Goal: Information Seeking & Learning: Learn about a topic

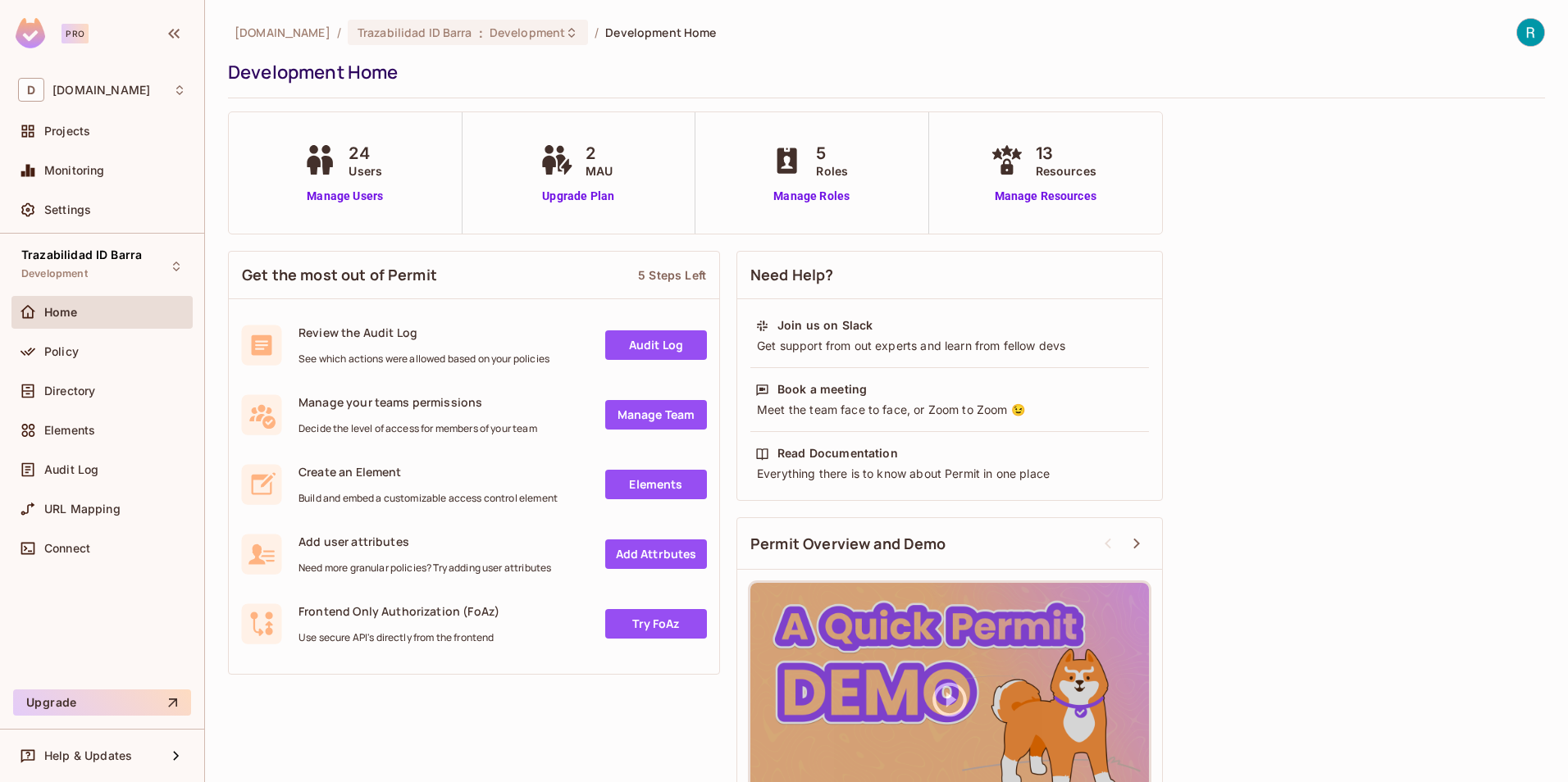
click at [213, 673] on div "deacero.com / Trazabilidad ID Barra : Development / Development Home Developmen…" at bounding box center [886, 391] width 1363 height 782
click at [67, 132] on span "Projects" at bounding box center [67, 131] width 46 height 13
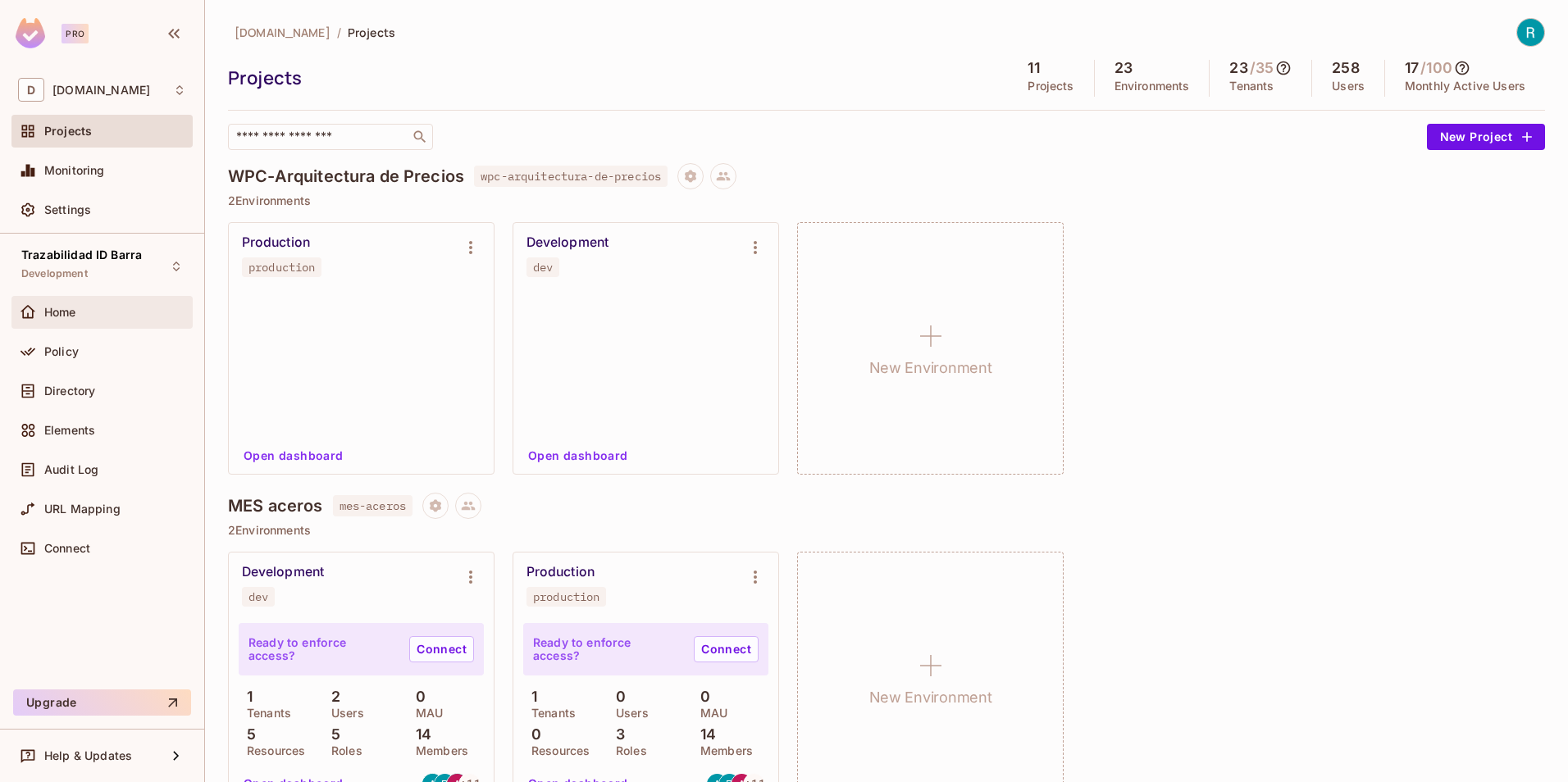
click at [68, 316] on span "Home" at bounding box center [60, 313] width 32 height 13
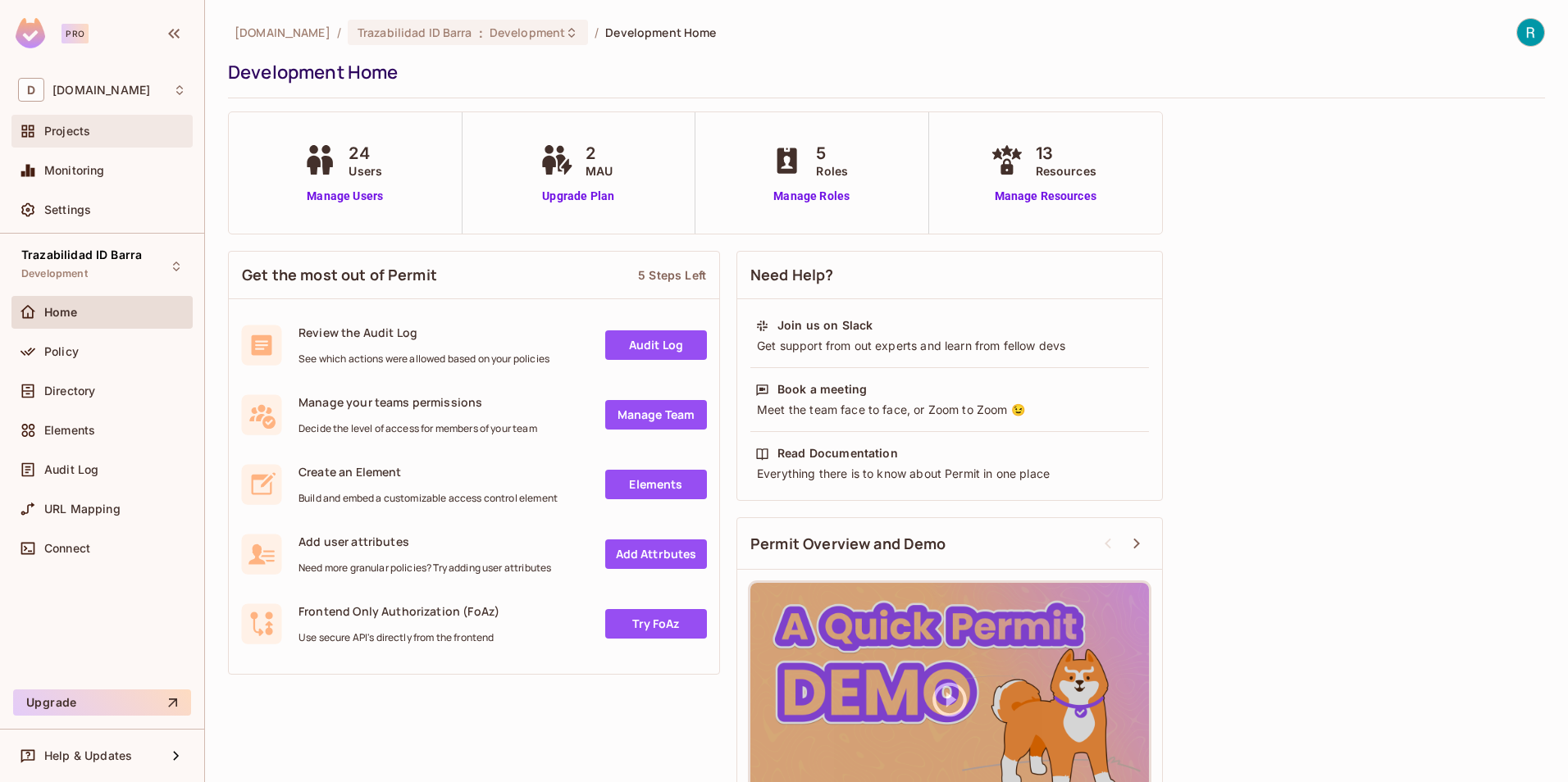
click at [82, 129] on span "Projects" at bounding box center [67, 131] width 46 height 13
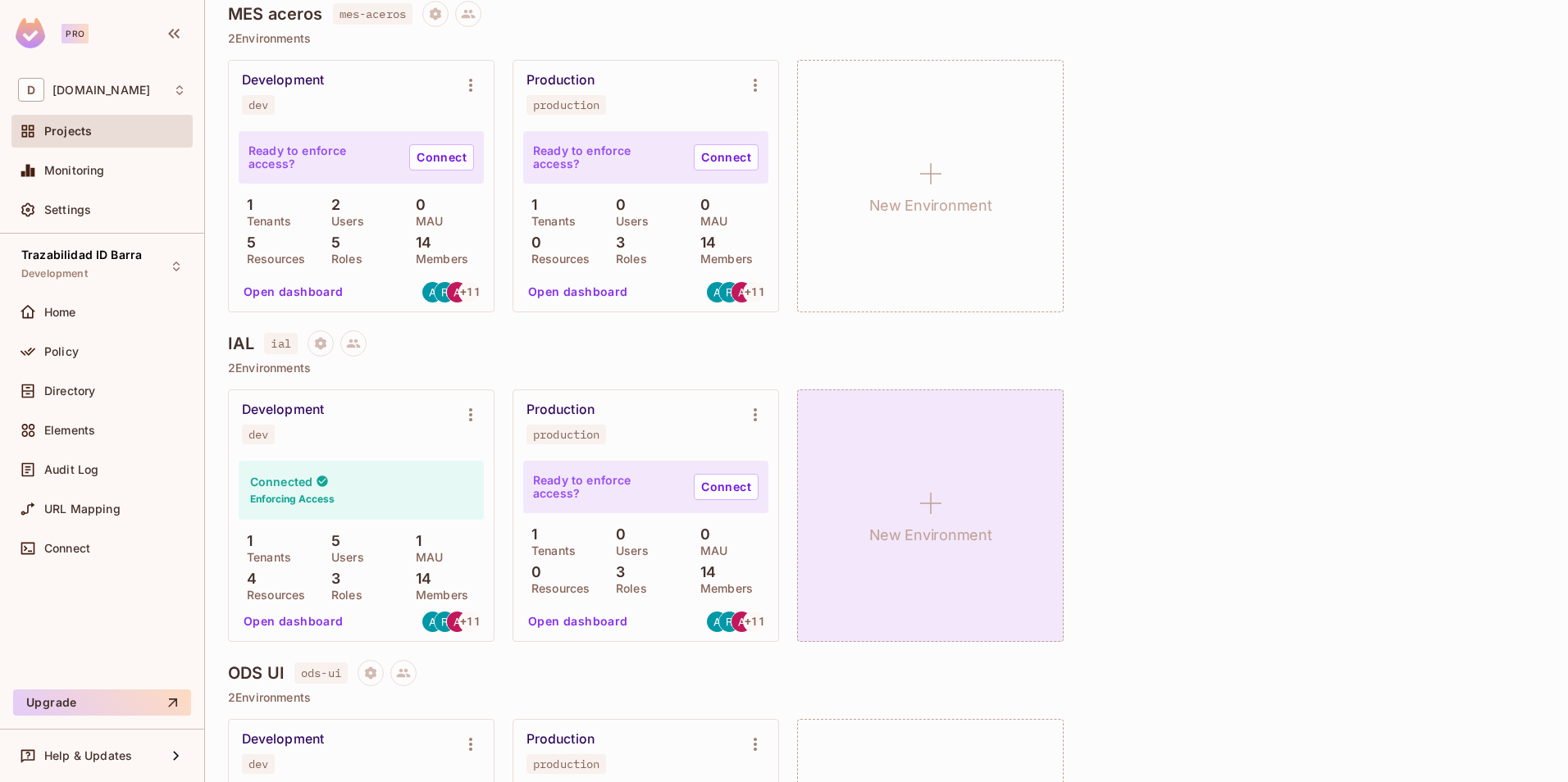
scroll to position [902, 0]
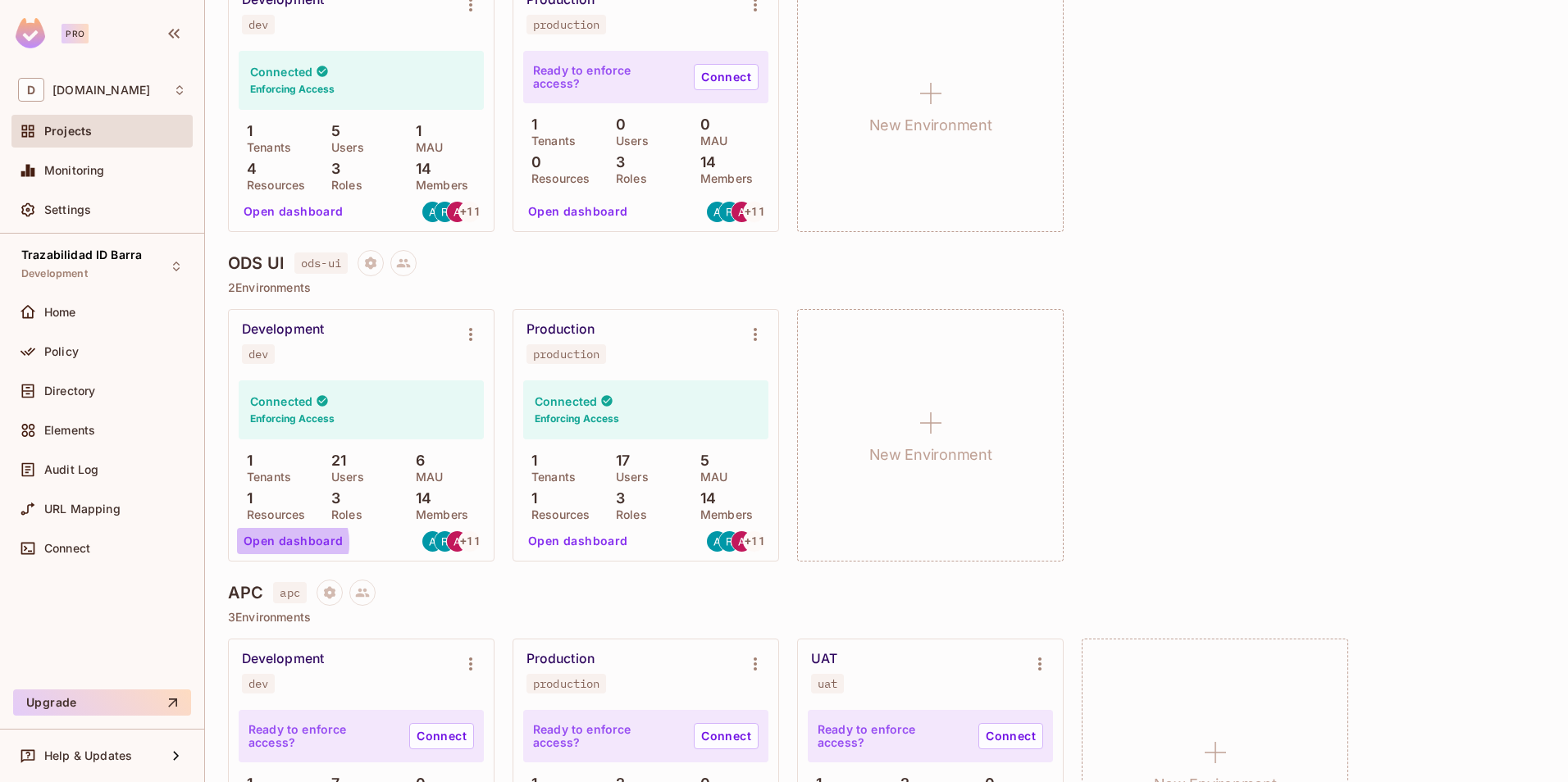
click at [281, 543] on button "Open dashboard" at bounding box center [294, 542] width 113 height 27
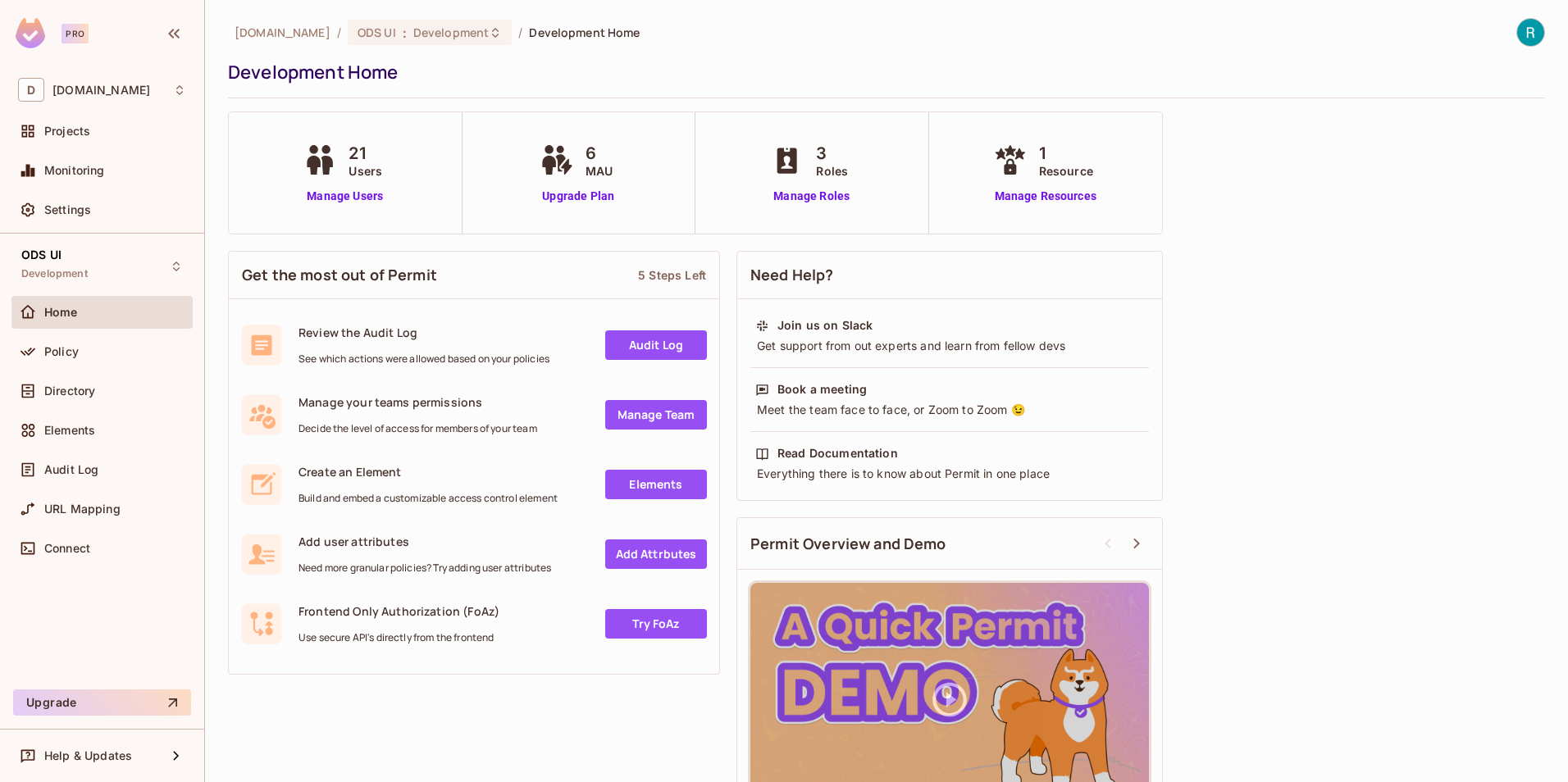
click at [84, 311] on div "Home" at bounding box center [115, 313] width 142 height 13
click at [78, 166] on span "Monitoring" at bounding box center [74, 171] width 61 height 13
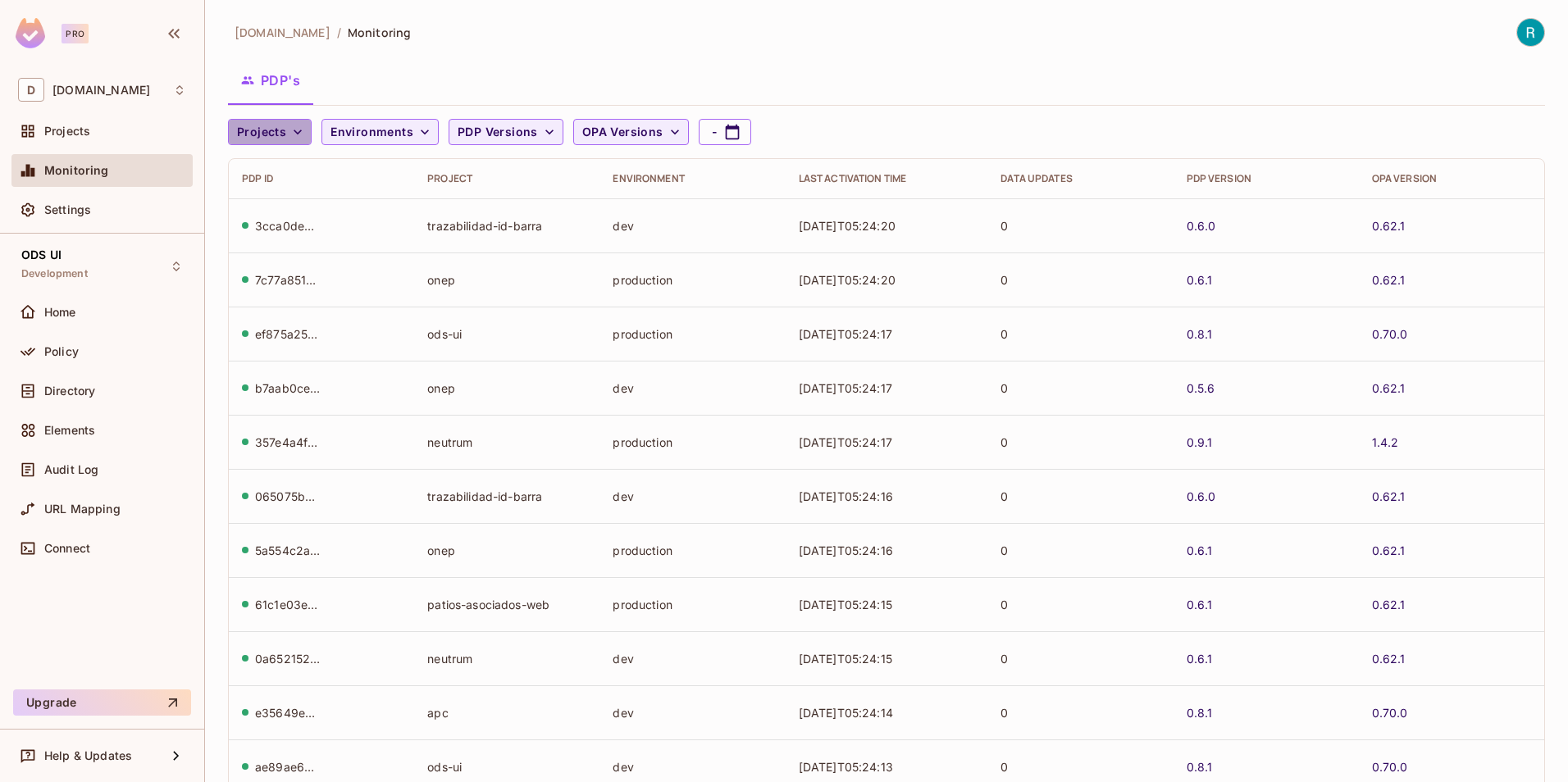
click at [293, 131] on icon "button" at bounding box center [298, 132] width 17 height 17
click at [299, 312] on span "ODS UI" at bounding box center [334, 310] width 187 height 16
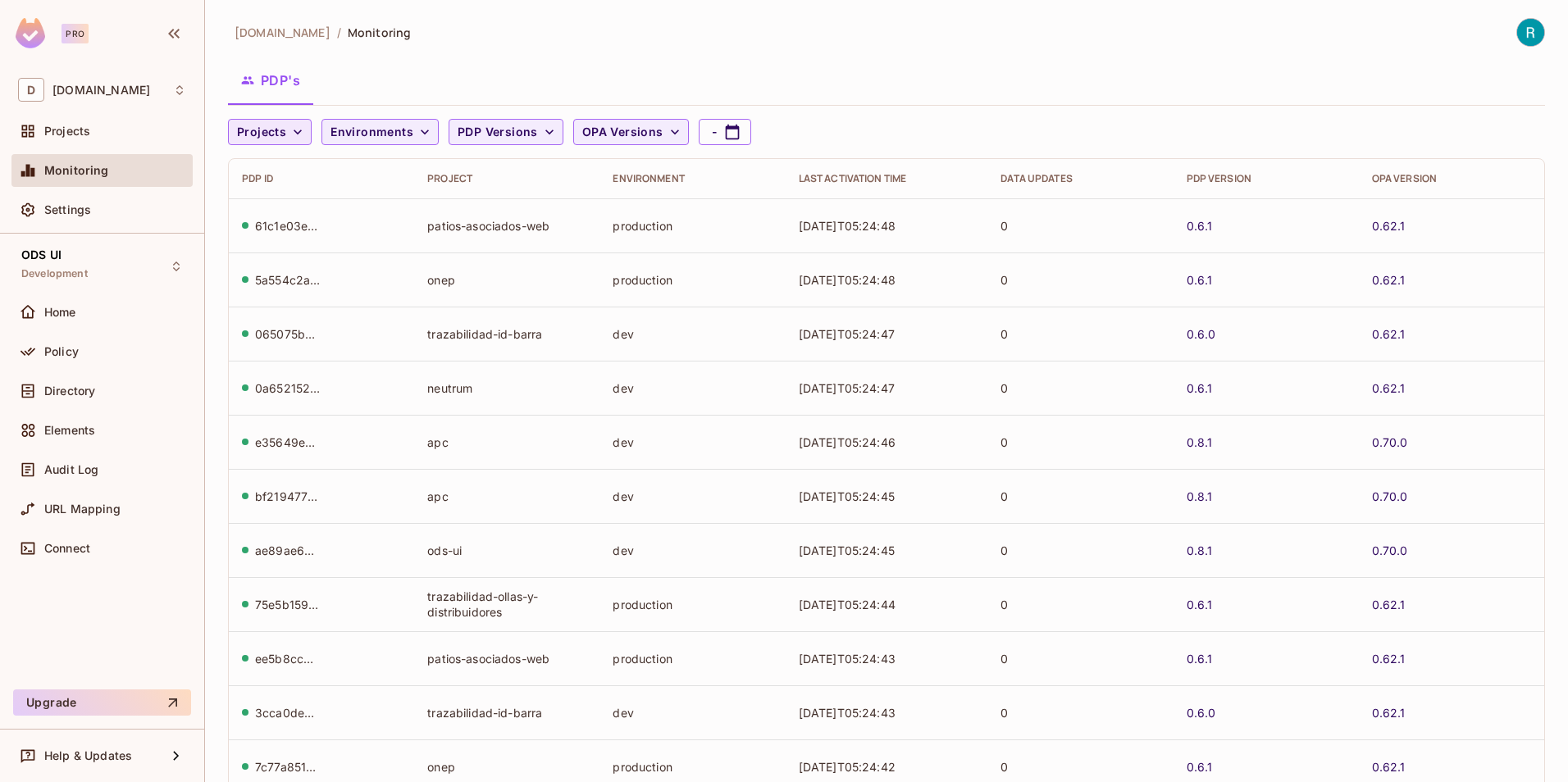
click at [287, 138] on button "Projects" at bounding box center [270, 132] width 84 height 27
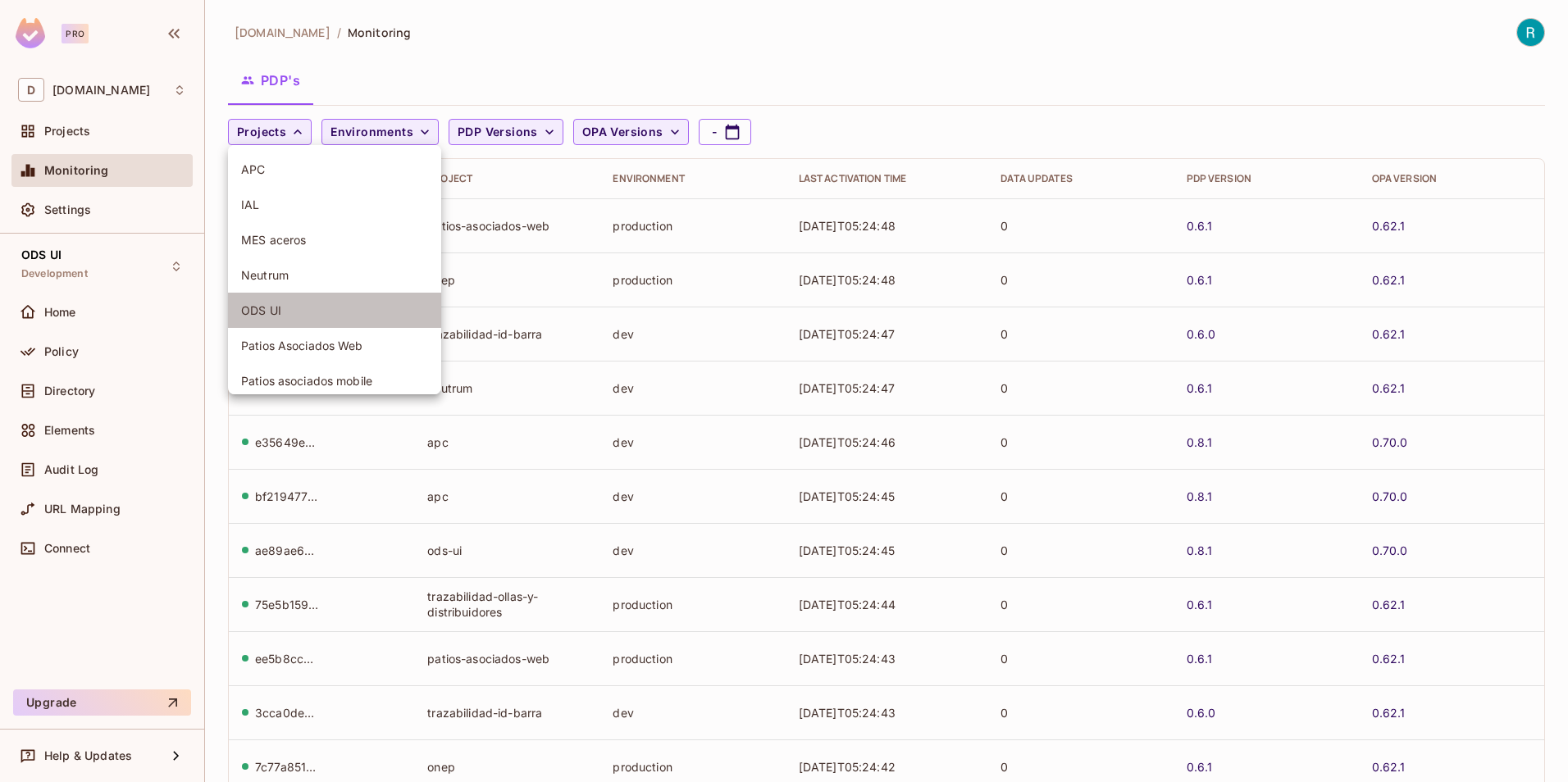
click at [291, 310] on span "ODS UI" at bounding box center [334, 310] width 187 height 16
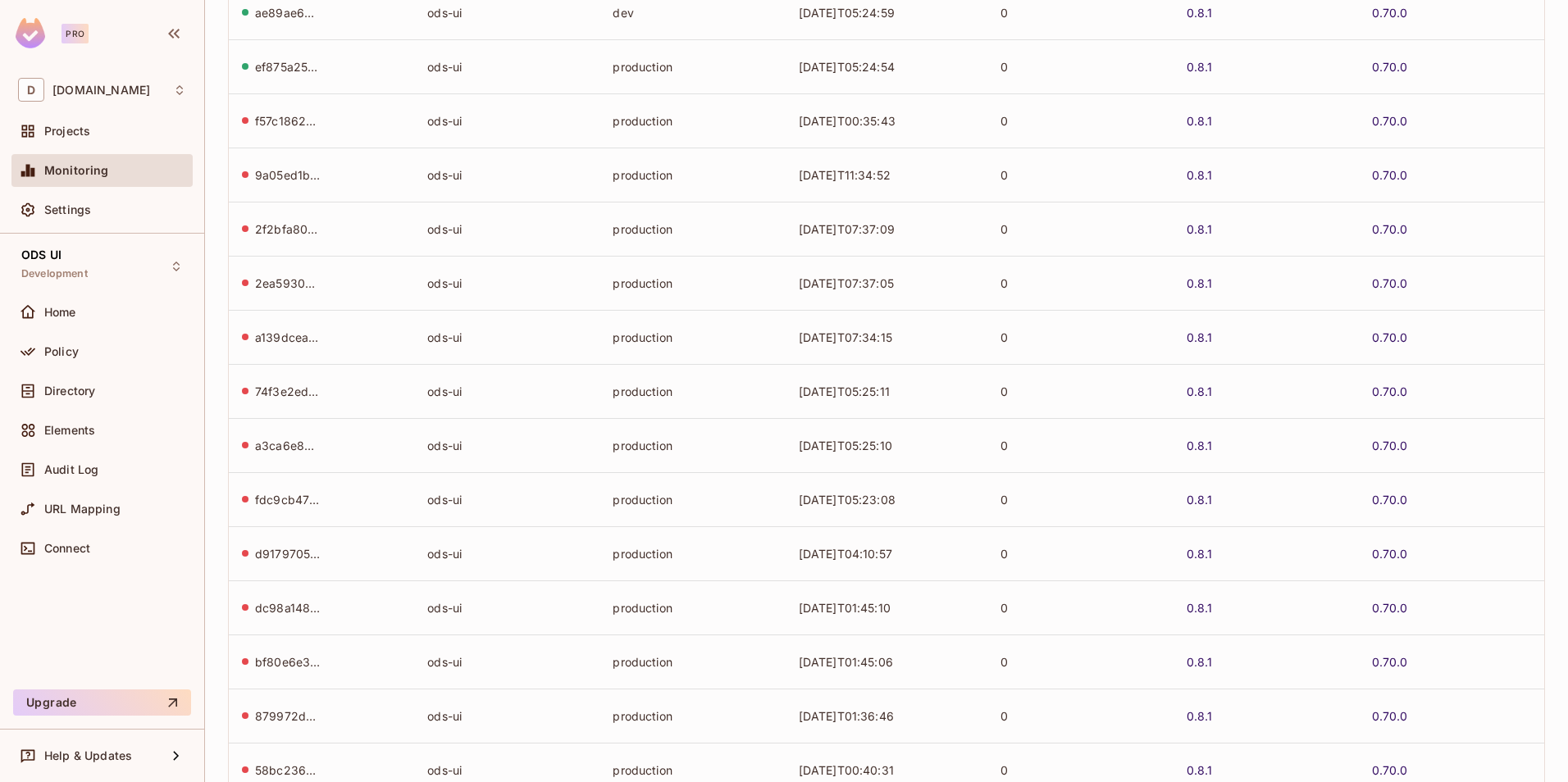
scroll to position [319, 0]
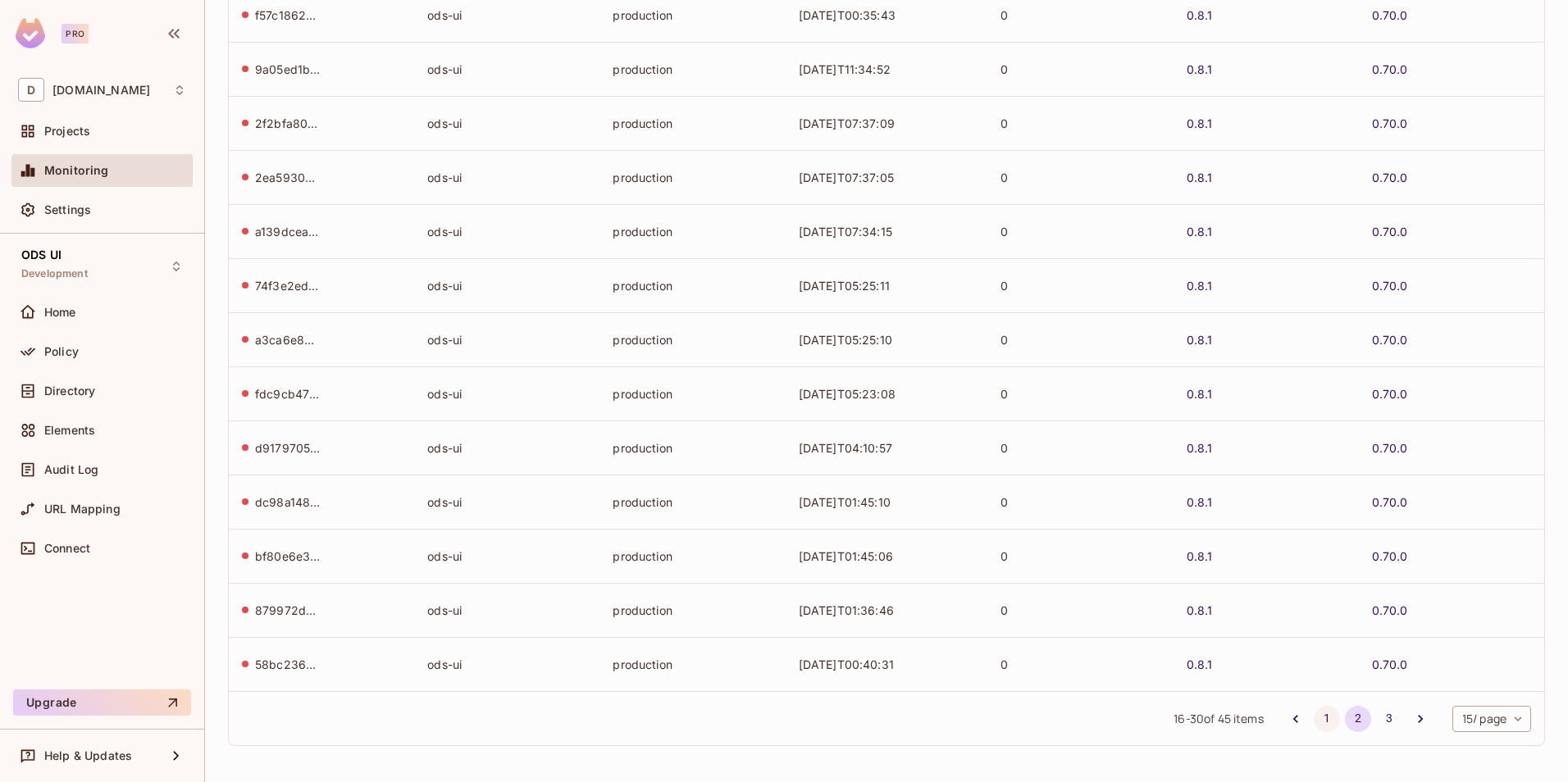
click at [1313, 719] on button "1" at bounding box center [1327, 720] width 27 height 27
click at [1376, 719] on button "3" at bounding box center [1389, 720] width 27 height 27
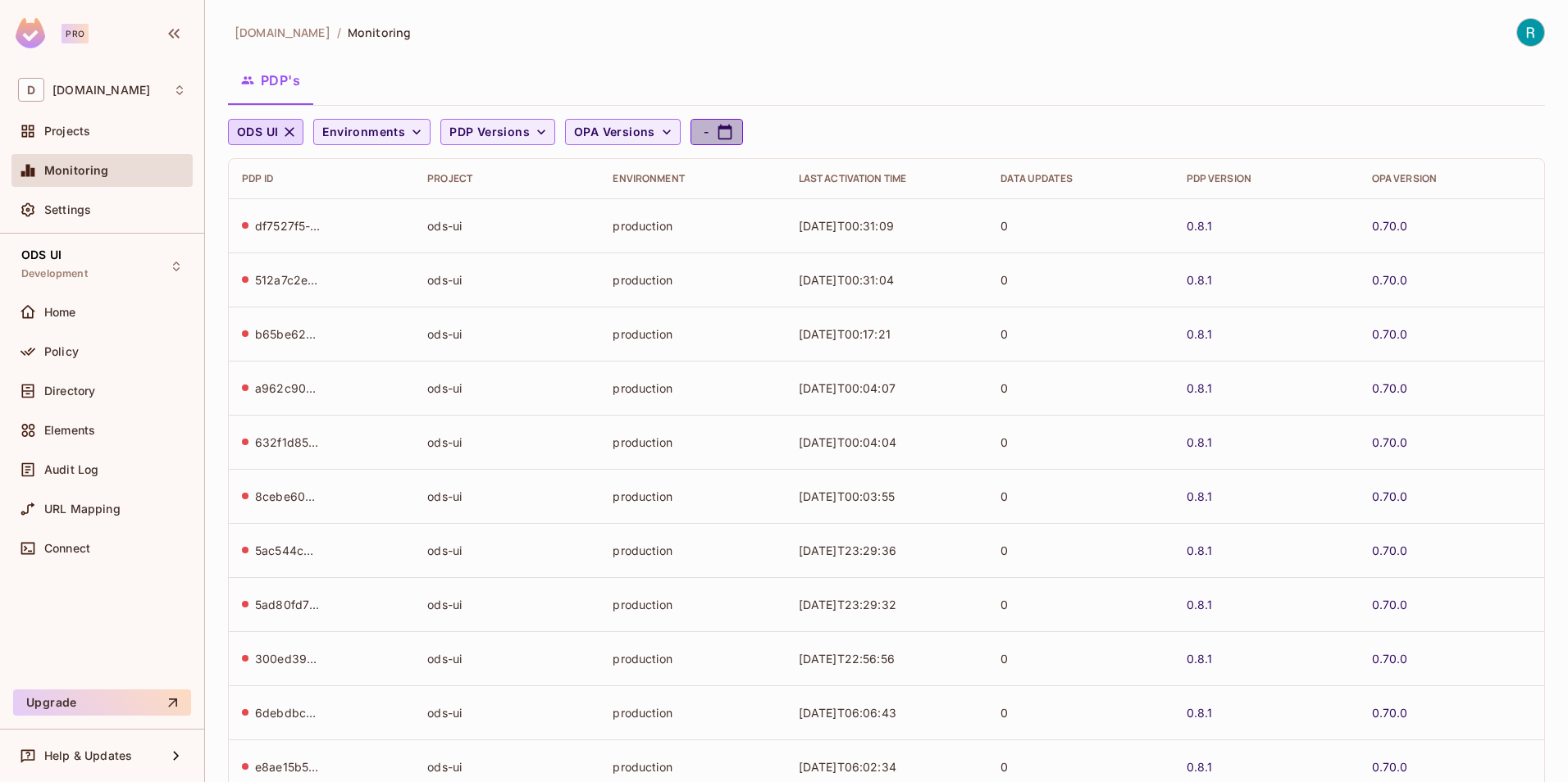
click at [717, 124] on icon "button" at bounding box center [725, 132] width 17 height 17
select select "*"
select select "****"
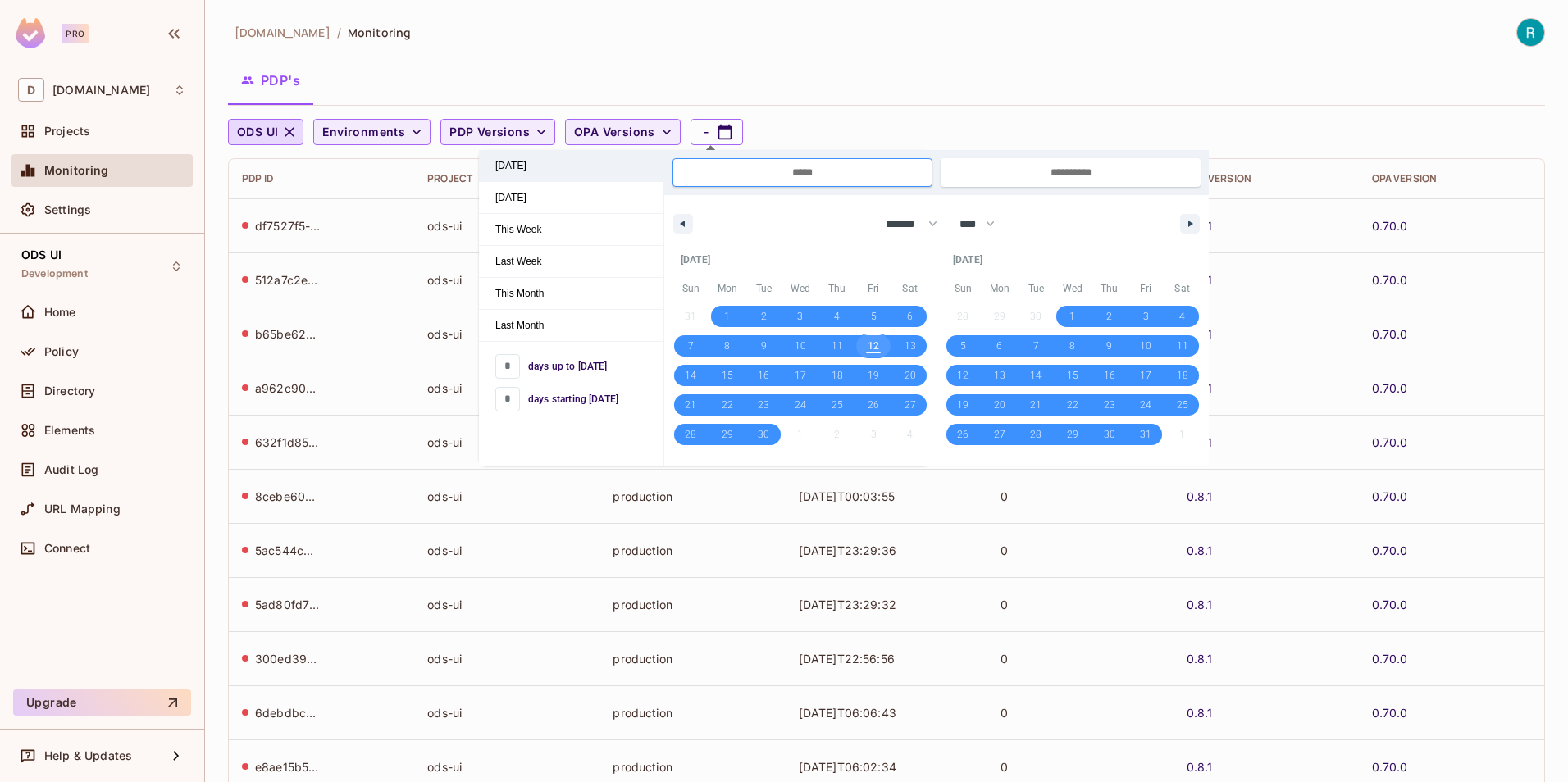
click at [514, 166] on span "Today" at bounding box center [571, 165] width 185 height 31
type input "*"
type input "**********"
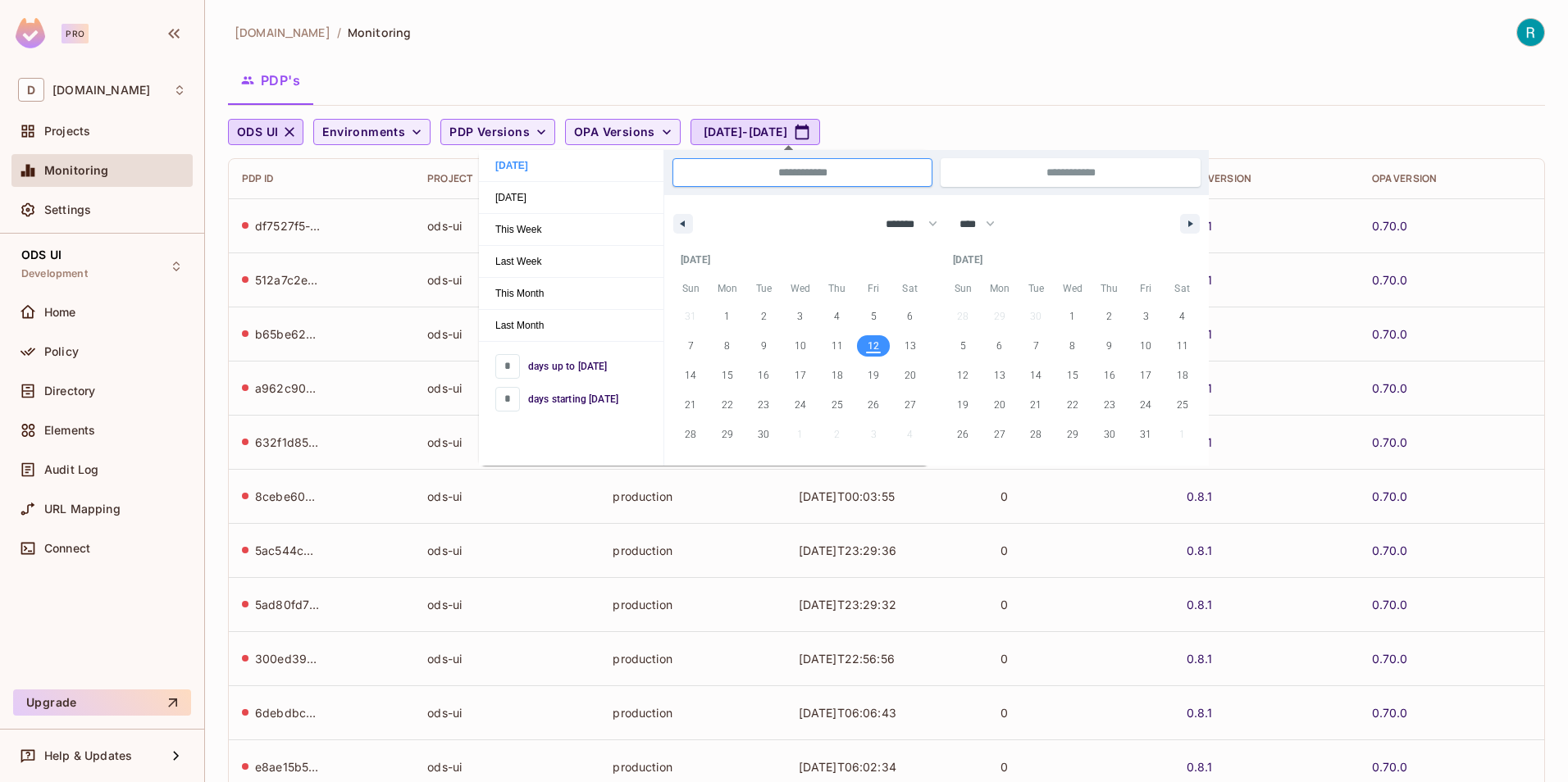
click at [938, 56] on div "deacero.com / Monitoring PDP's ODS UI Environments PDP Versions OPA Versions Se…" at bounding box center [886, 548] width 1317 height 1061
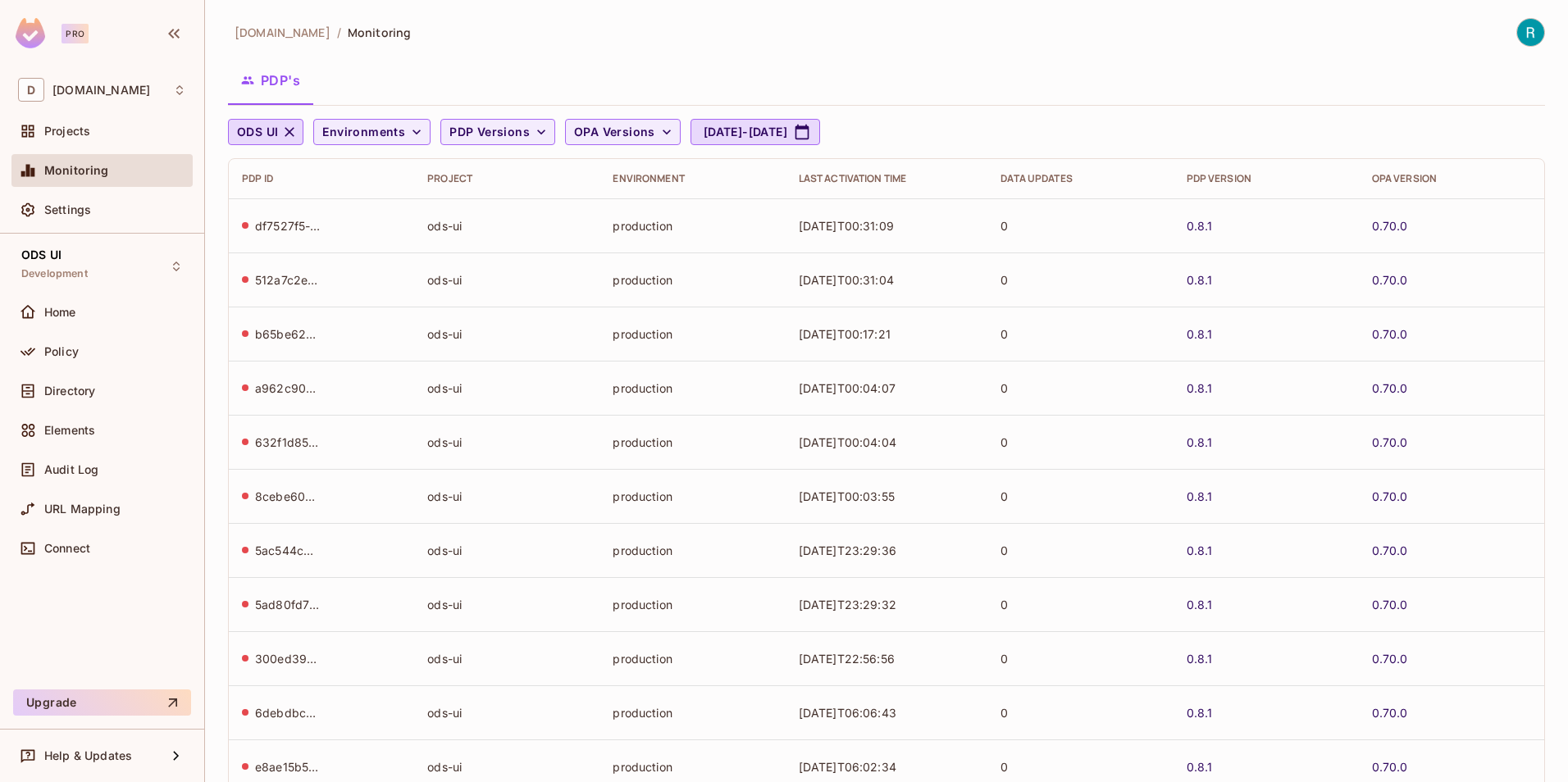
click at [864, 176] on div "Last Activation Time" at bounding box center [887, 179] width 176 height 13
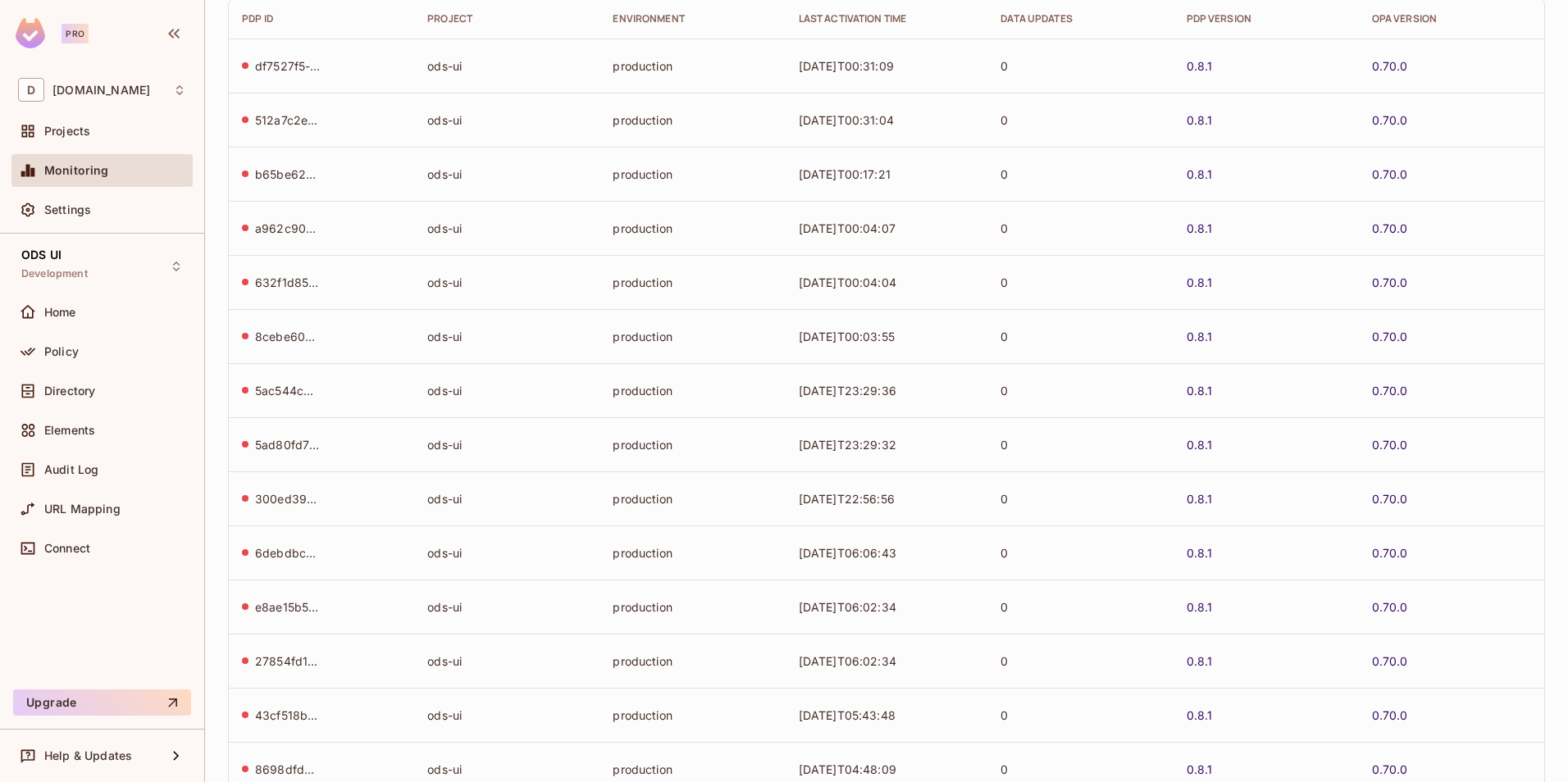
scroll to position [319, 0]
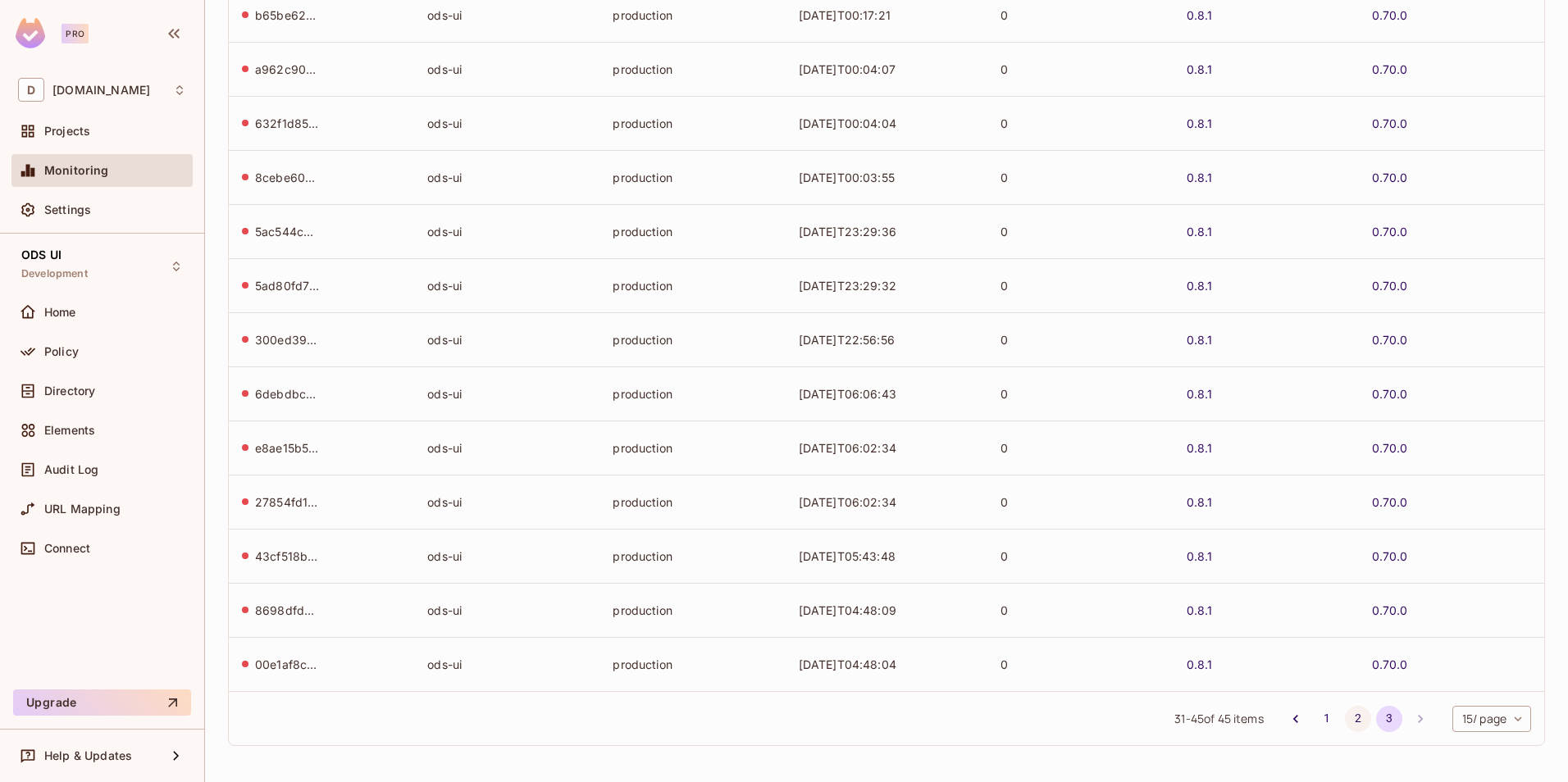
click at [1345, 719] on button "2" at bounding box center [1358, 720] width 27 height 27
click at [1313, 719] on button "1" at bounding box center [1327, 720] width 27 height 27
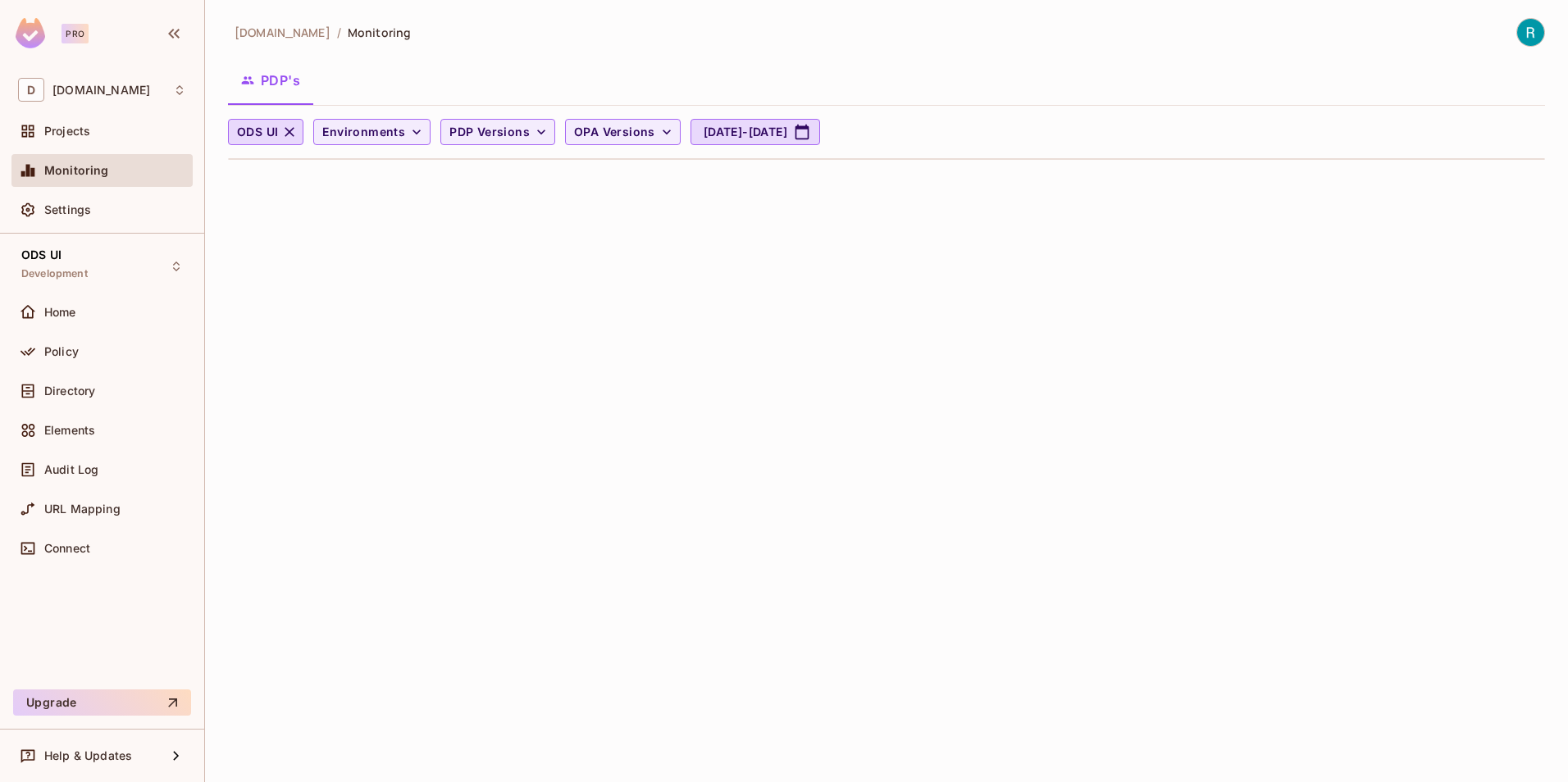
scroll to position [0, 0]
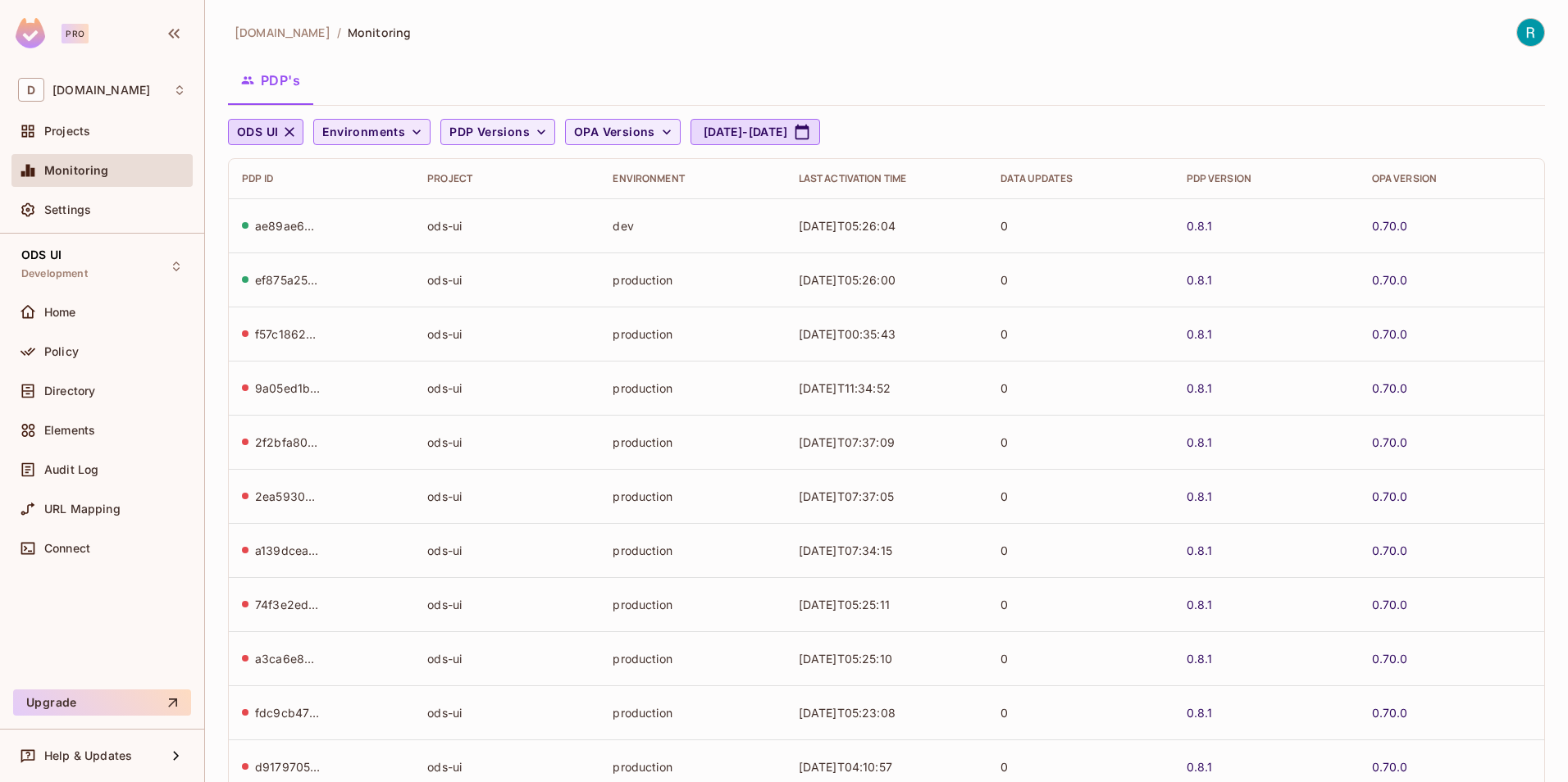
click at [411, 129] on icon "button" at bounding box center [417, 132] width 17 height 17
click at [359, 208] on span "Production" at bounding box center [362, 205] width 72 height 16
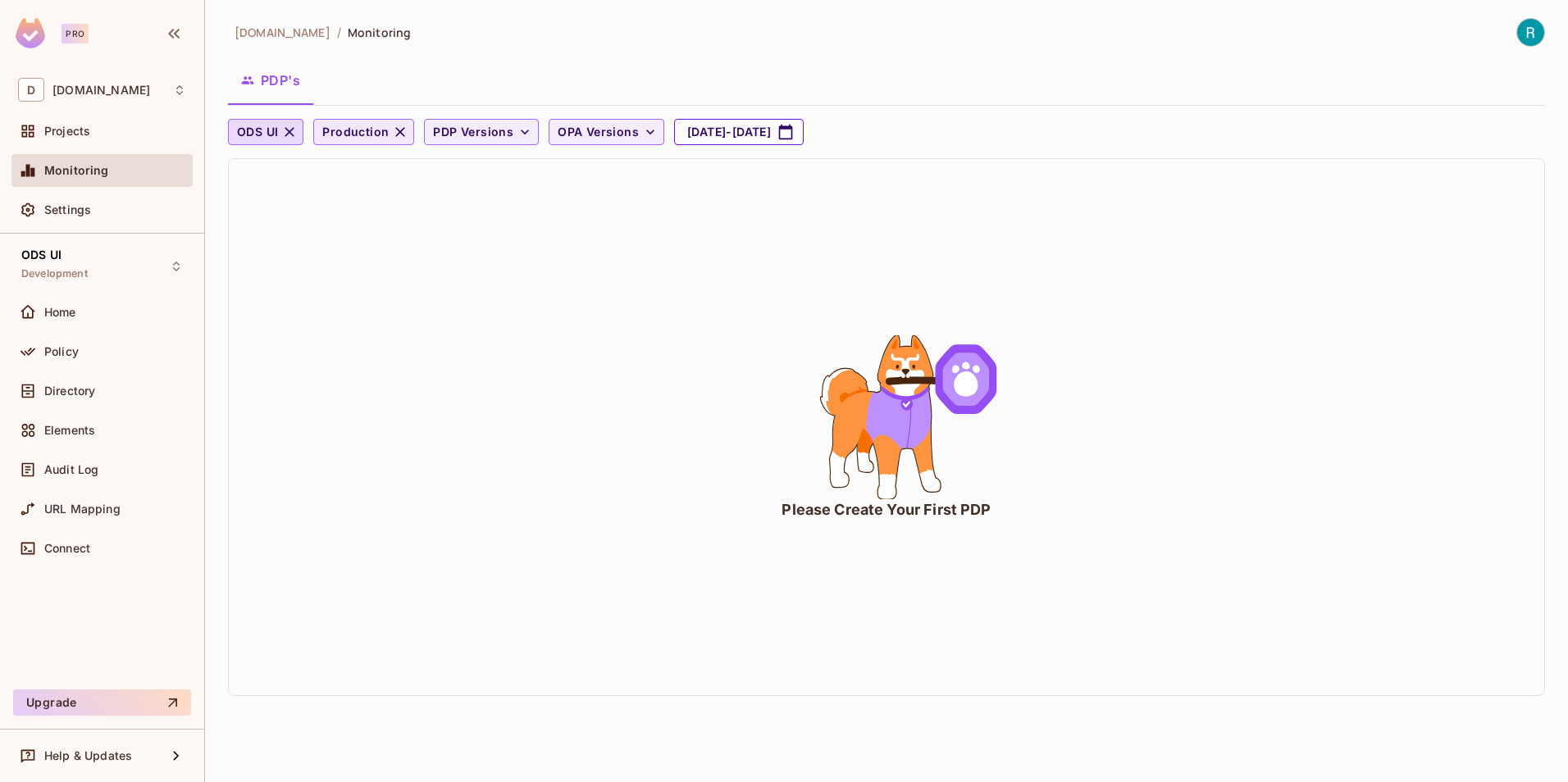
click at [724, 134] on button "Sep 12, 2025 - Sep 12, 2025" at bounding box center [739, 132] width 130 height 27
select select "*"
select select "****"
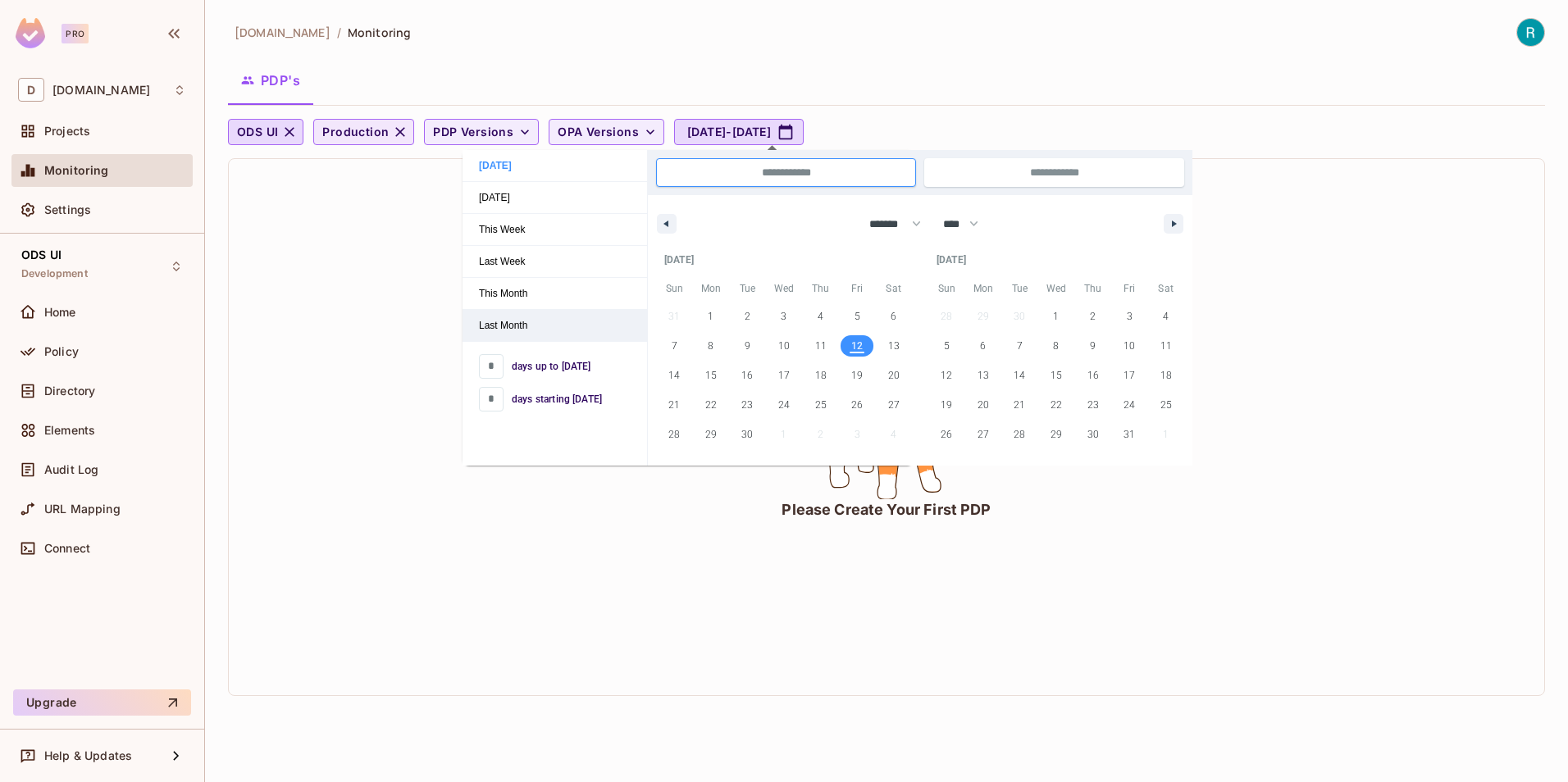
click at [521, 323] on span "Last Month" at bounding box center [555, 325] width 185 height 31
type input "*"
type input "**********"
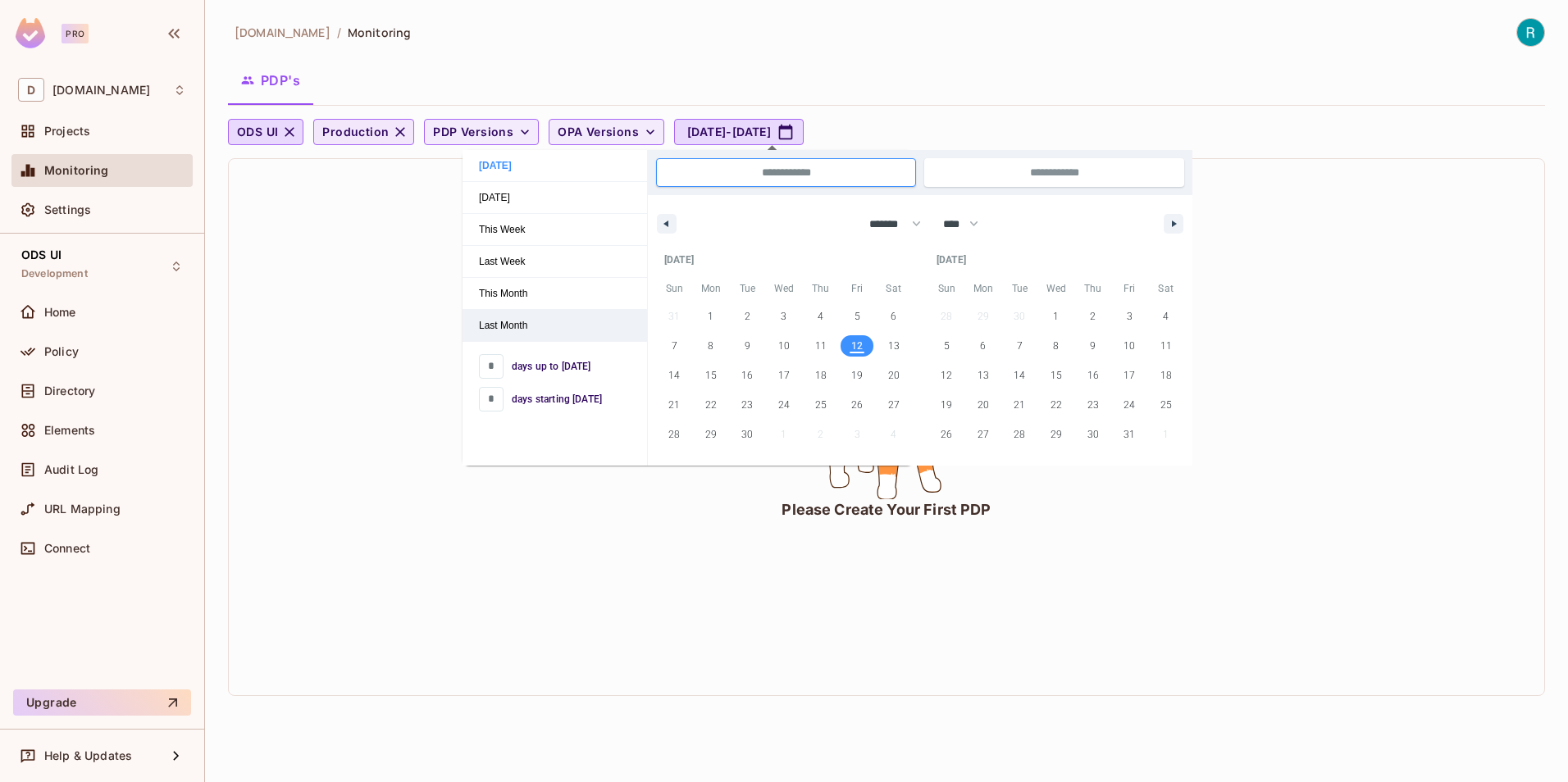
select select "*"
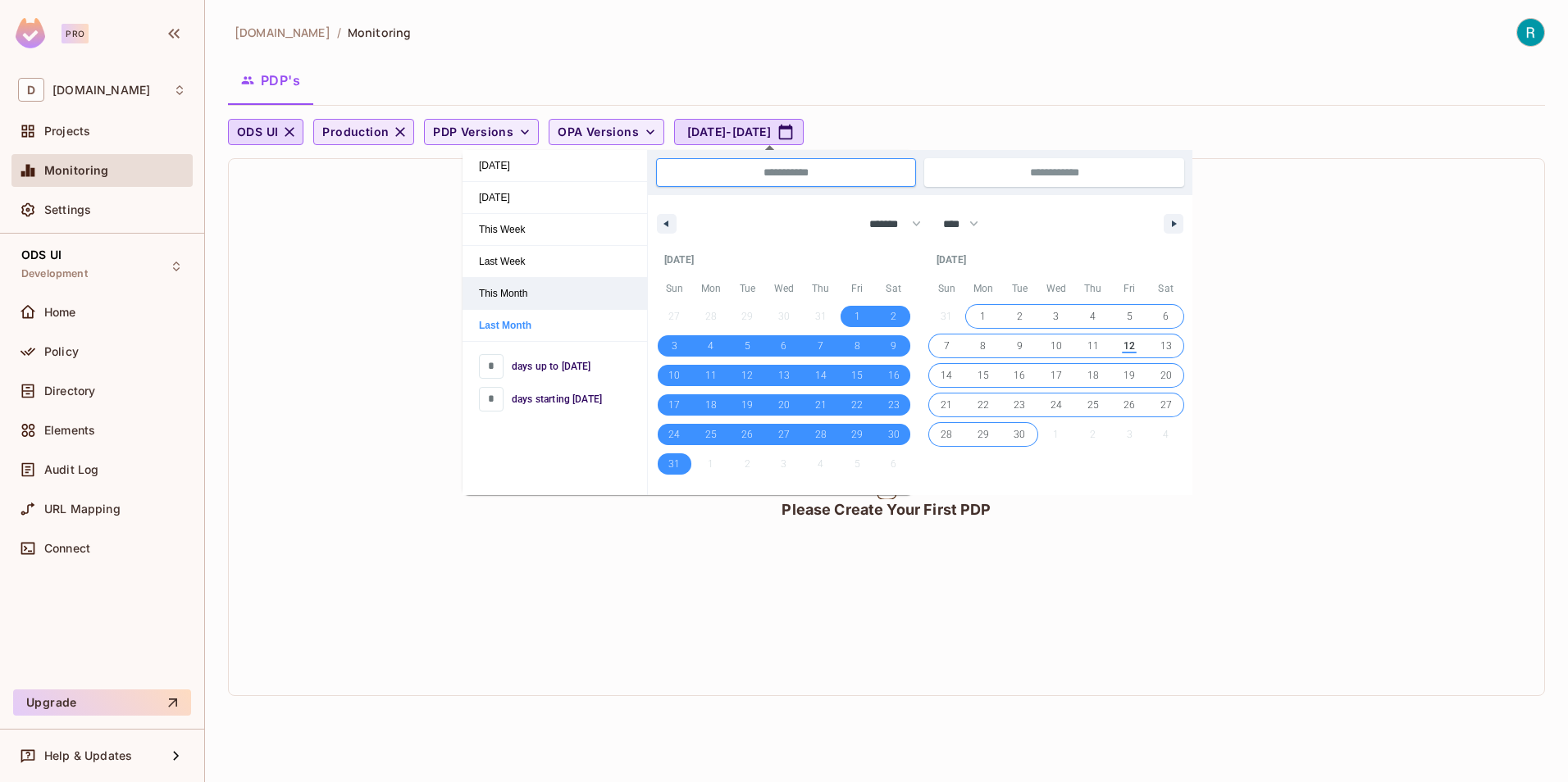
click at [527, 298] on span "This Month" at bounding box center [555, 293] width 185 height 31
type input "**********"
select select "*"
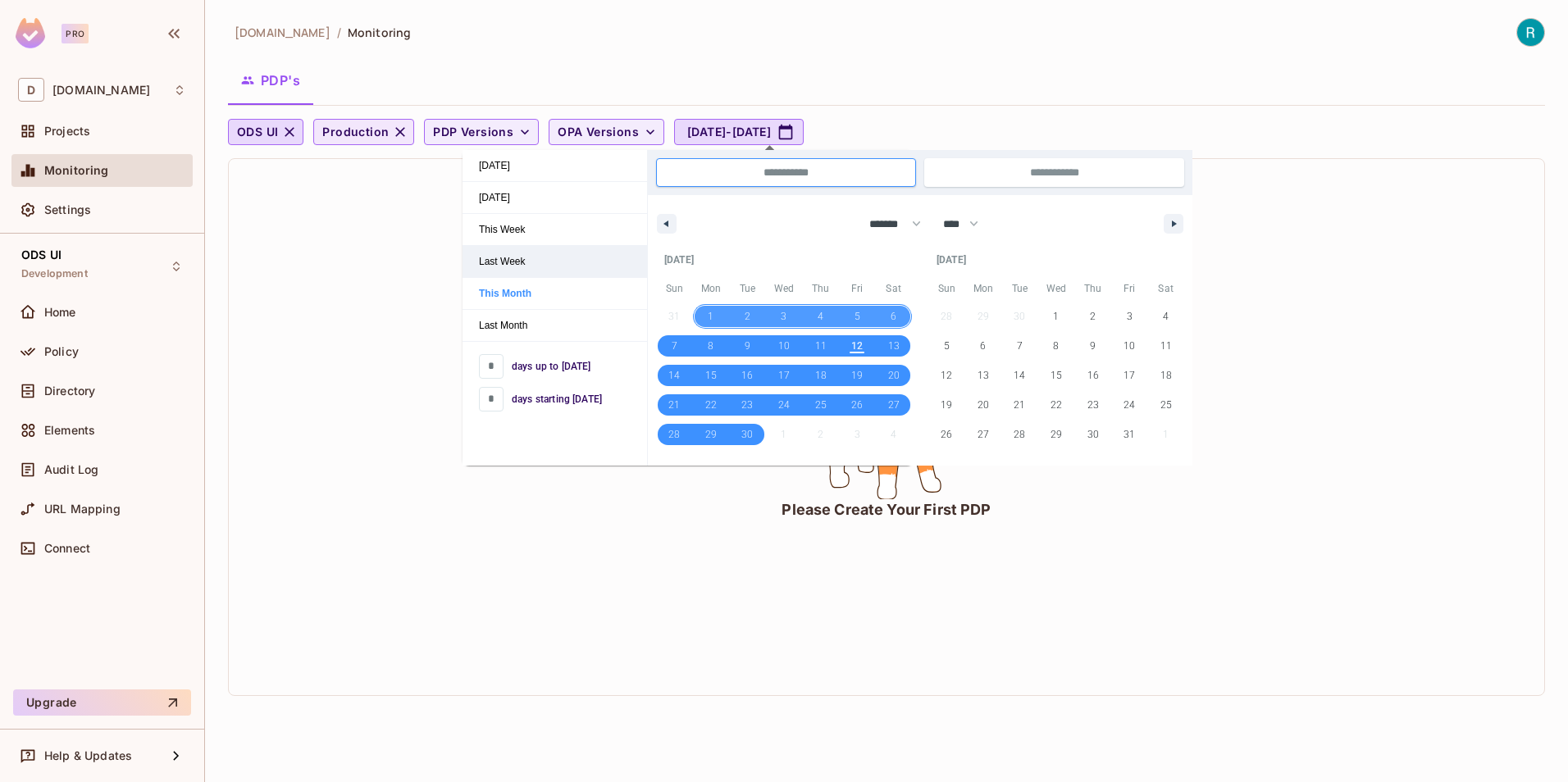
click at [511, 261] on span "Last Week" at bounding box center [555, 261] width 185 height 31
type input "**********"
select select "*"
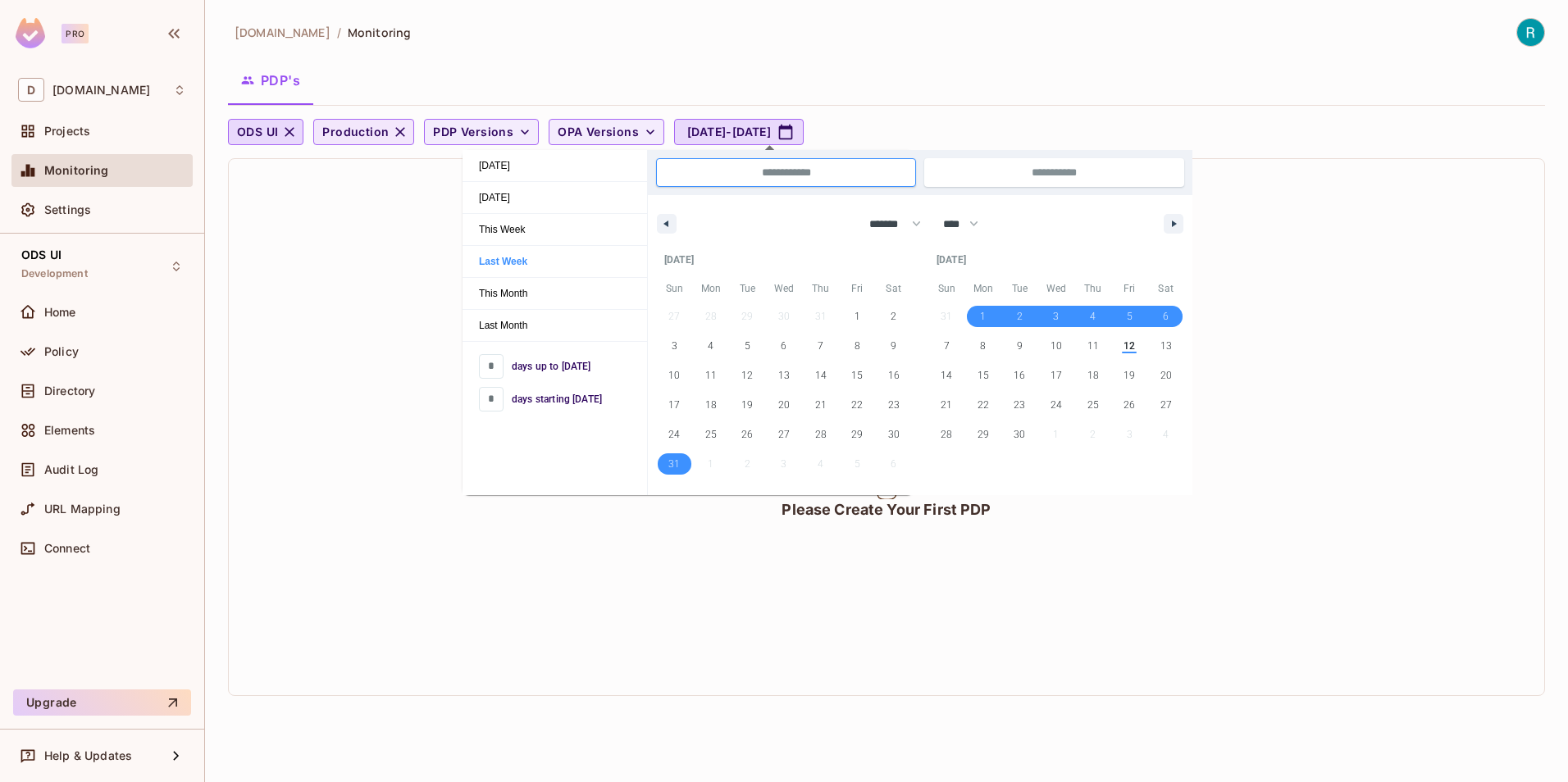
click at [949, 100] on div "PDP's" at bounding box center [886, 80] width 1317 height 41
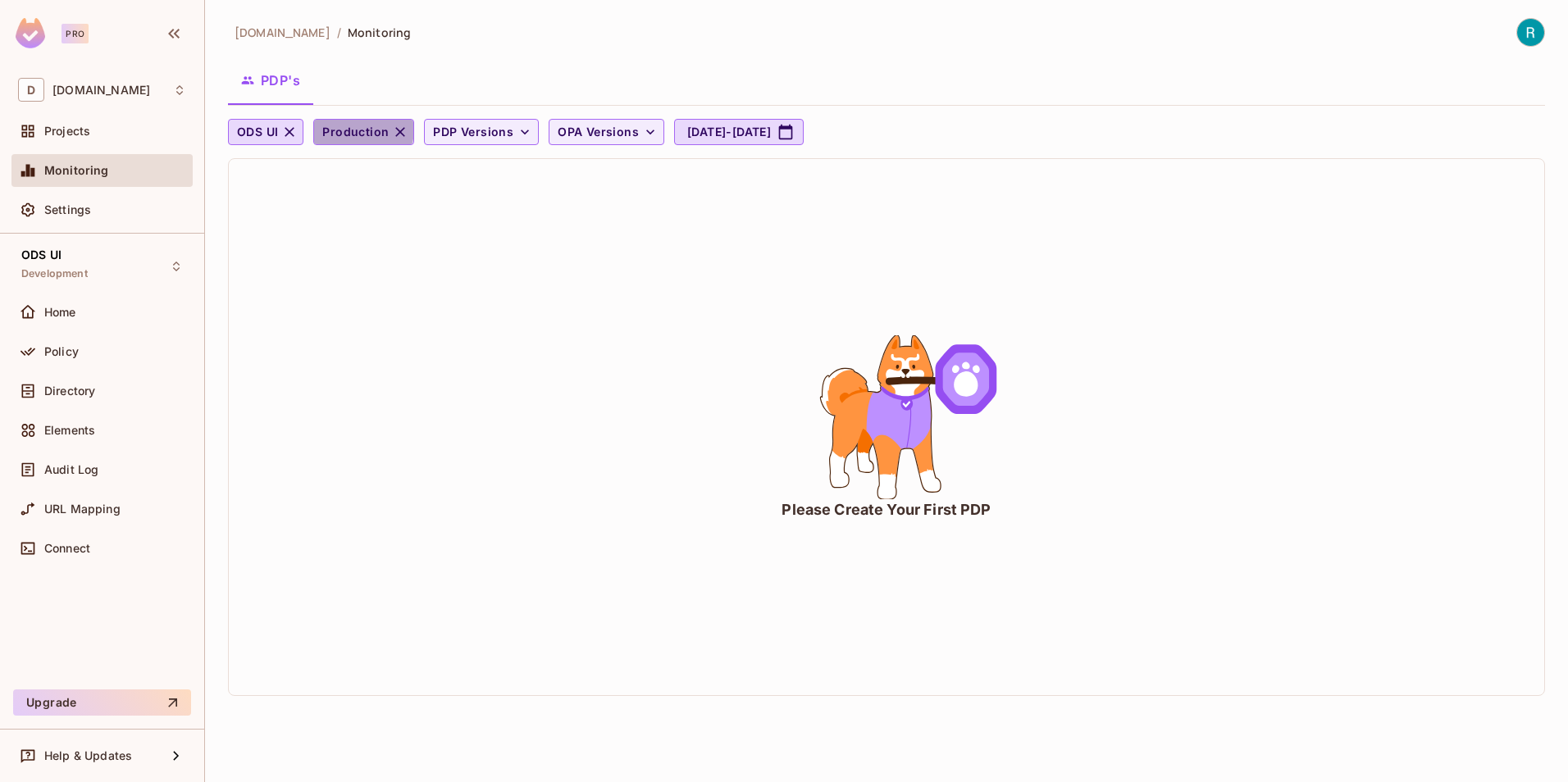
click at [356, 129] on span "Production" at bounding box center [355, 132] width 67 height 21
click at [373, 172] on span "Development" at bounding box center [370, 169] width 88 height 16
click at [294, 131] on icon "button" at bounding box center [289, 132] width 17 height 17
click at [812, 133] on button "Aug 31, 2025 - Sep 6, 2025" at bounding box center [764, 132] width 130 height 27
select select "*"
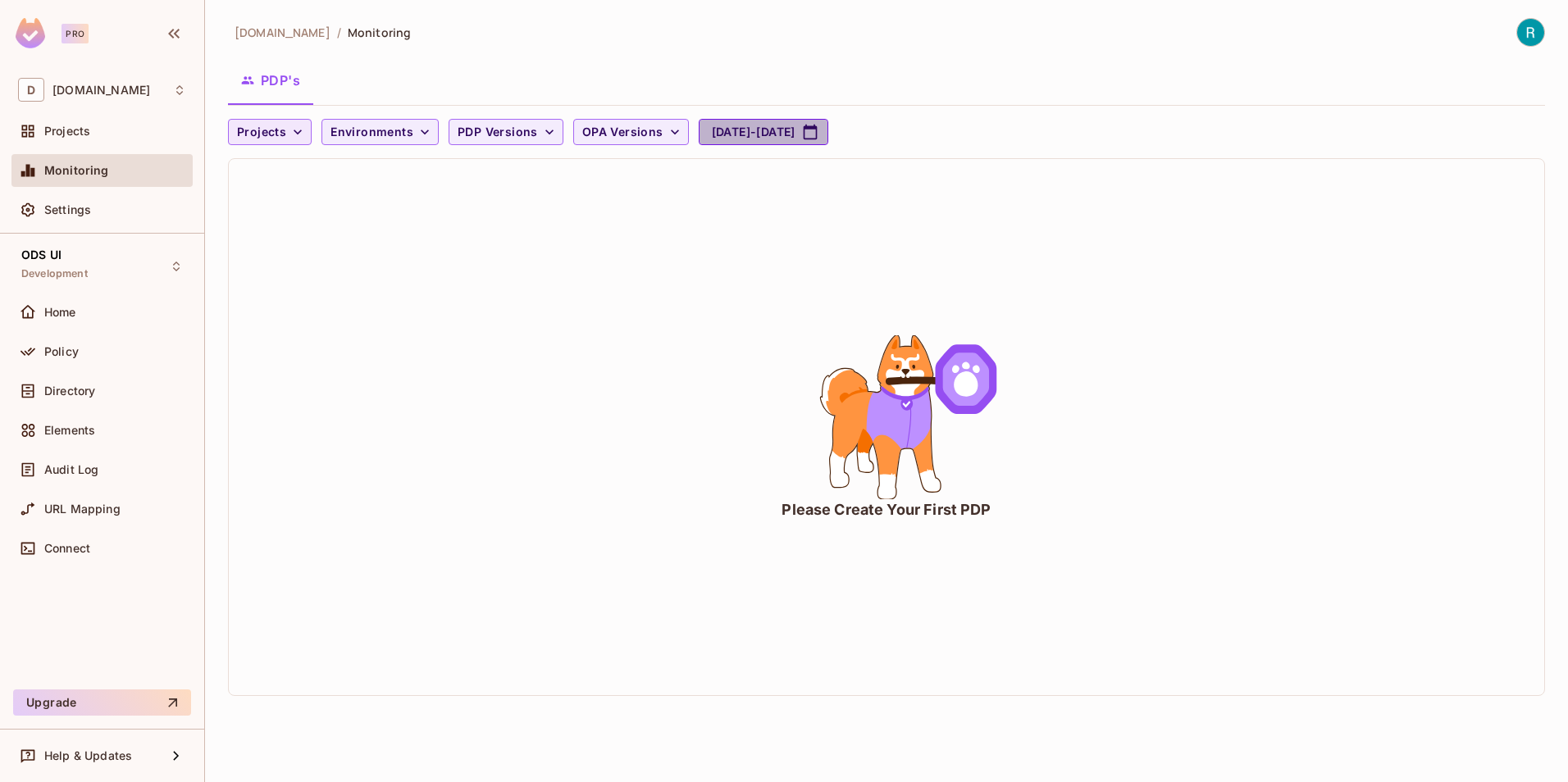
select select "****"
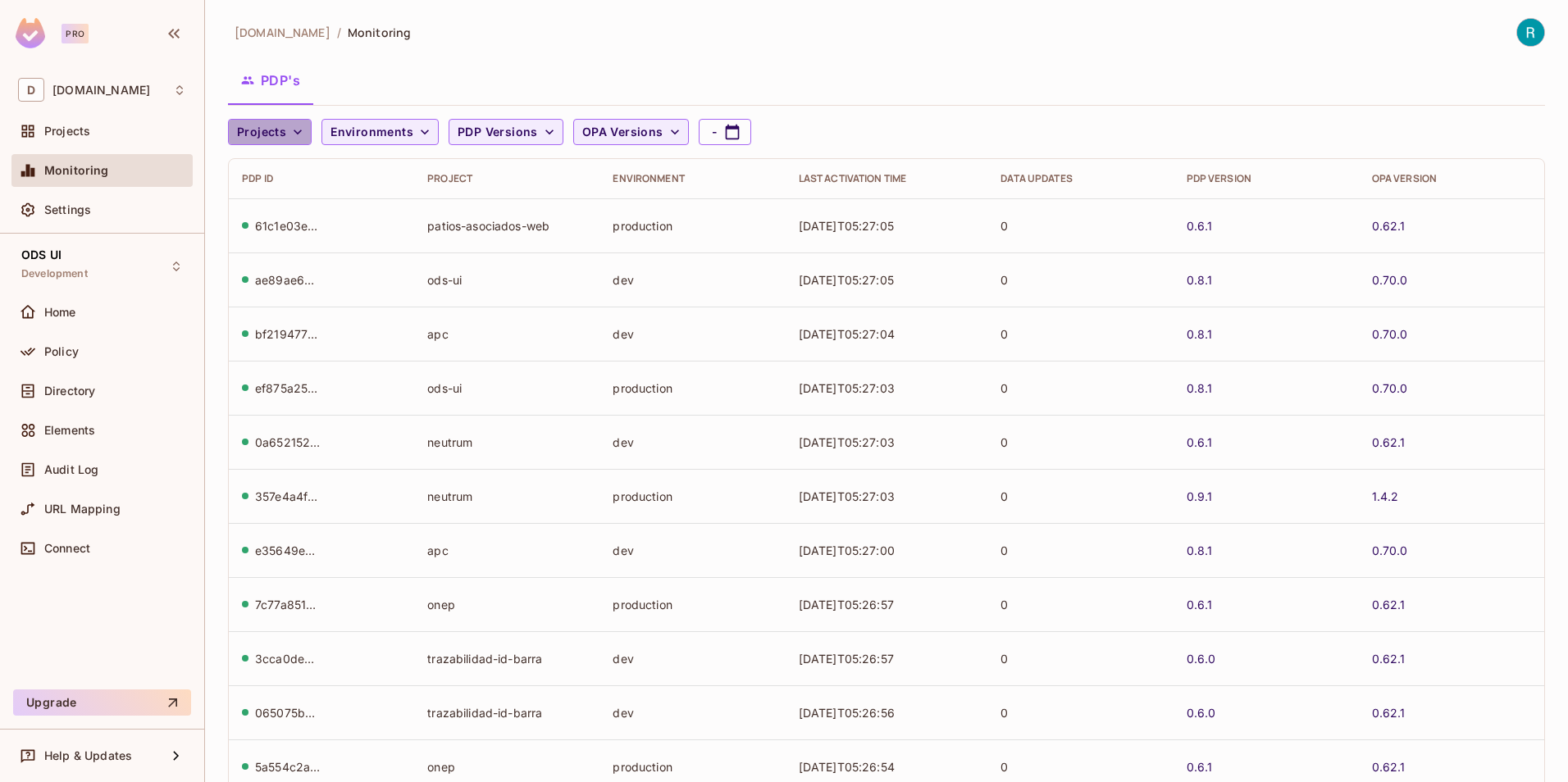
click at [299, 136] on icon "button" at bounding box center [298, 132] width 17 height 17
click at [525, 136] on div at bounding box center [784, 391] width 1568 height 782
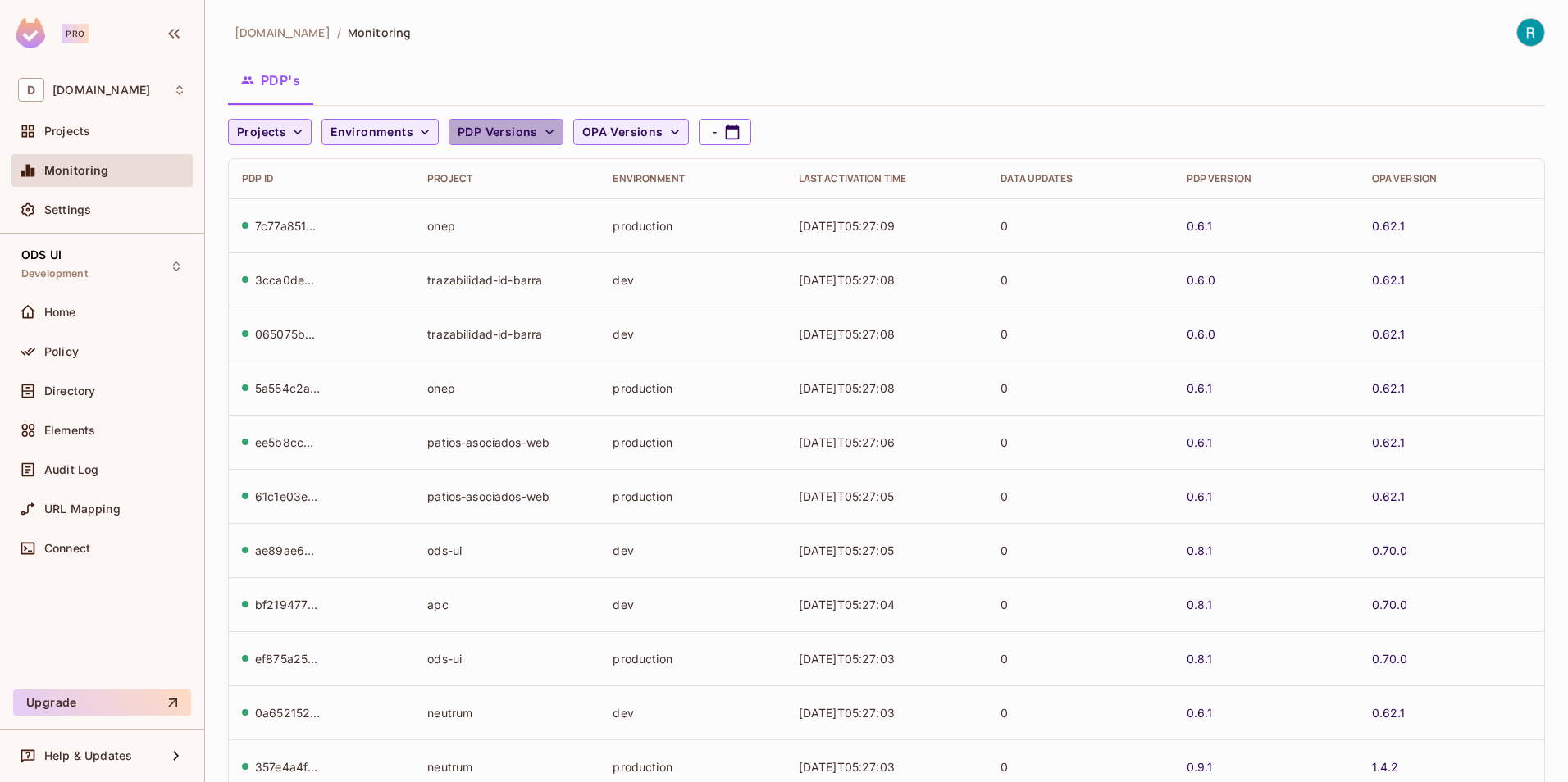
click at [522, 136] on span "PDP Versions" at bounding box center [497, 132] width 81 height 21
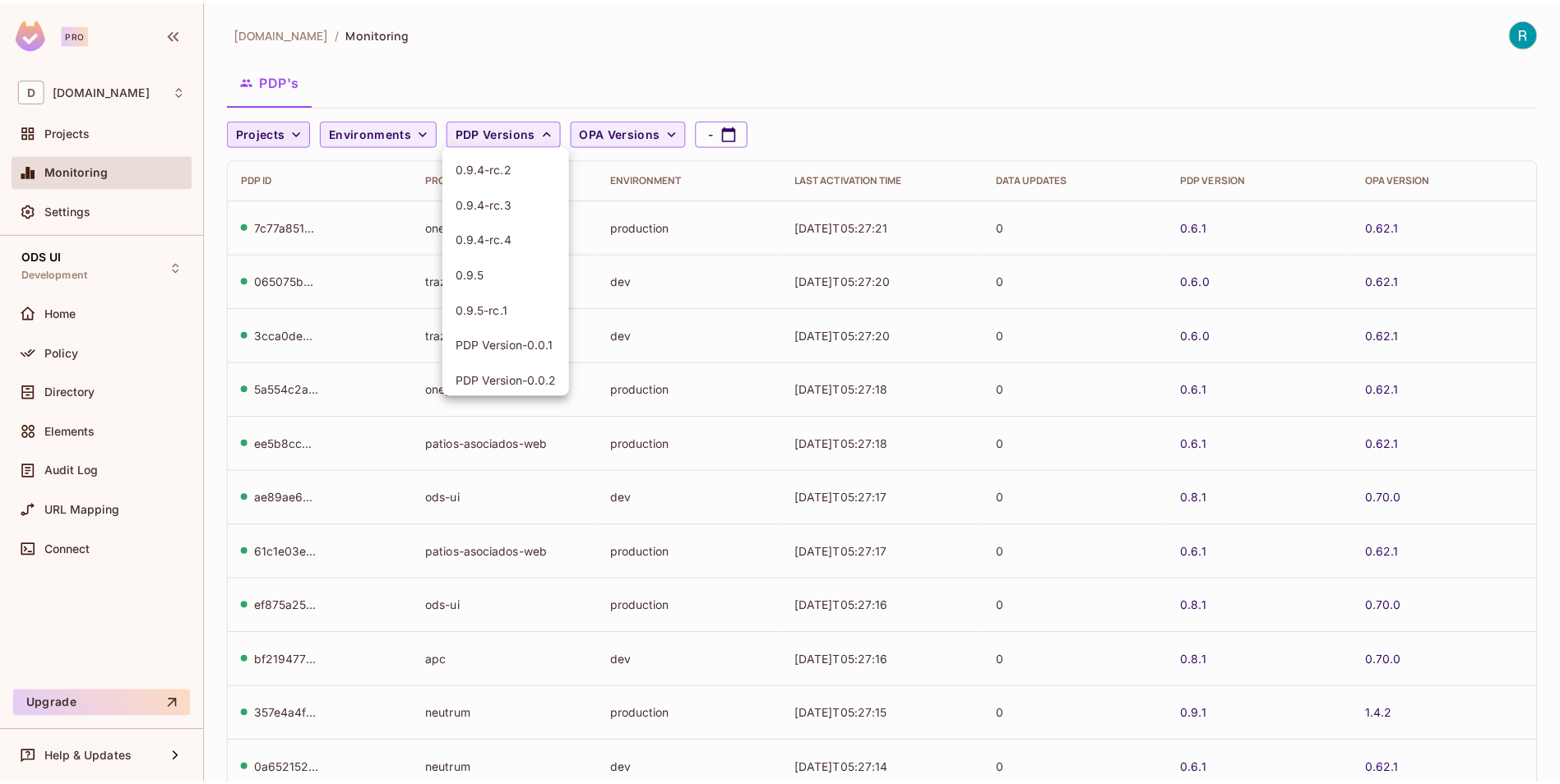
scroll to position [2713, 0]
click at [470, 249] on span "0.9.5" at bounding box center [509, 249] width 101 height 16
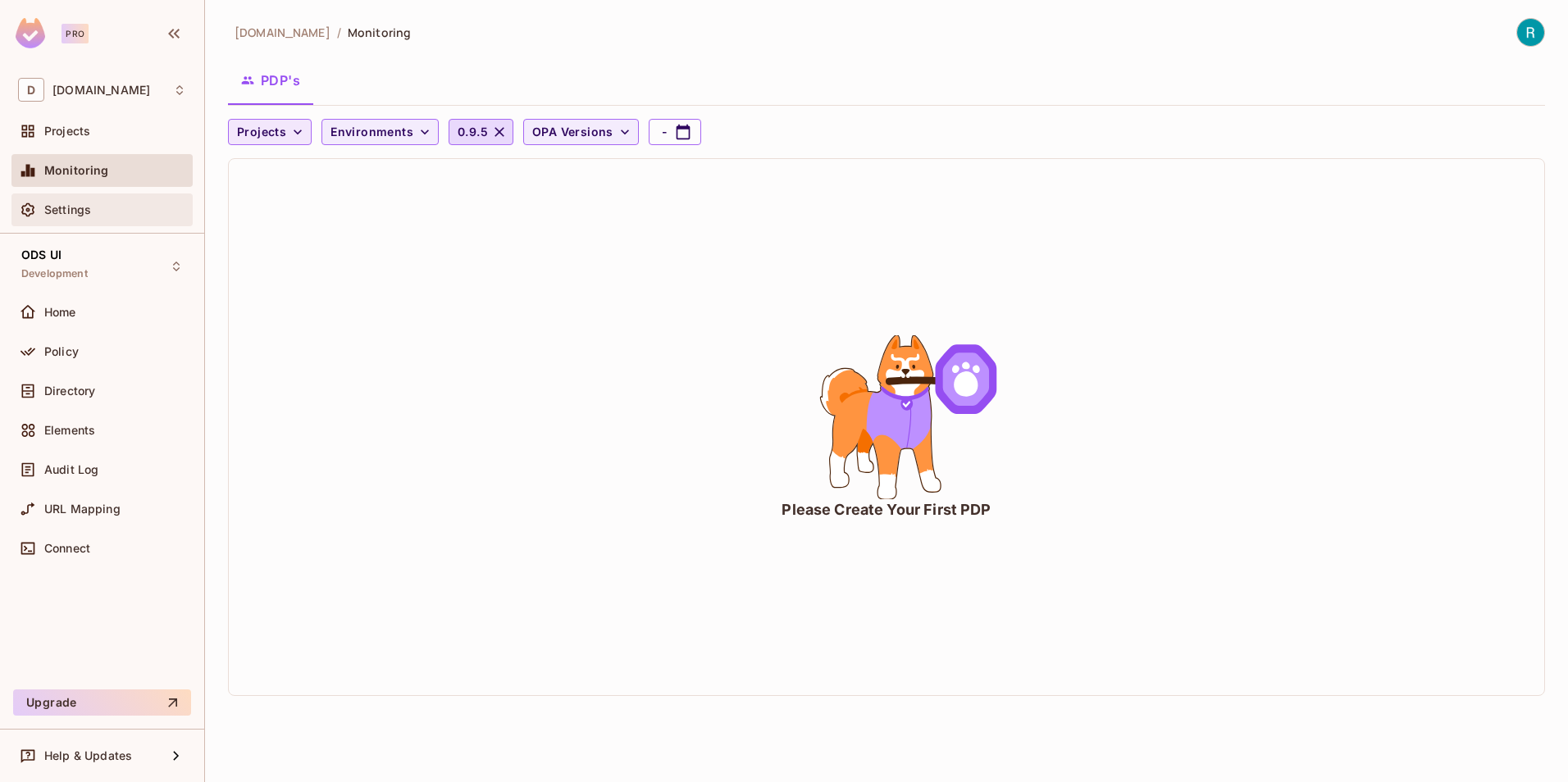
click at [67, 203] on span "Settings" at bounding box center [67, 210] width 47 height 13
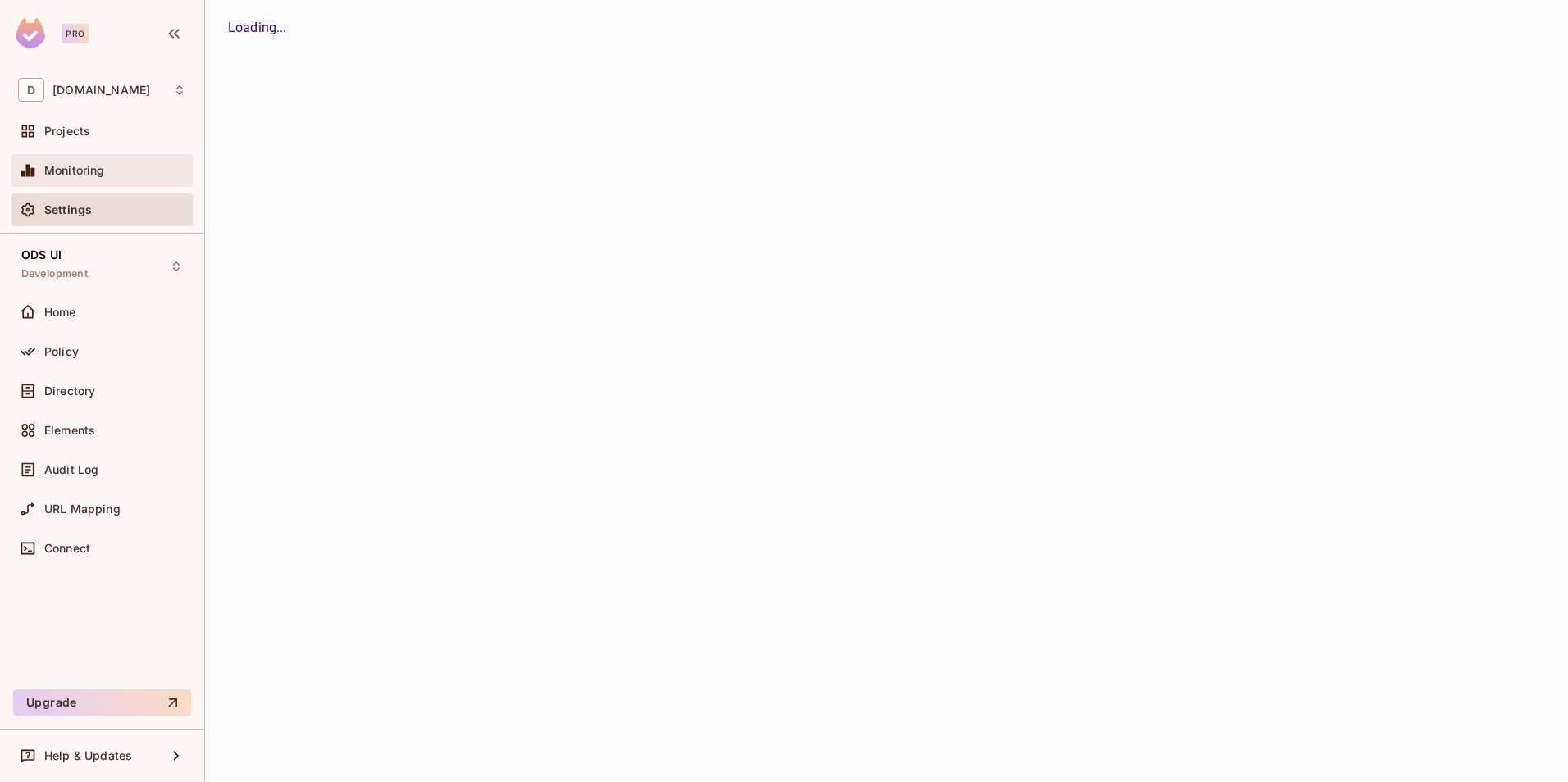
click at [71, 178] on div "Monitoring" at bounding box center [102, 171] width 168 height 20
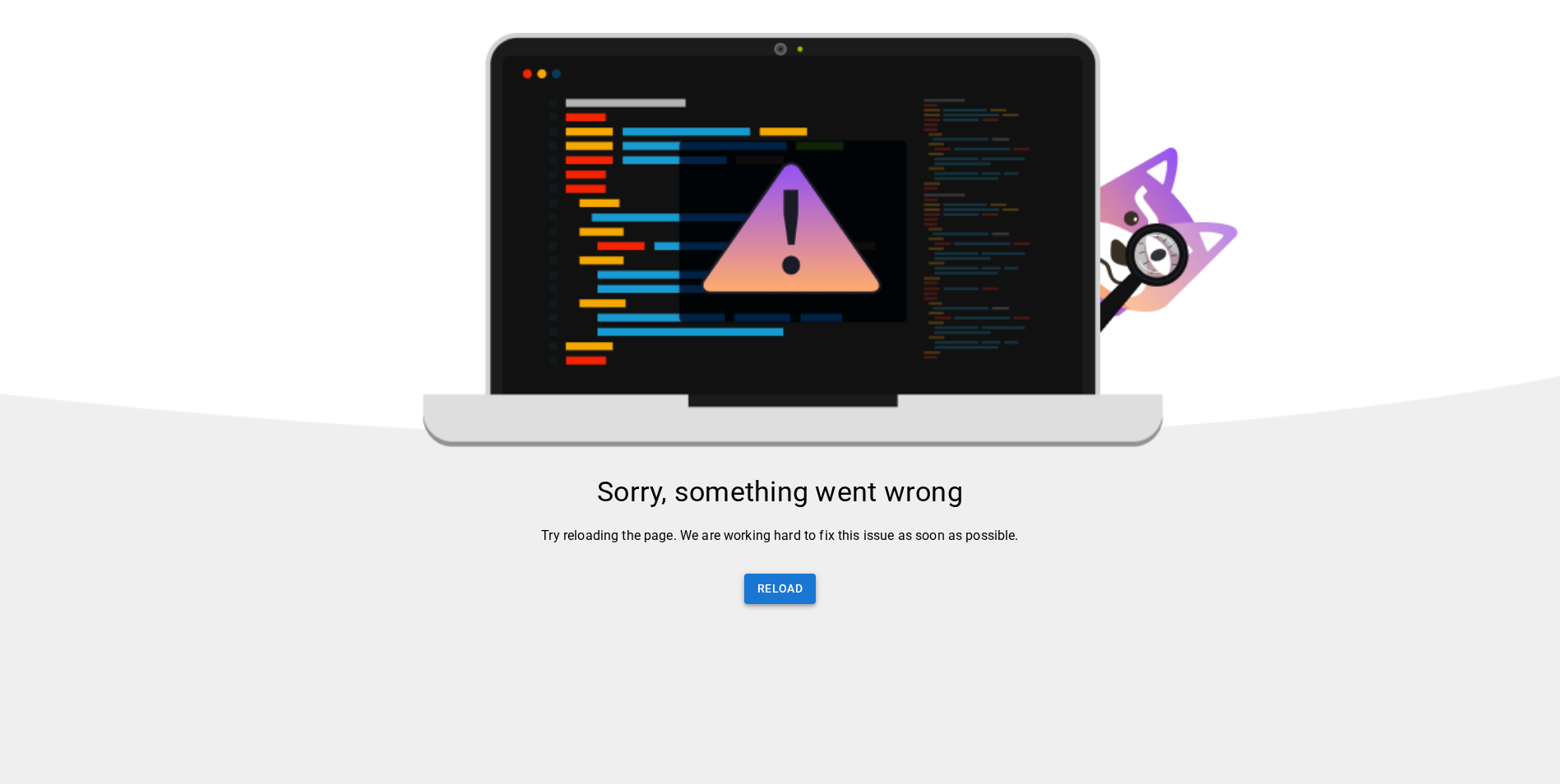
click at [798, 601] on button "Reload" at bounding box center [780, 589] width 72 height 30
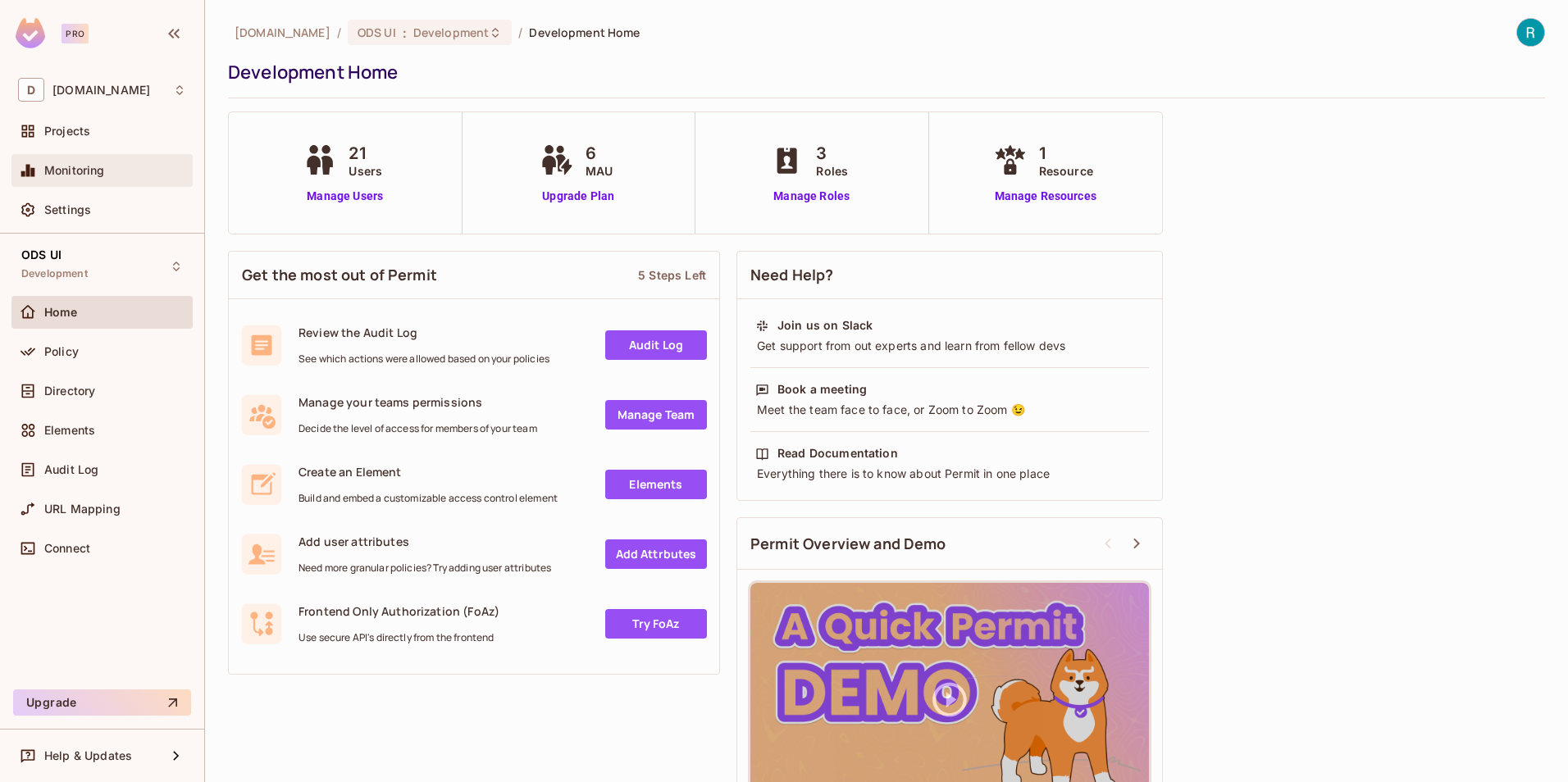
click at [87, 171] on span "Monitoring" at bounding box center [74, 171] width 61 height 13
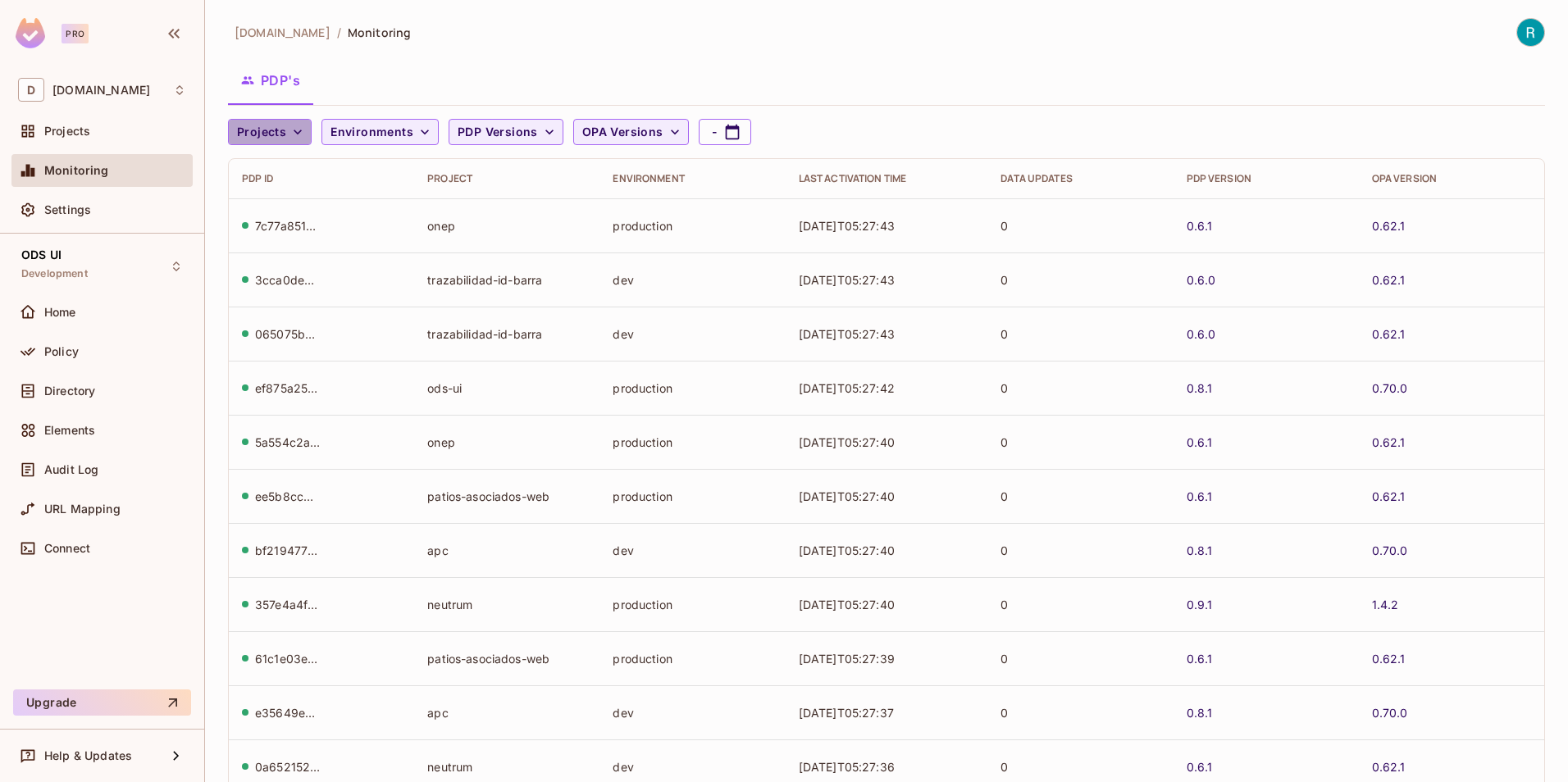
click at [299, 129] on icon "button" at bounding box center [298, 132] width 17 height 17
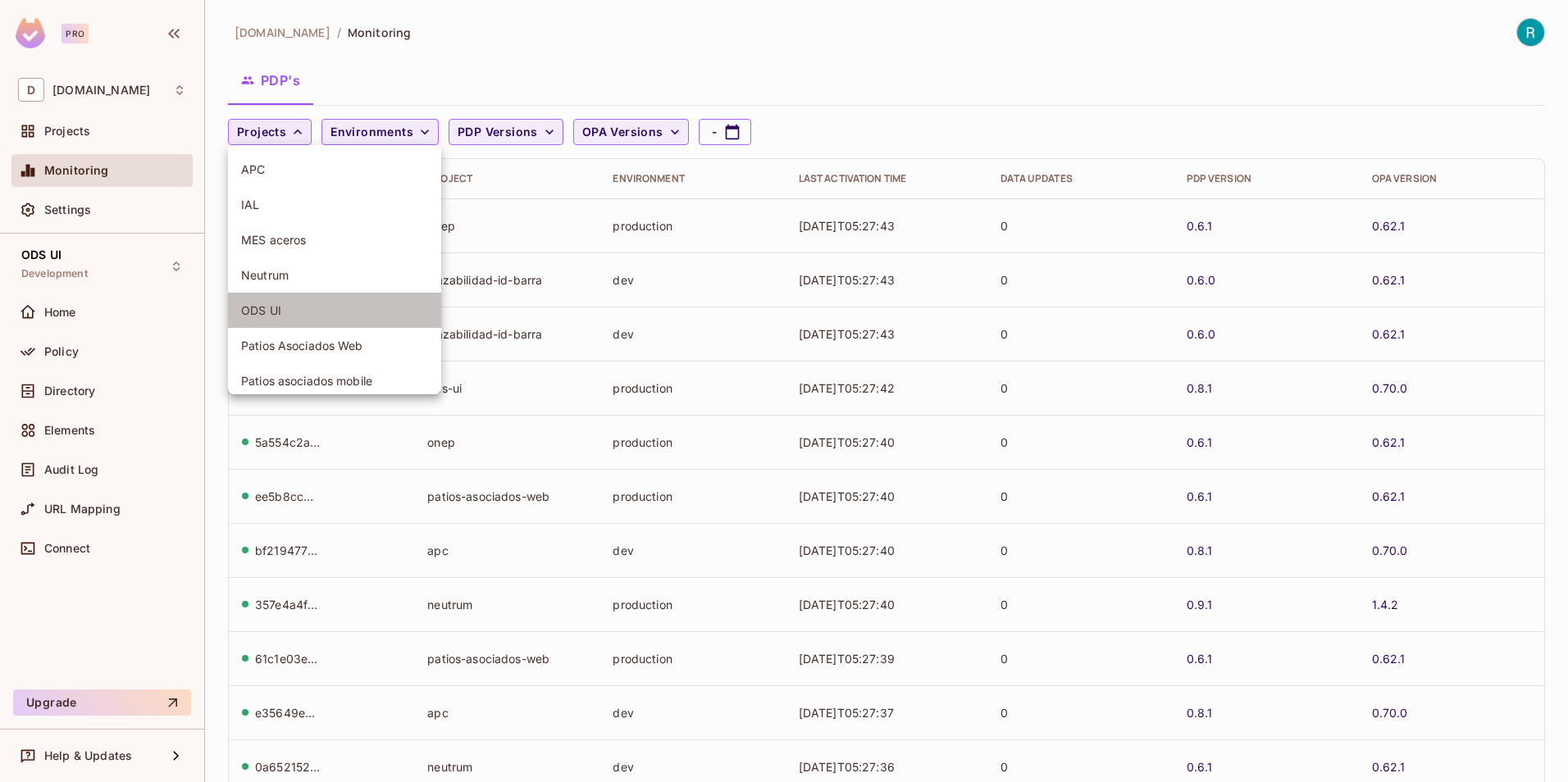
click at [280, 316] on span "ODS UI" at bounding box center [334, 310] width 187 height 16
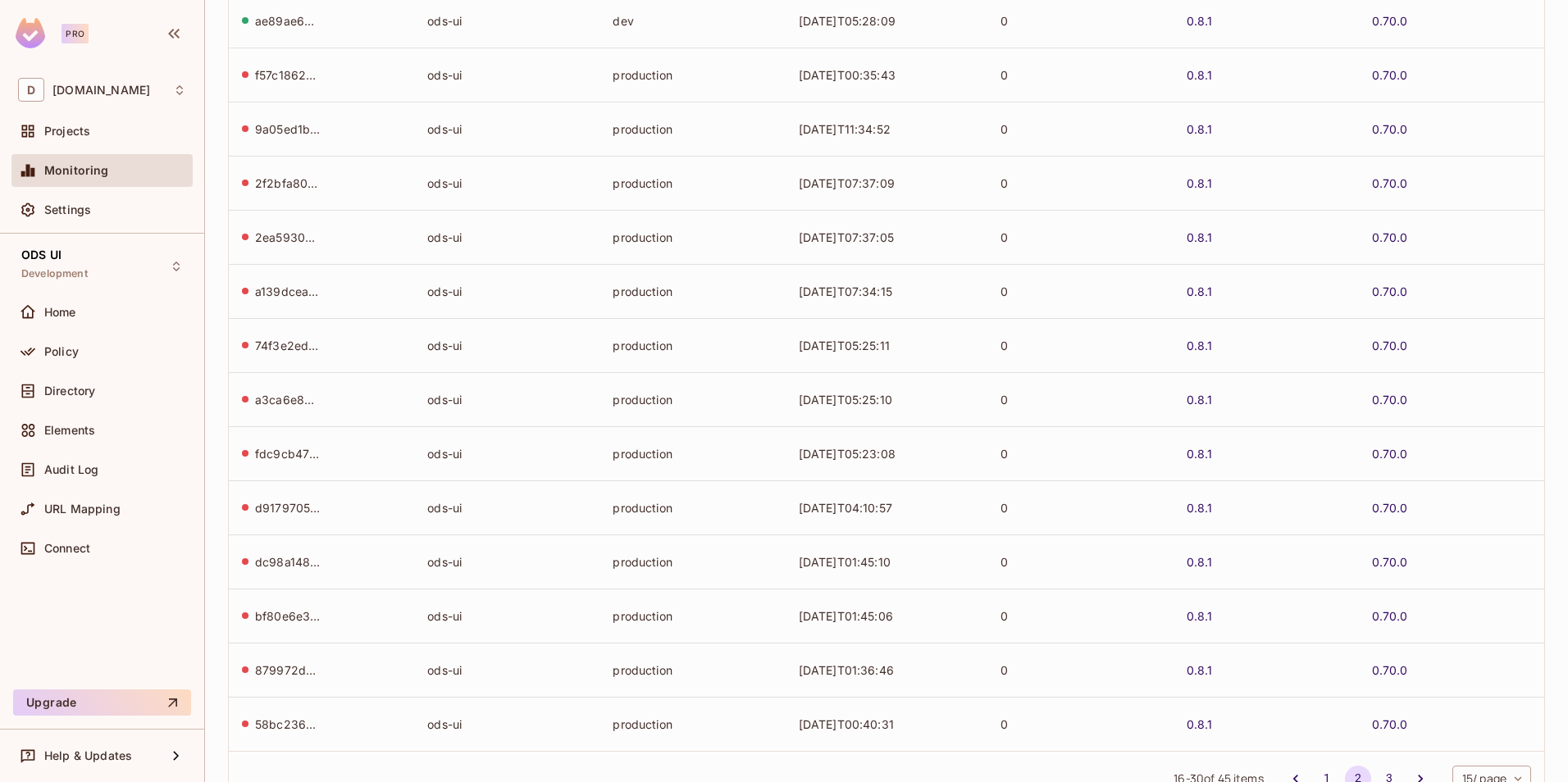
scroll to position [319, 0]
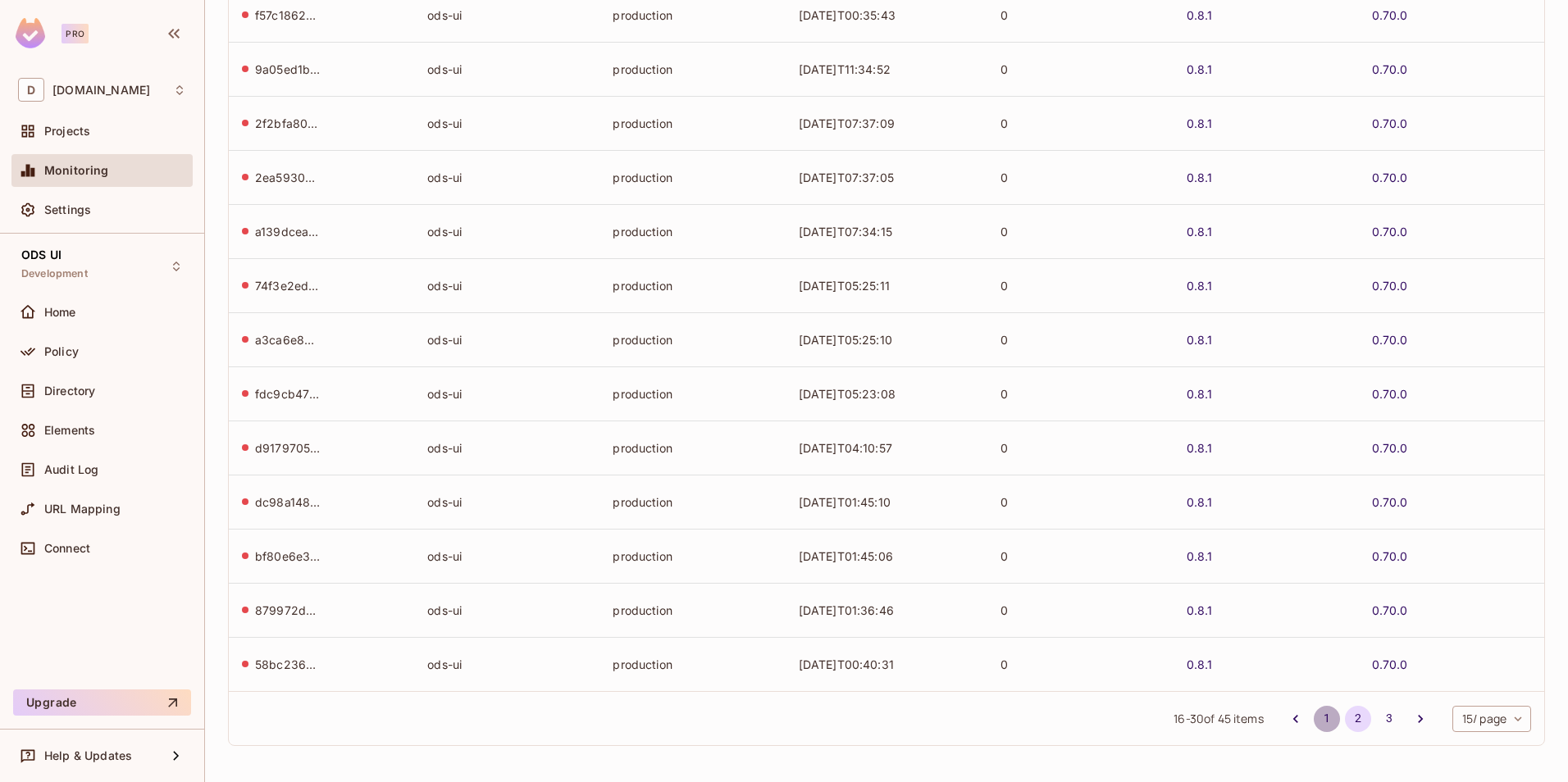
click at [1313, 720] on button "1" at bounding box center [1327, 720] width 27 height 27
click at [1487, 721] on body "Pro D deacero.com Projects Monitoring Settings ODS UI Development Home Policy D…" at bounding box center [784, 391] width 1568 height 782
click at [1472, 744] on li "100 / page" at bounding box center [1477, 745] width 82 height 34
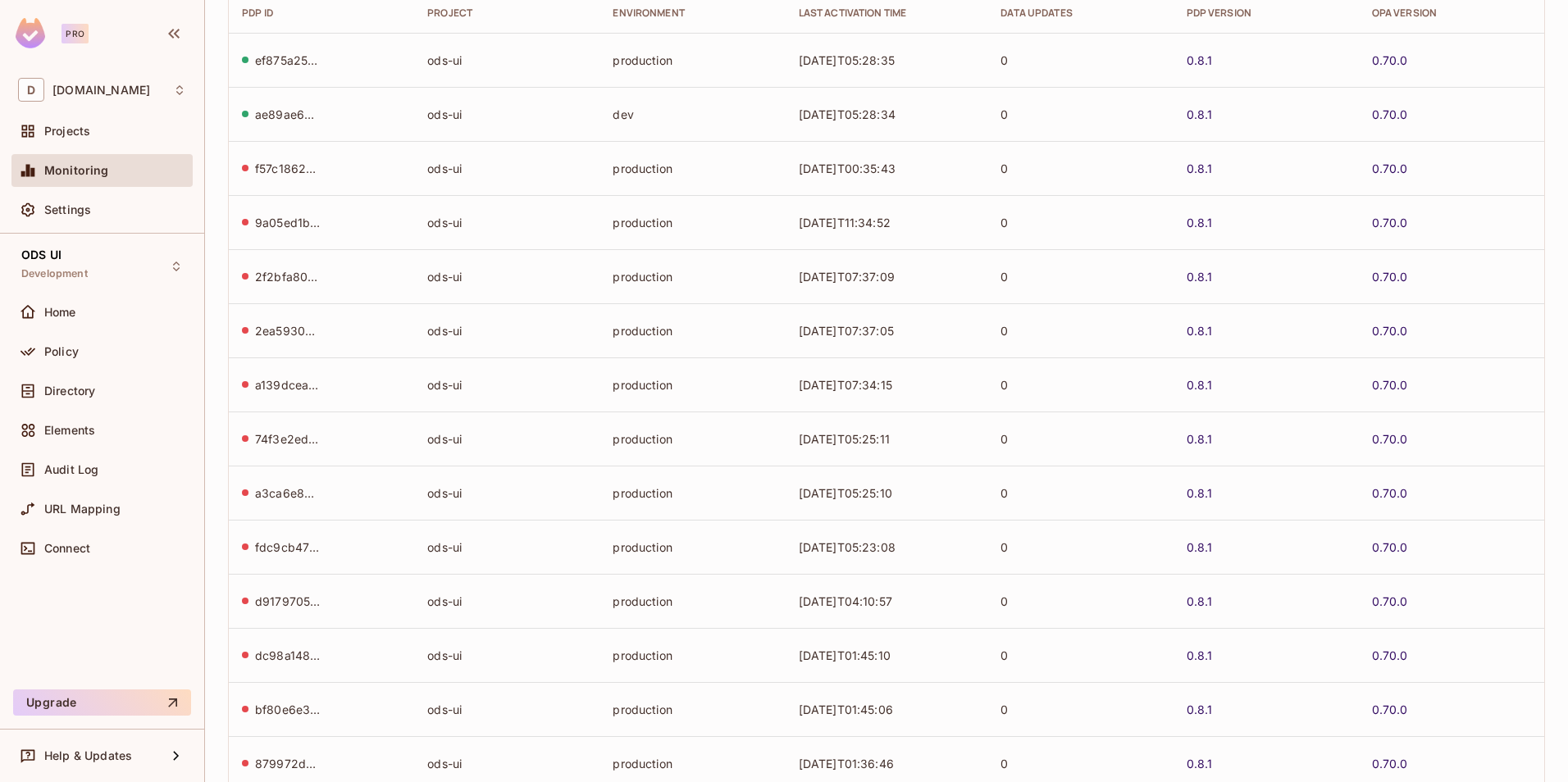
scroll to position [0, 0]
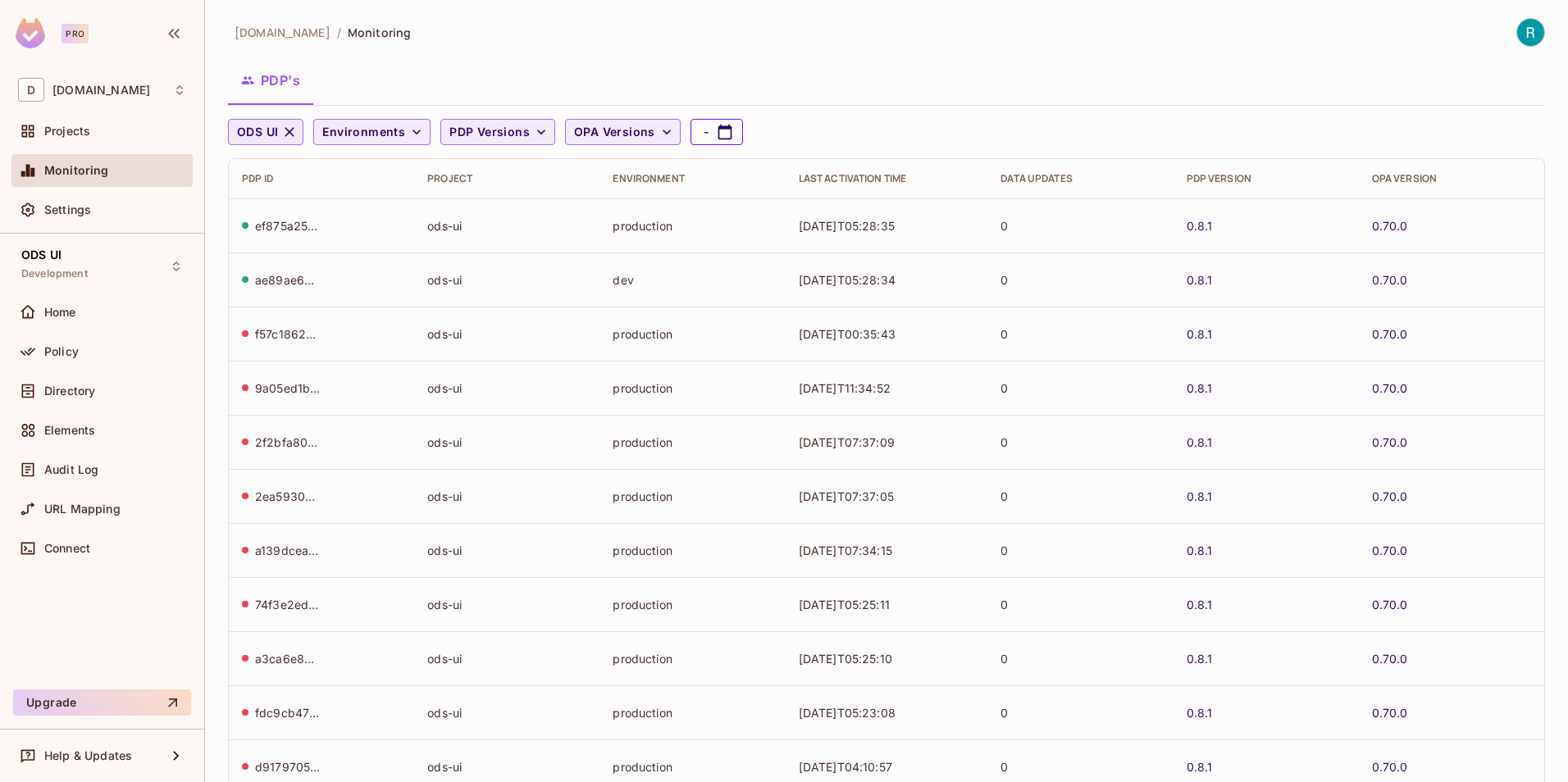
click at [715, 123] on button "-" at bounding box center [716, 132] width 52 height 27
select select "*"
select select "****"
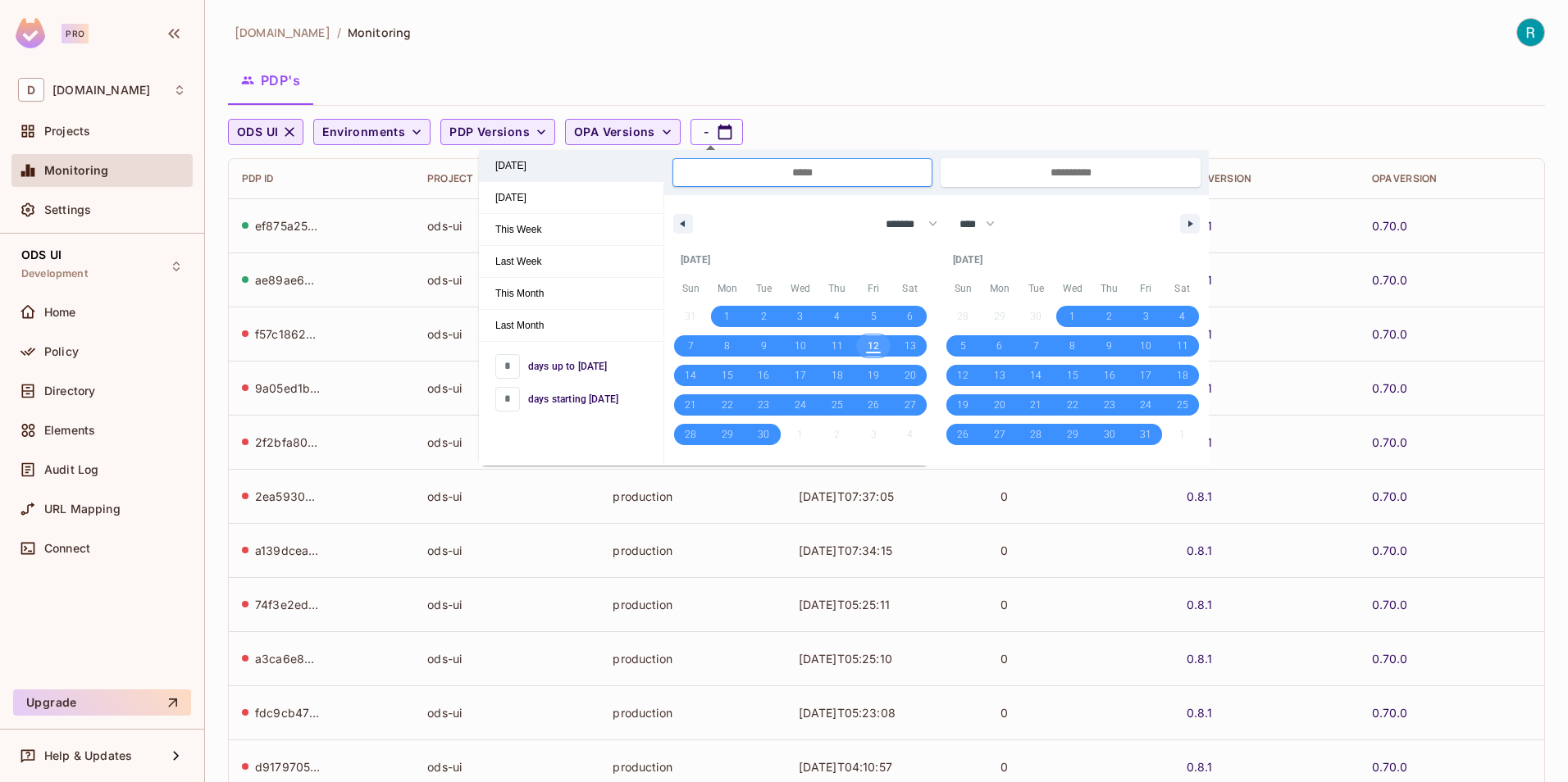
click at [523, 167] on span "Today" at bounding box center [571, 165] width 185 height 31
type input "*"
type input "**********"
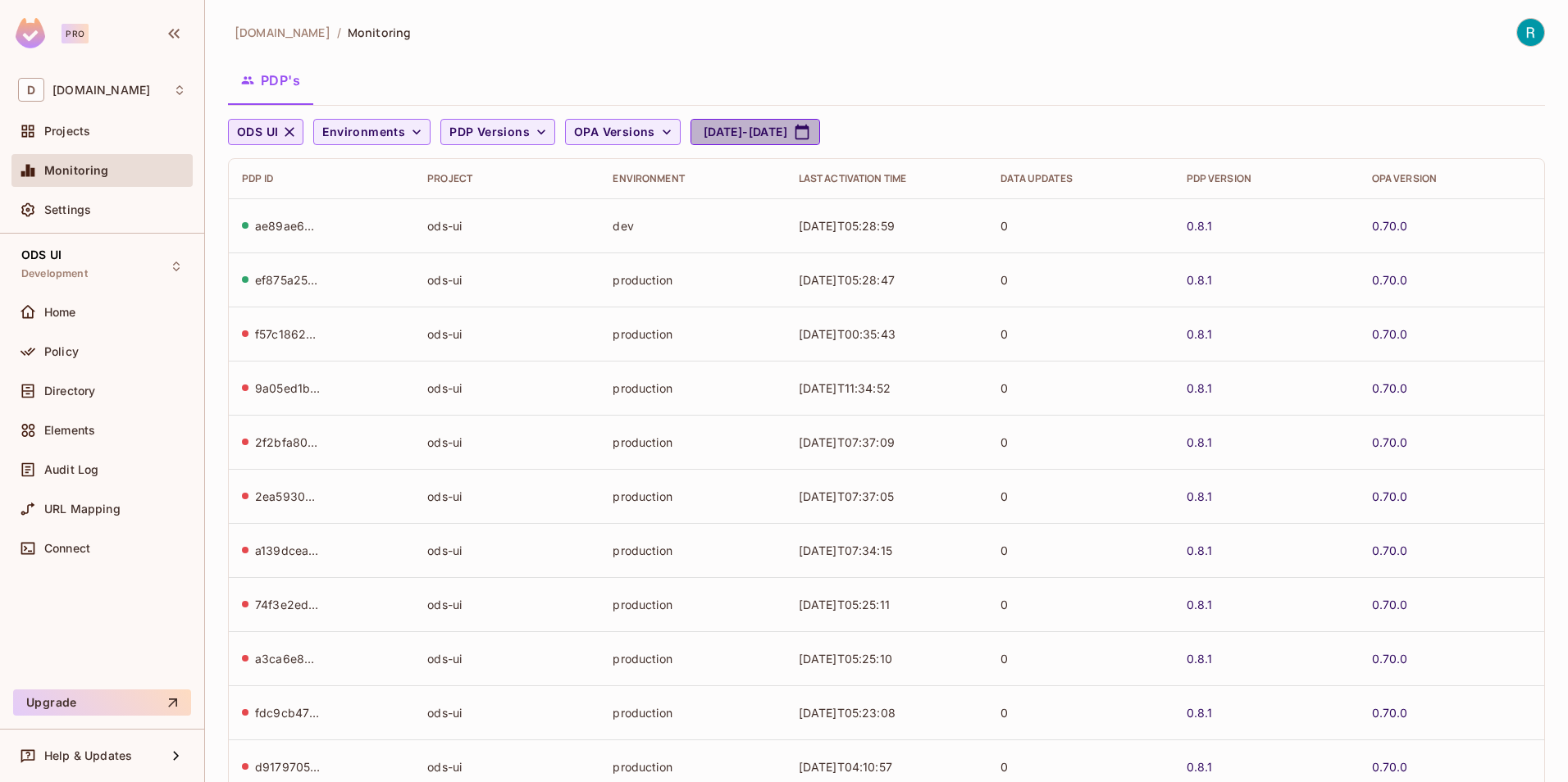
click at [783, 133] on button "Sep 12, 2025 - Sep 12, 2025" at bounding box center [755, 132] width 130 height 27
select select "*"
select select "****"
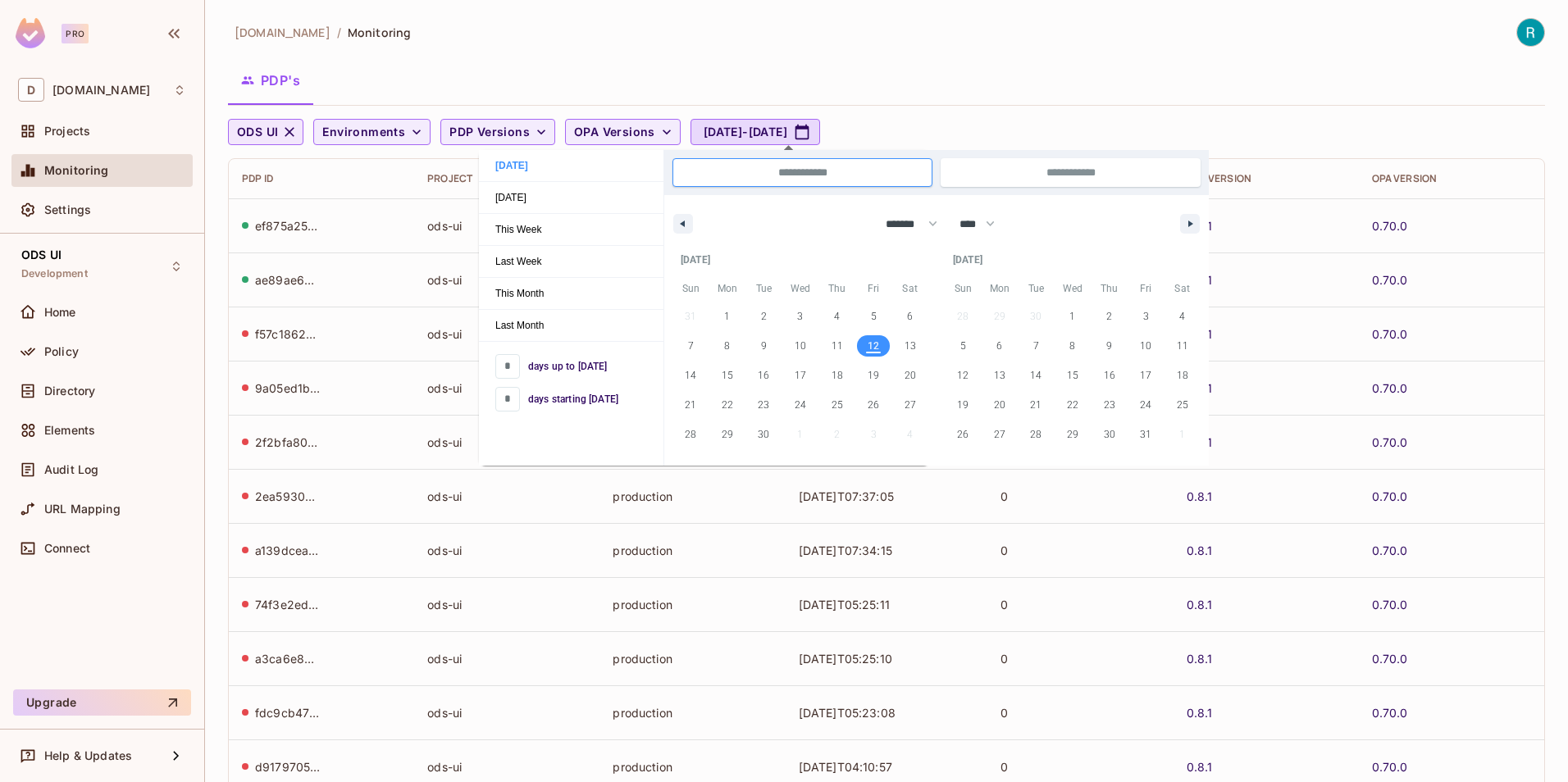
click at [876, 349] on span "12" at bounding box center [873, 345] width 12 height 29
click at [952, 43] on div "deacero.com / Monitoring" at bounding box center [886, 32] width 1317 height 29
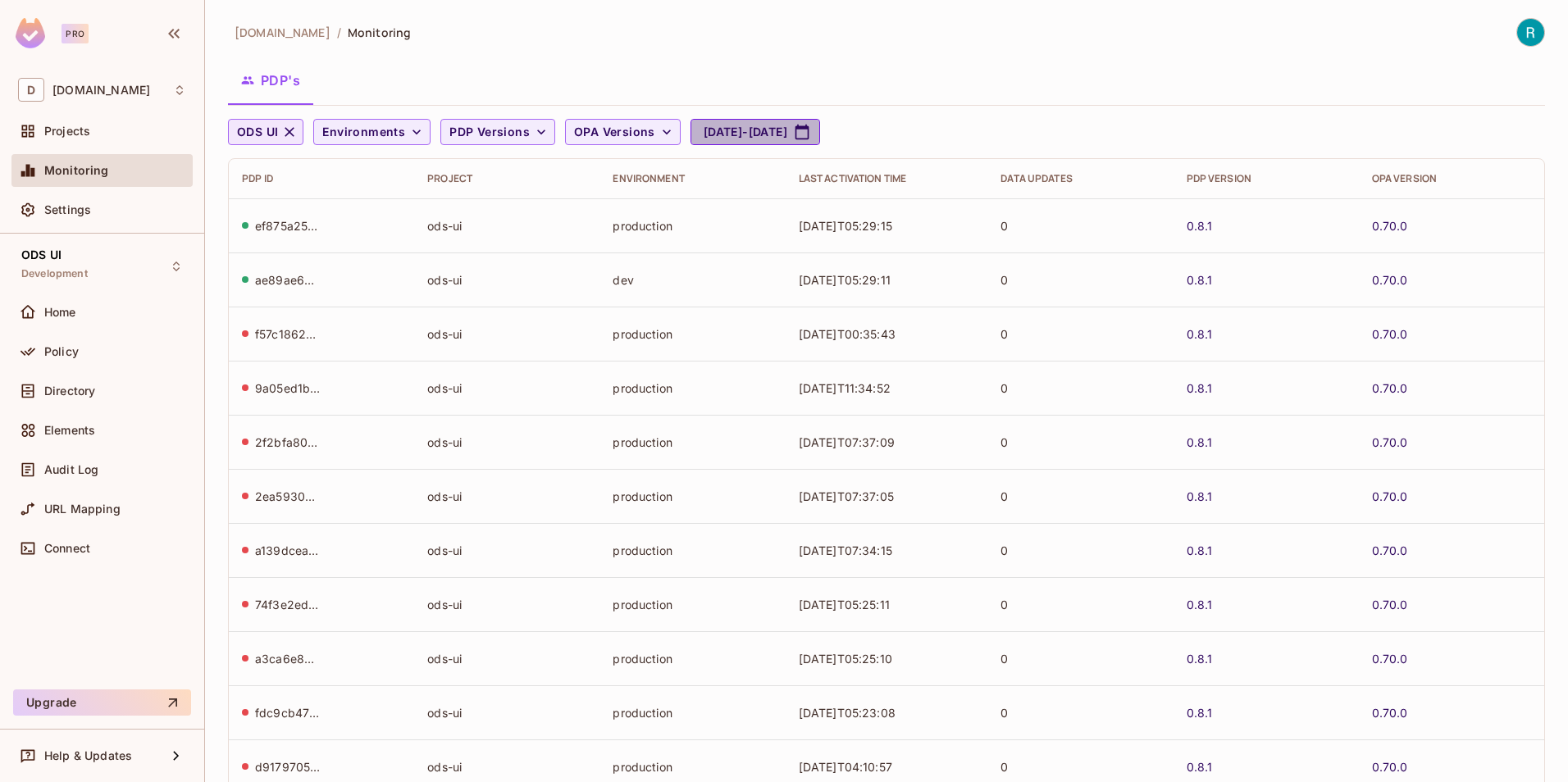
click at [815, 128] on button "Sep 12, 2025 - Sep 12, 2025" at bounding box center [755, 132] width 130 height 27
select select "*"
select select "****"
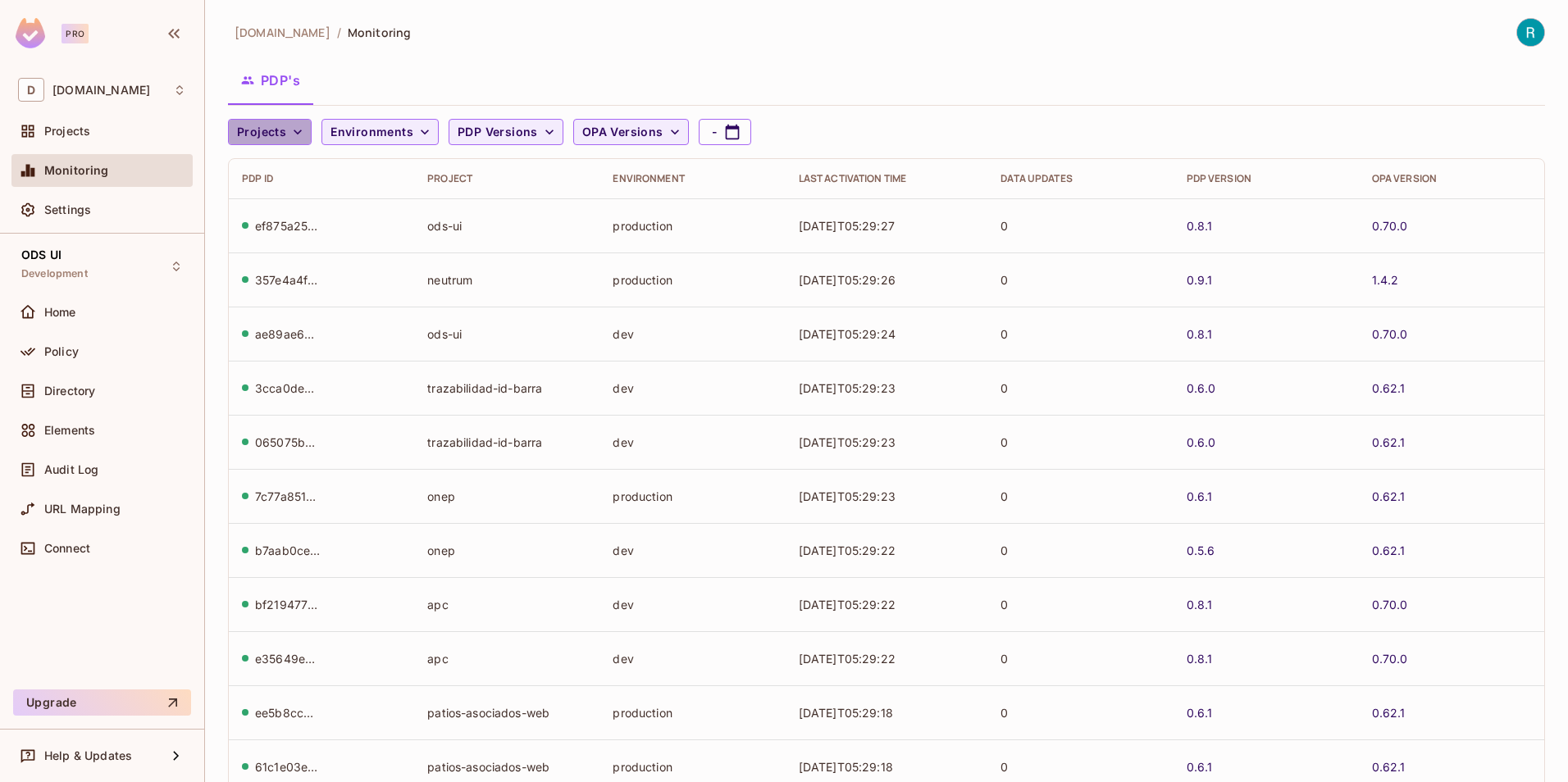
click at [292, 128] on icon "button" at bounding box center [298, 132] width 17 height 17
click at [278, 311] on span "ODS UI" at bounding box center [334, 310] width 187 height 16
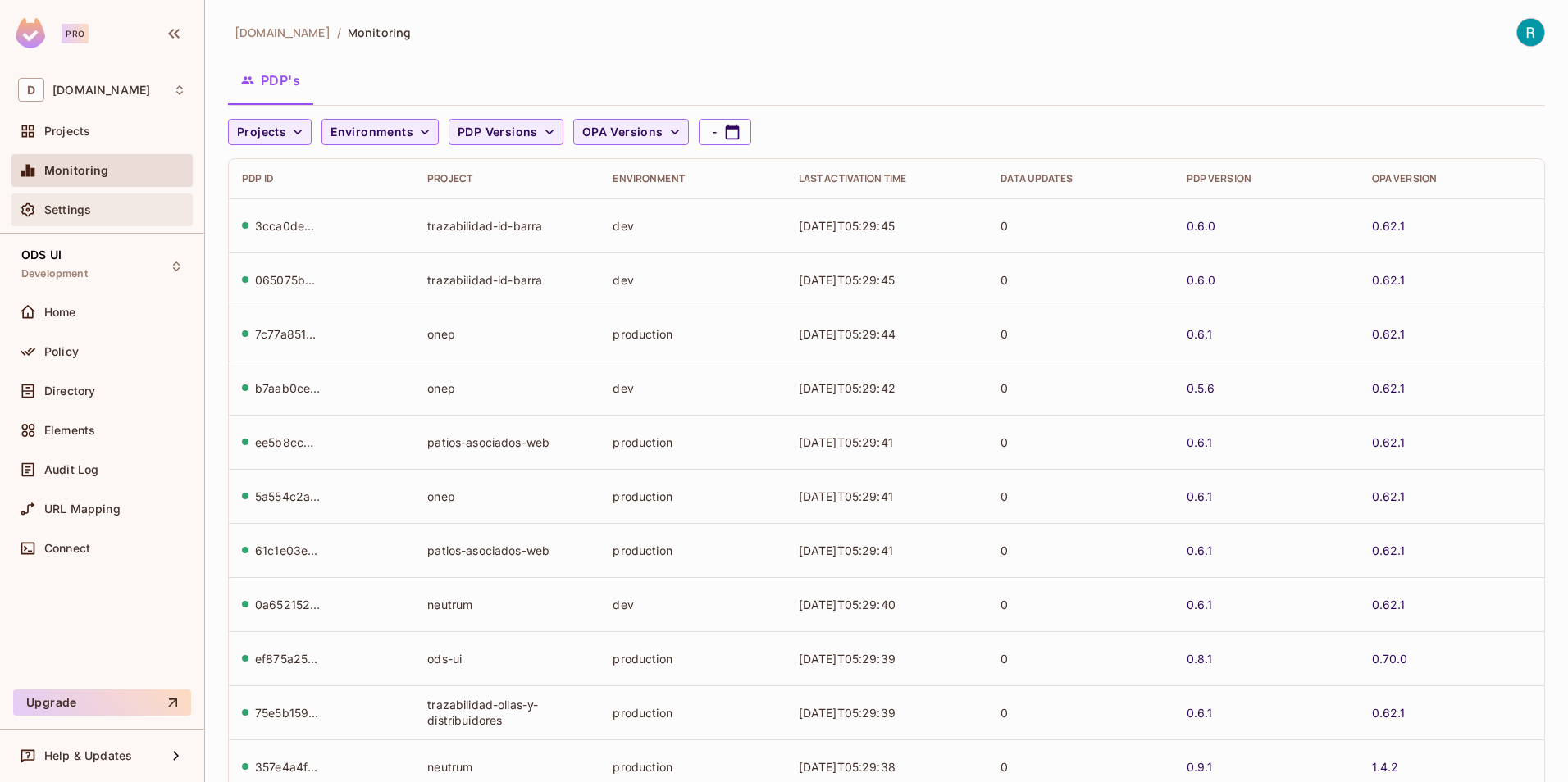
click at [63, 207] on span "Settings" at bounding box center [67, 210] width 47 height 13
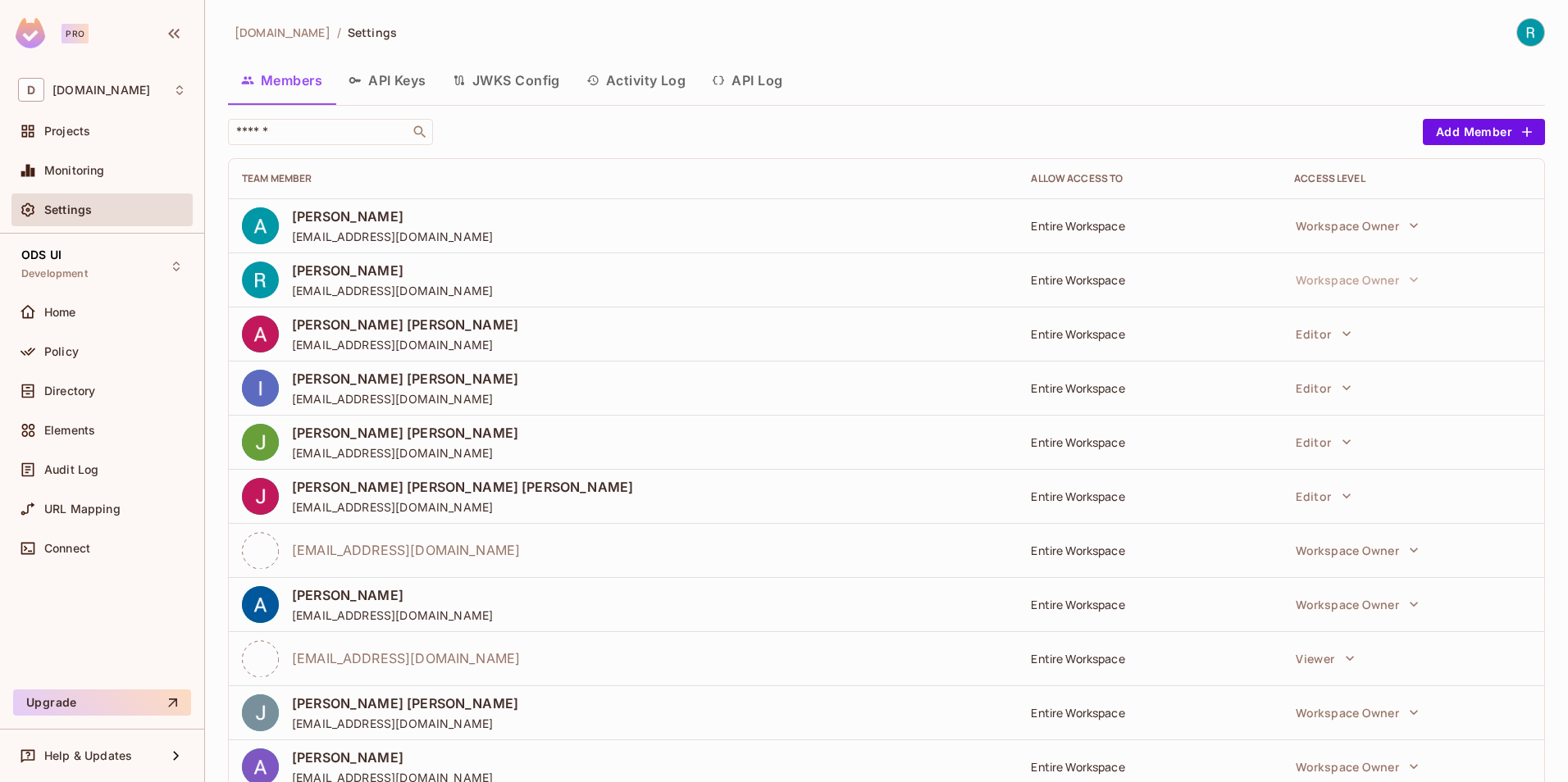
click at [647, 77] on button "Activity Log" at bounding box center [636, 80] width 126 height 41
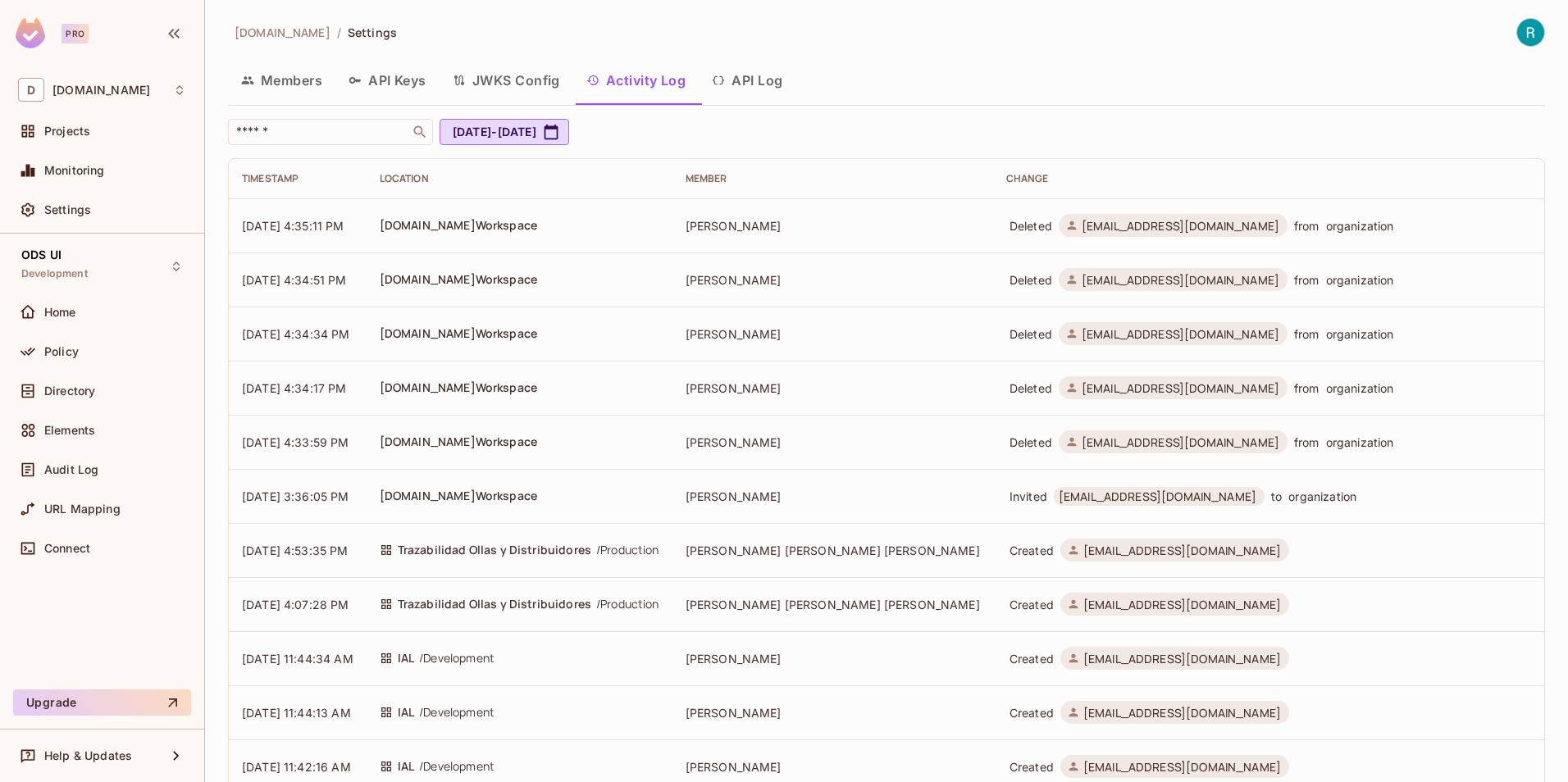
drag, startPoint x: 756, startPoint y: 79, endPoint x: 758, endPoint y: 156, distance: 77.0
click at [757, 79] on button "API Log" at bounding box center [747, 80] width 96 height 41
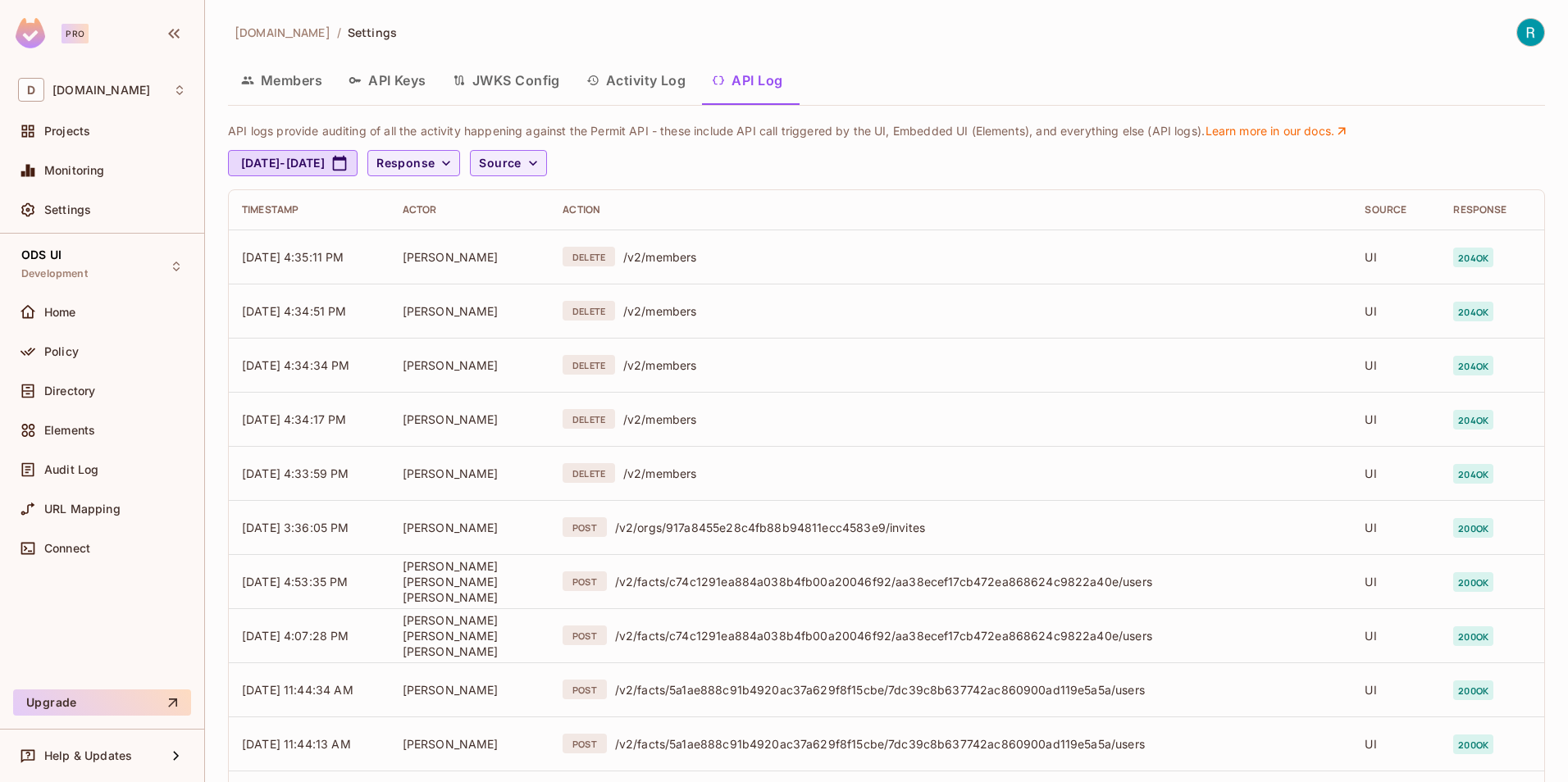
click at [639, 82] on button "Activity Log" at bounding box center [636, 80] width 126 height 41
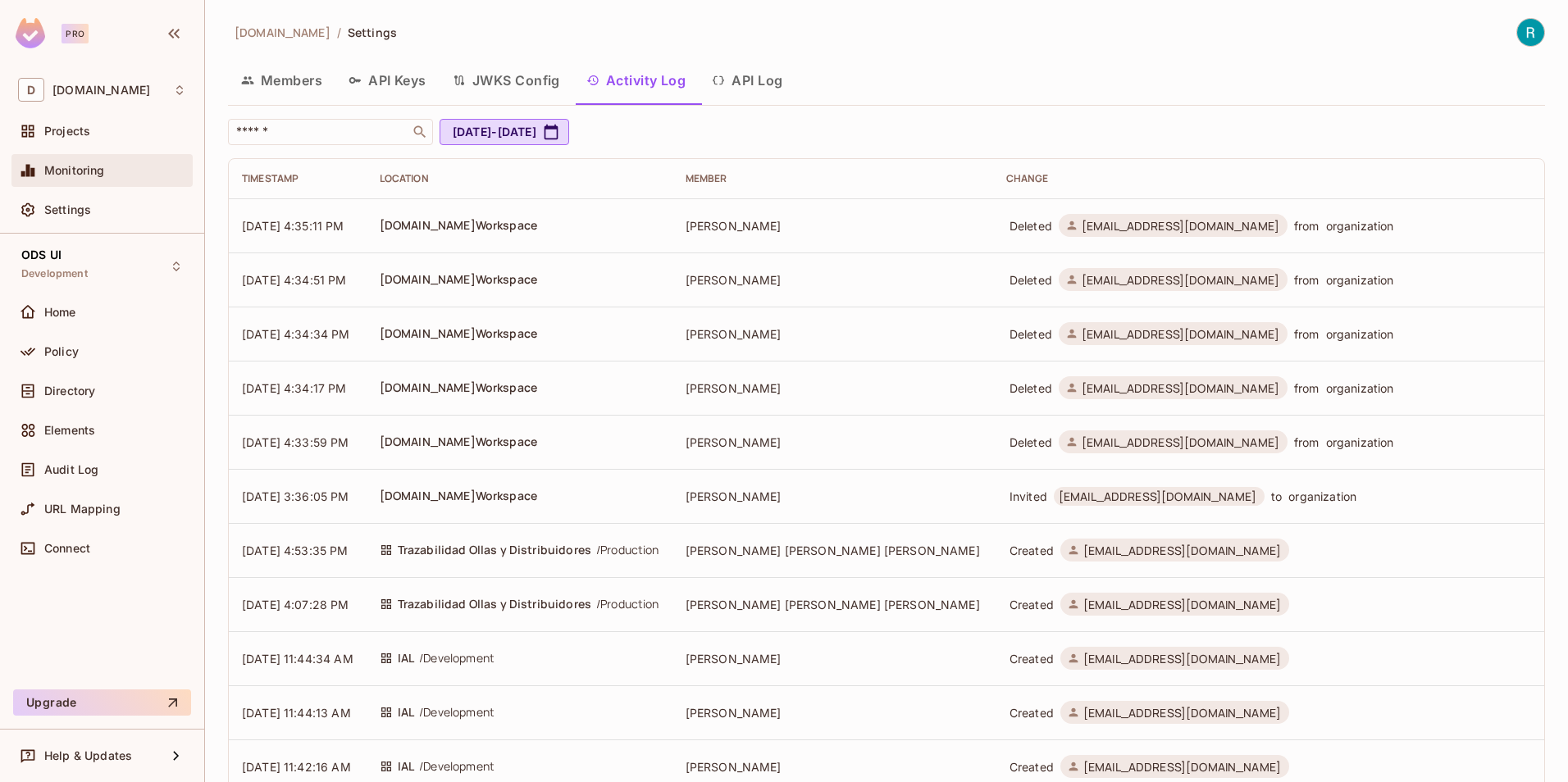
click at [77, 176] on span "Monitoring" at bounding box center [74, 171] width 61 height 13
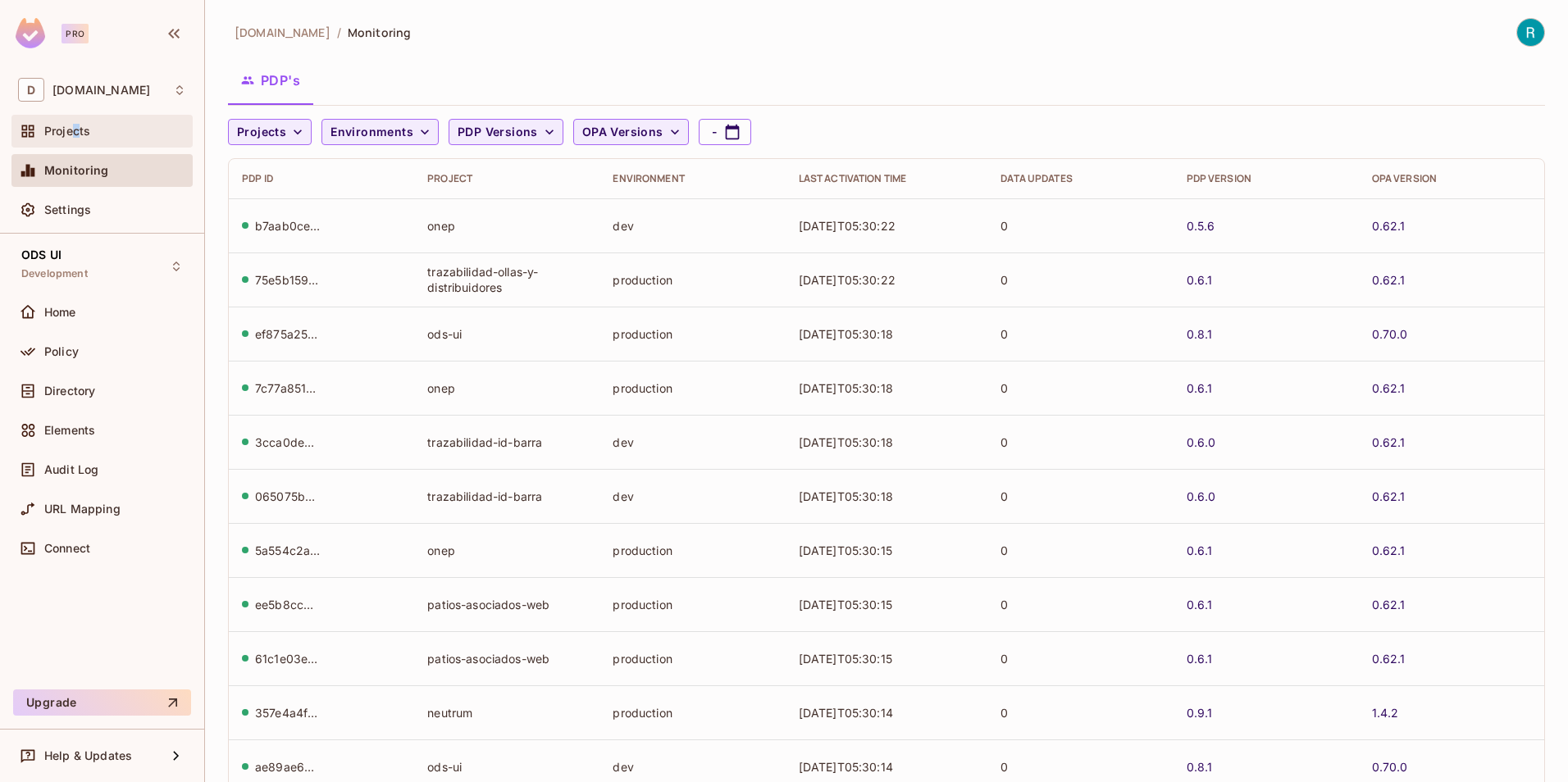
click at [77, 126] on span "Projects" at bounding box center [67, 131] width 46 height 13
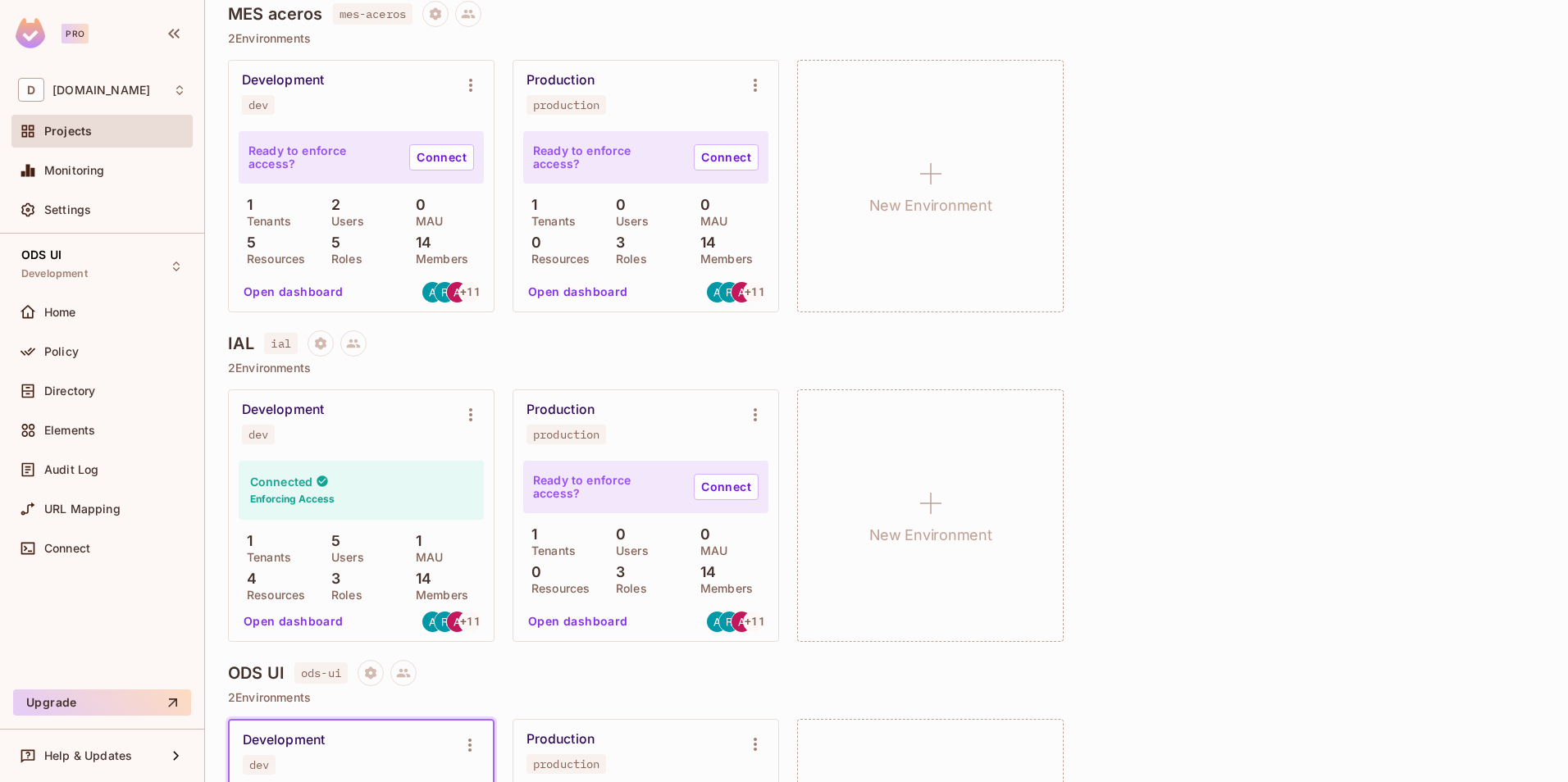
scroll to position [902, 0]
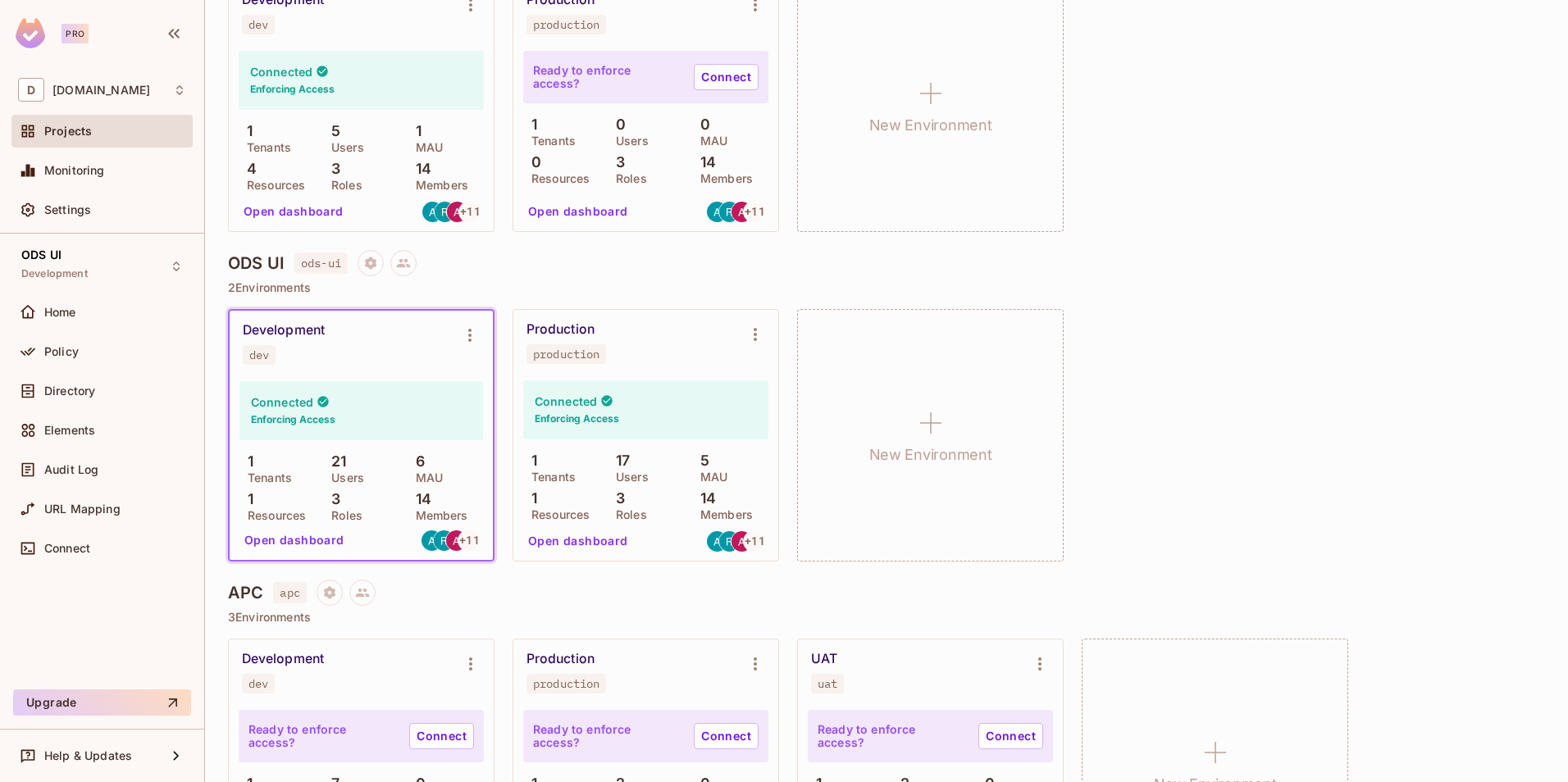
click at [309, 539] on button "Open dashboard" at bounding box center [294, 541] width 113 height 27
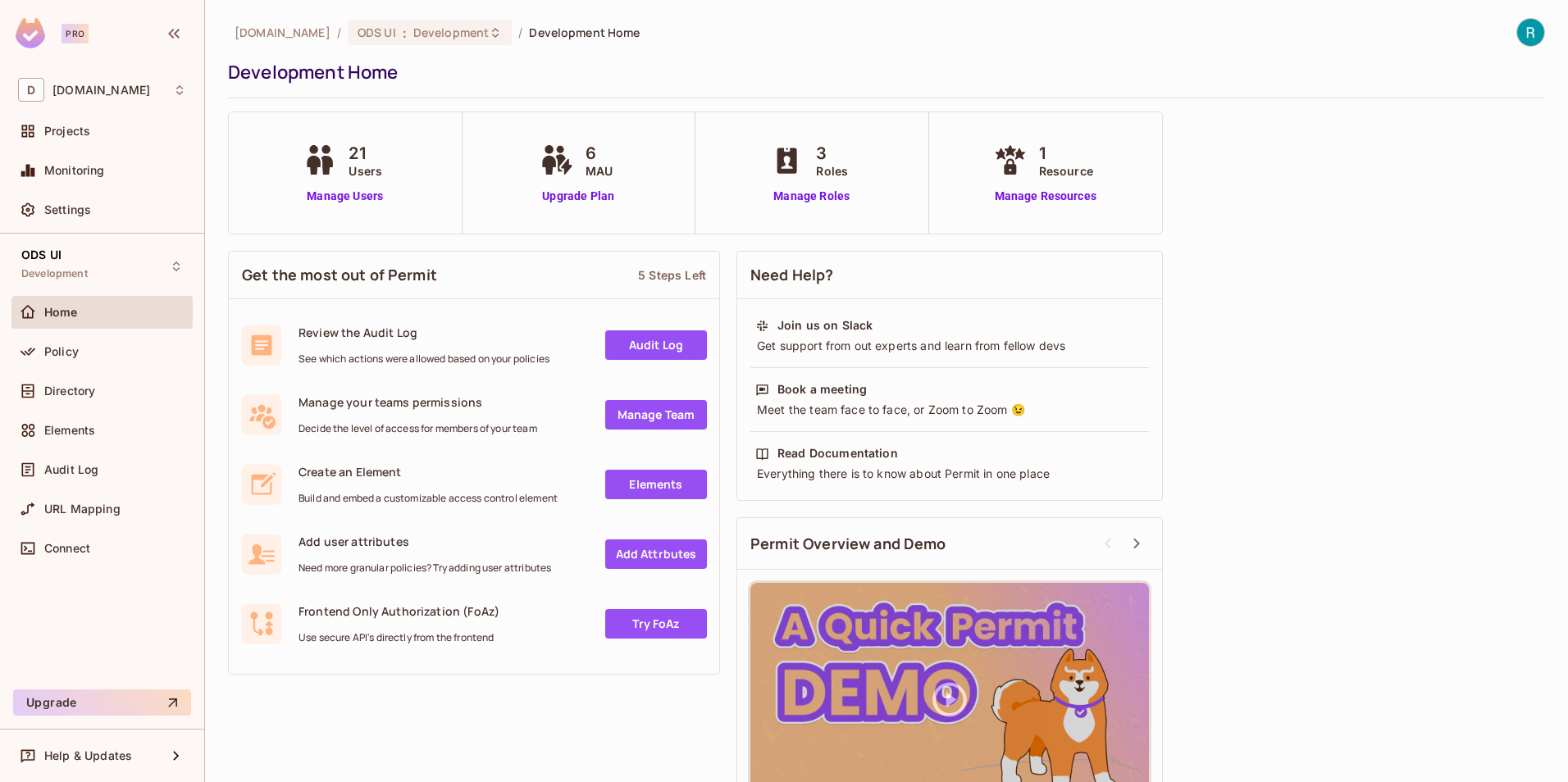
click at [675, 350] on link "Audit Log" at bounding box center [655, 344] width 101 height 29
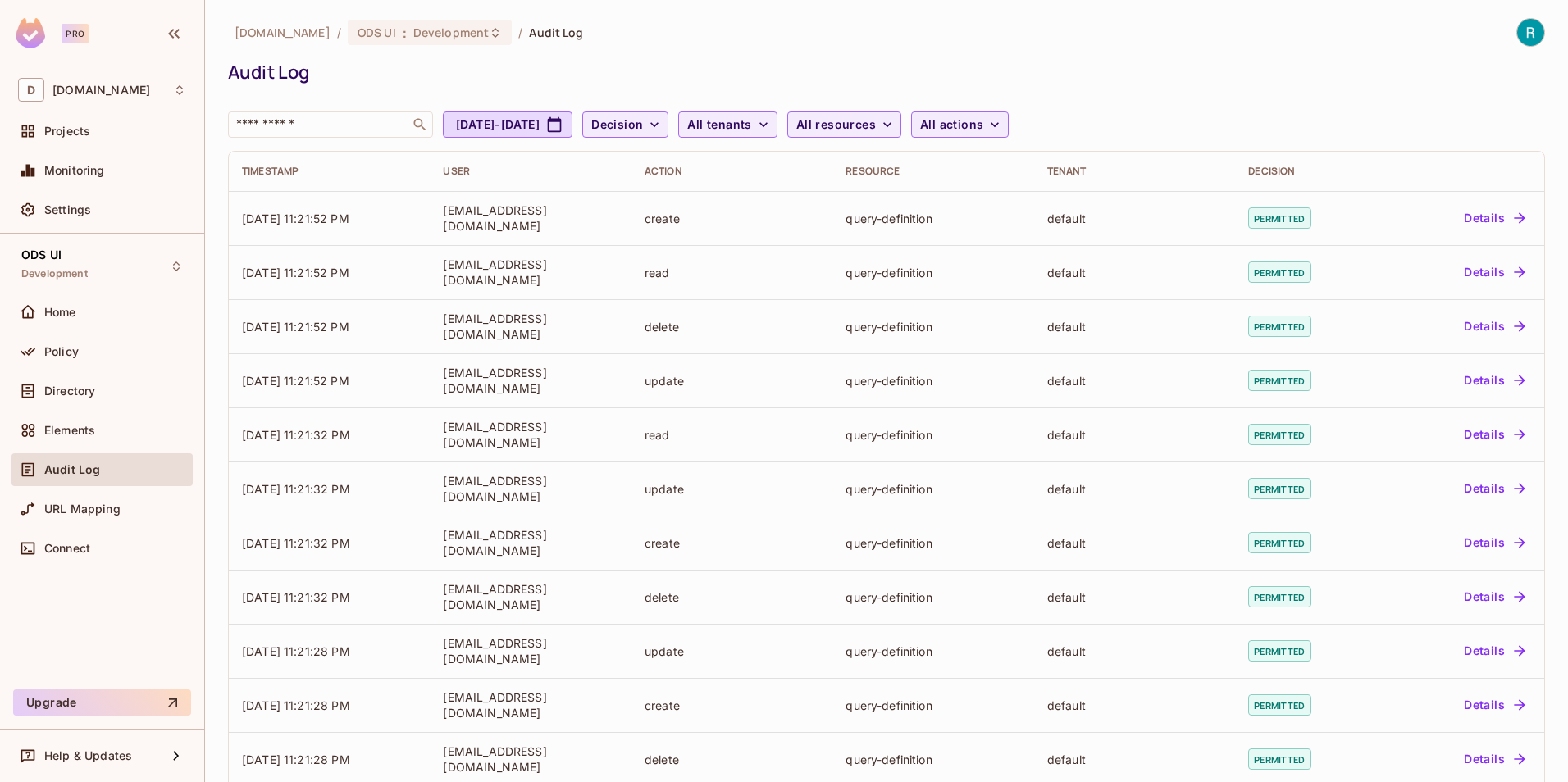
click at [278, 171] on div "Timestamp" at bounding box center [329, 171] width 175 height 13
click at [285, 163] on th "Timestamp" at bounding box center [329, 171] width 201 height 39
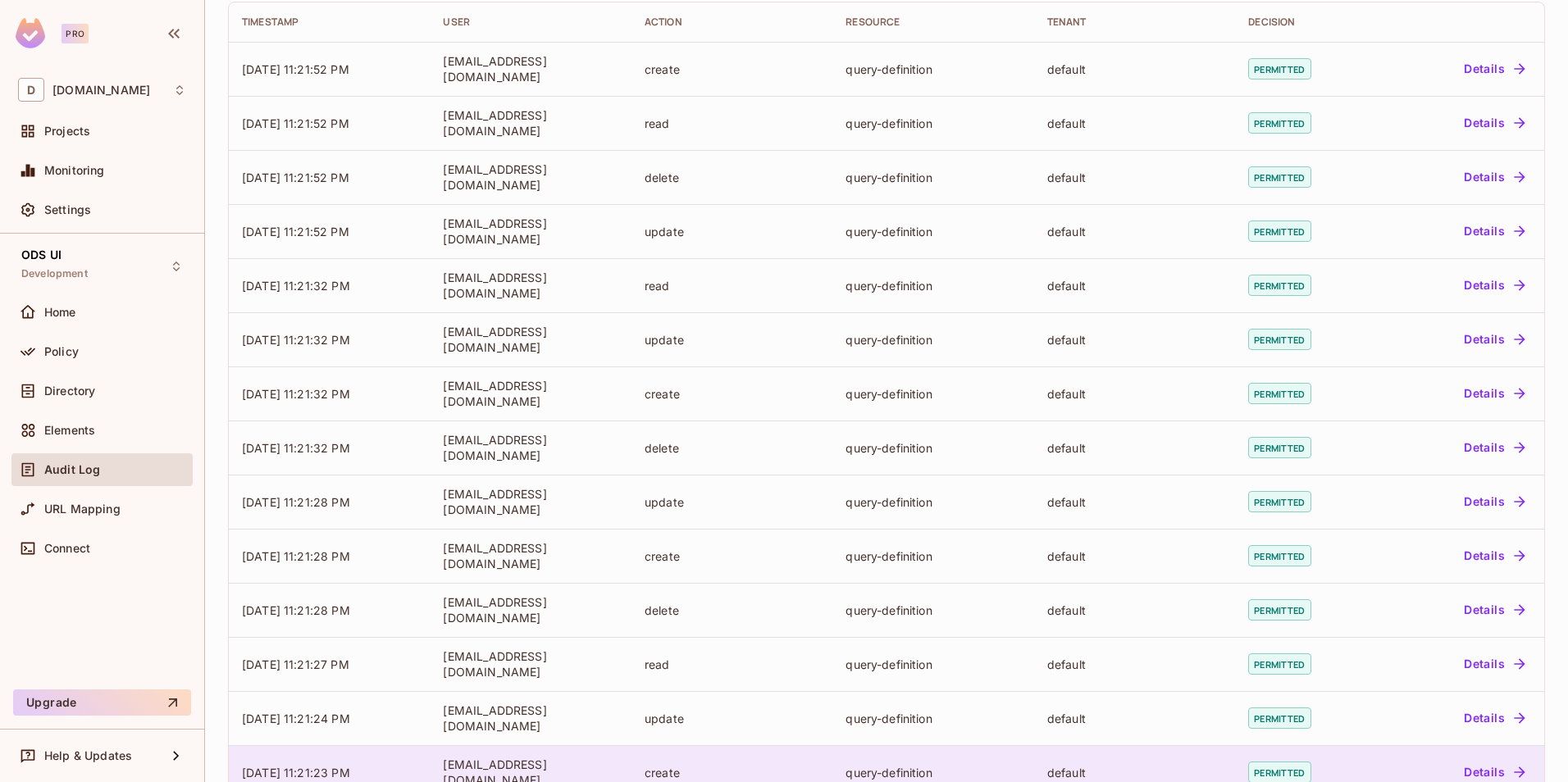
scroll to position [299, 0]
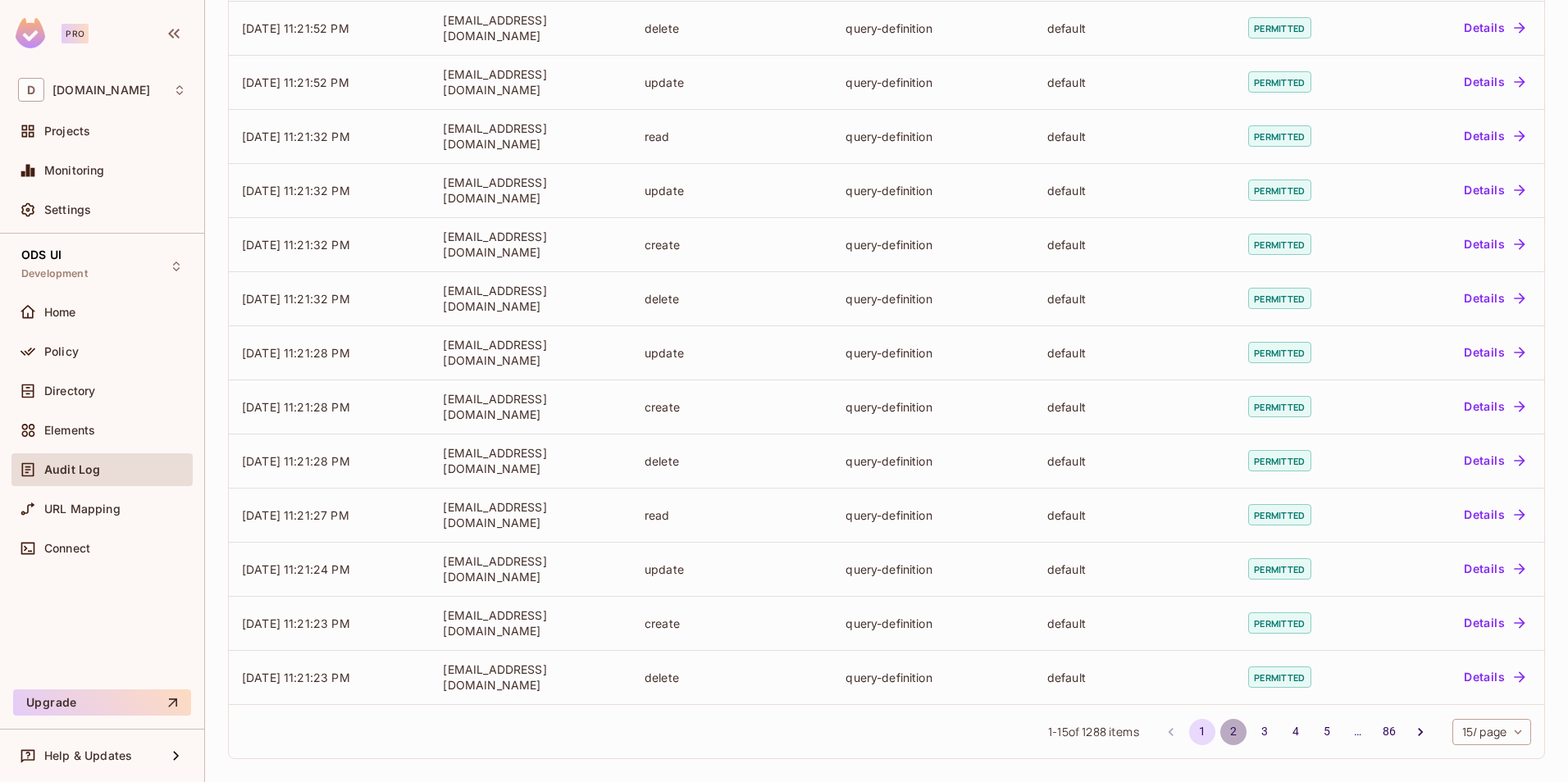
click at [1220, 723] on button "2" at bounding box center [1234, 732] width 27 height 27
click at [1313, 729] on button "5" at bounding box center [1327, 732] width 27 height 27
click at [1189, 734] on button "1" at bounding box center [1202, 732] width 27 height 27
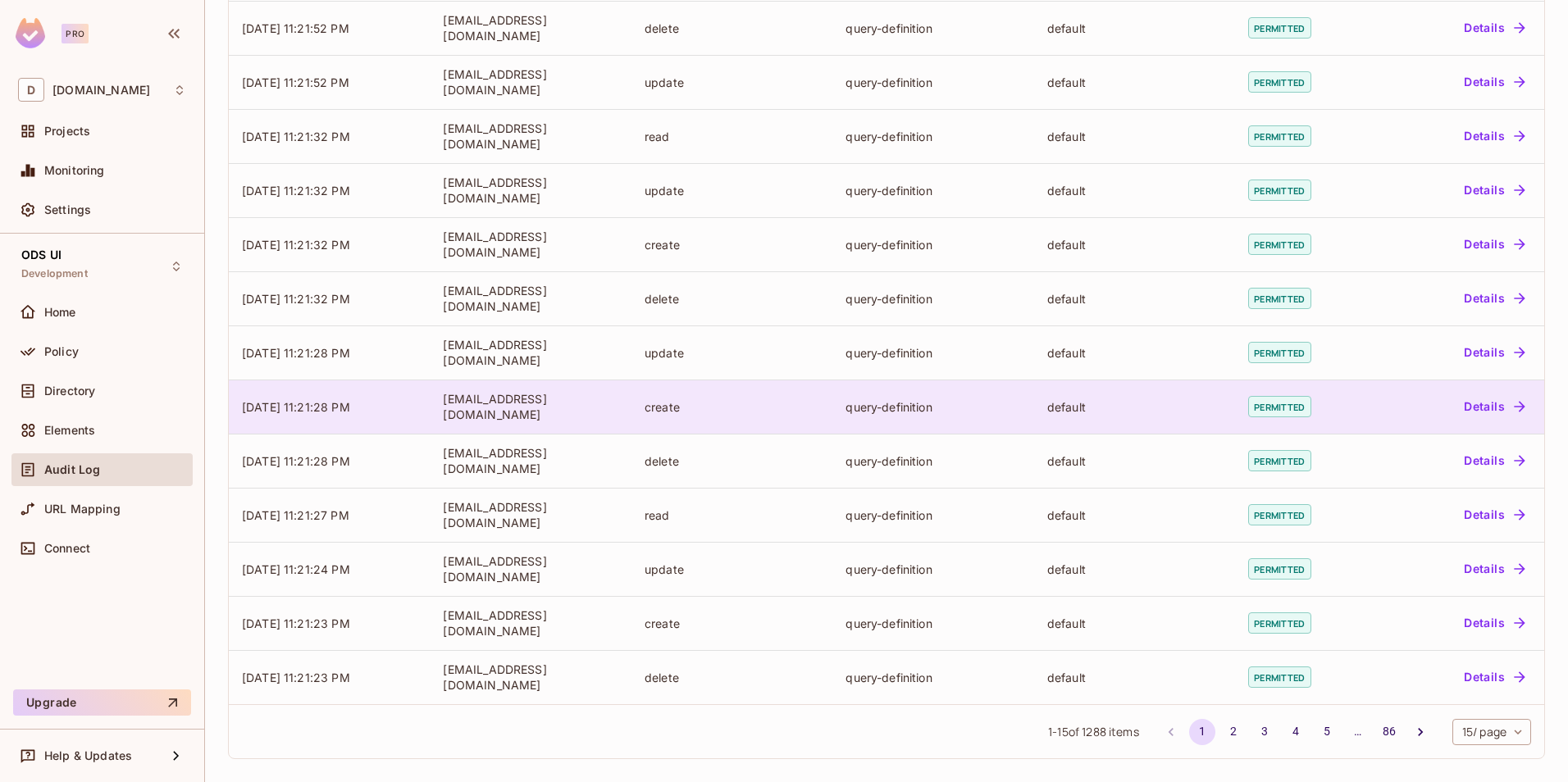
scroll to position [0, 0]
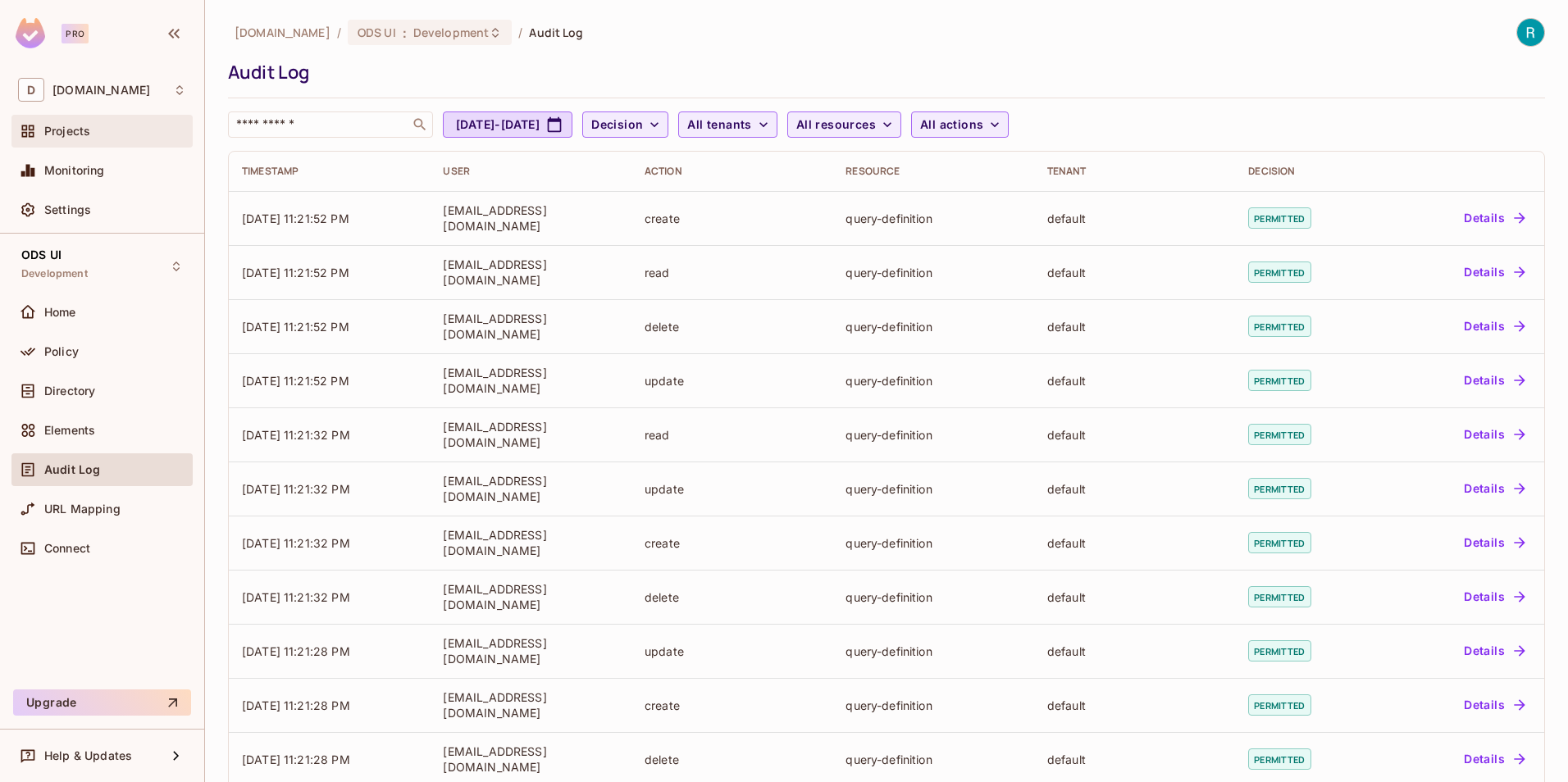
click at [81, 125] on span "Projects" at bounding box center [67, 131] width 46 height 13
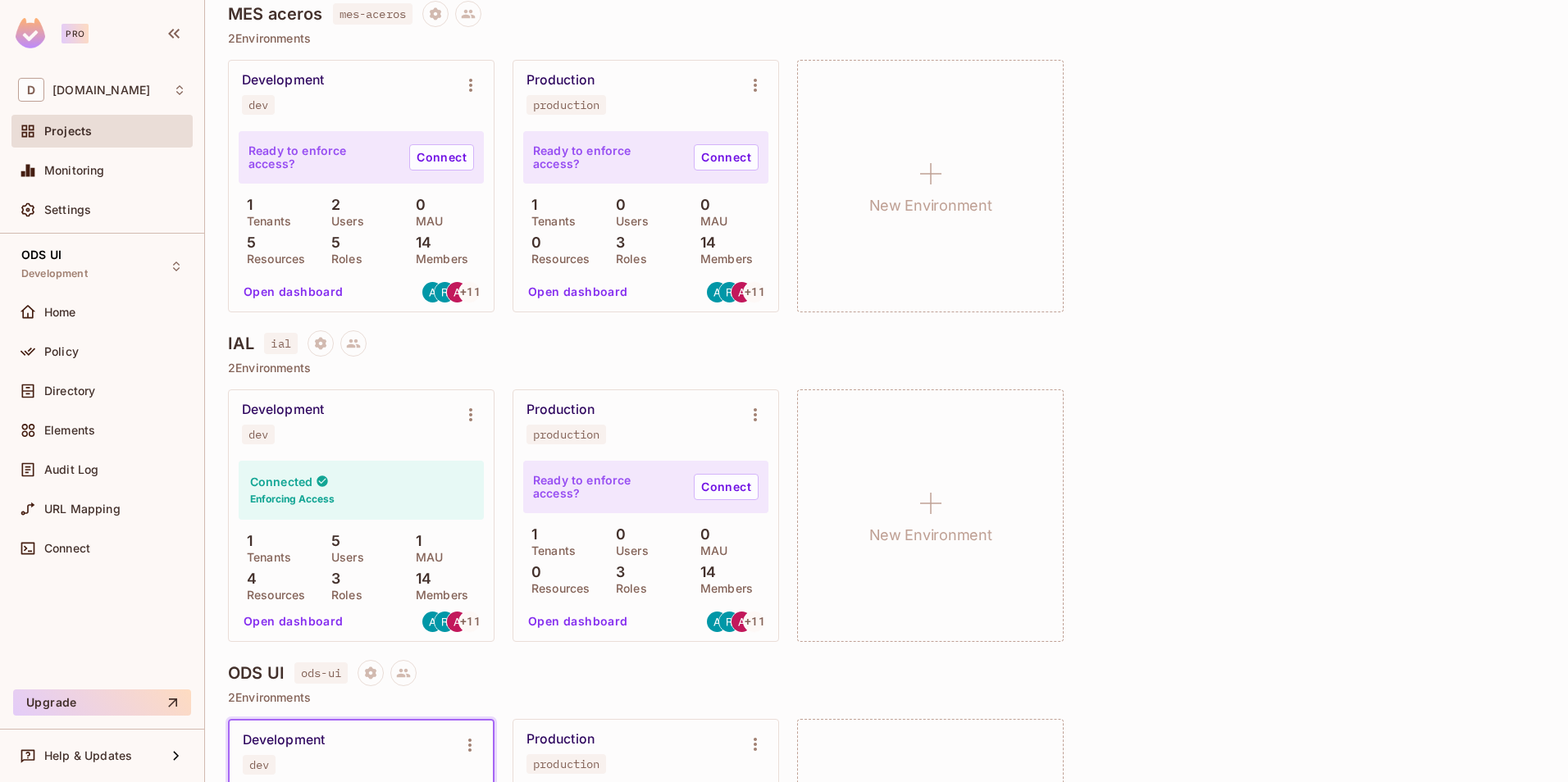
scroll to position [574, 0]
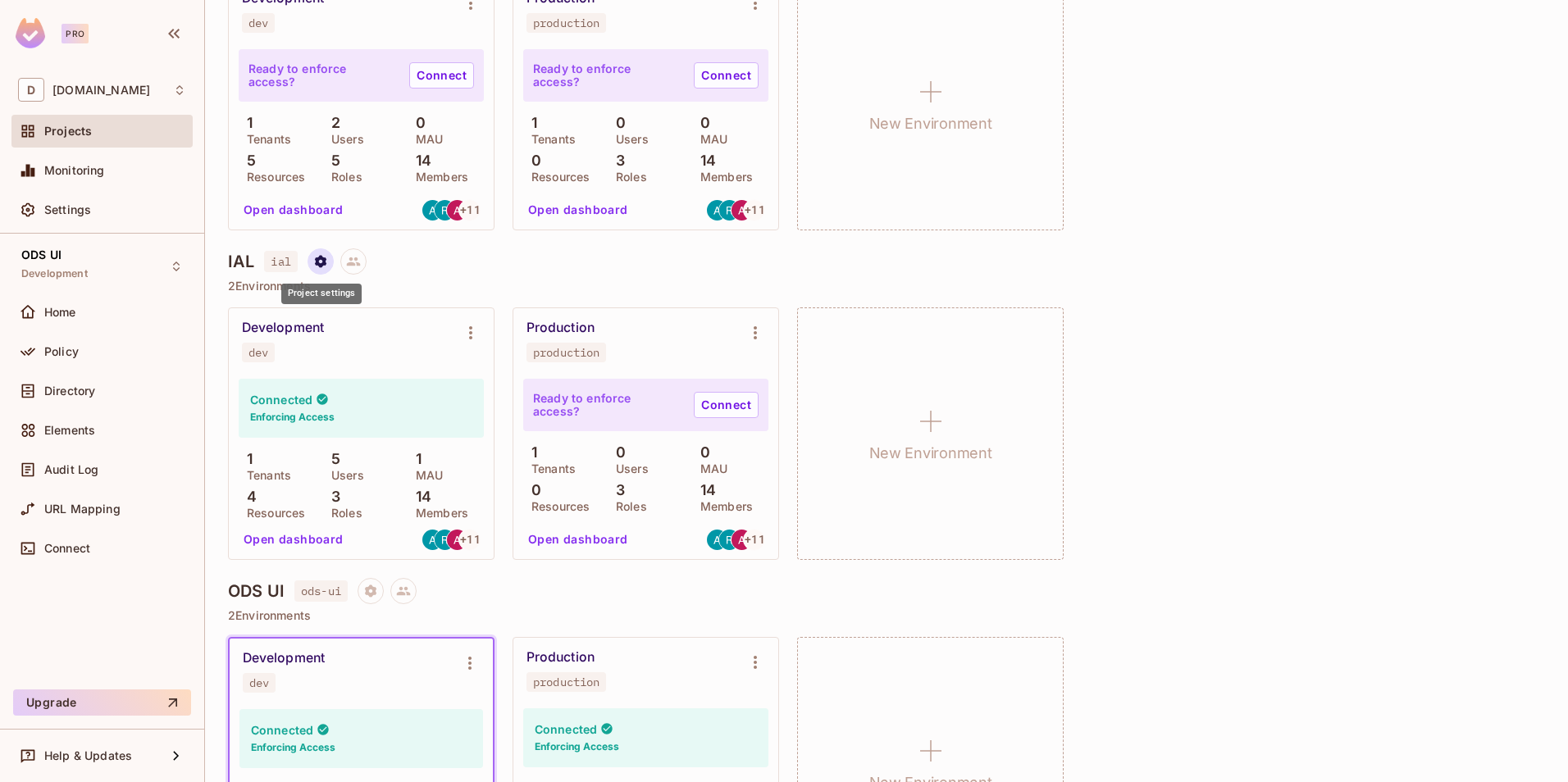
click at [322, 260] on icon "Project settings" at bounding box center [321, 261] width 12 height 12
click at [388, 329] on div "Edit Project" at bounding box center [399, 324] width 65 height 17
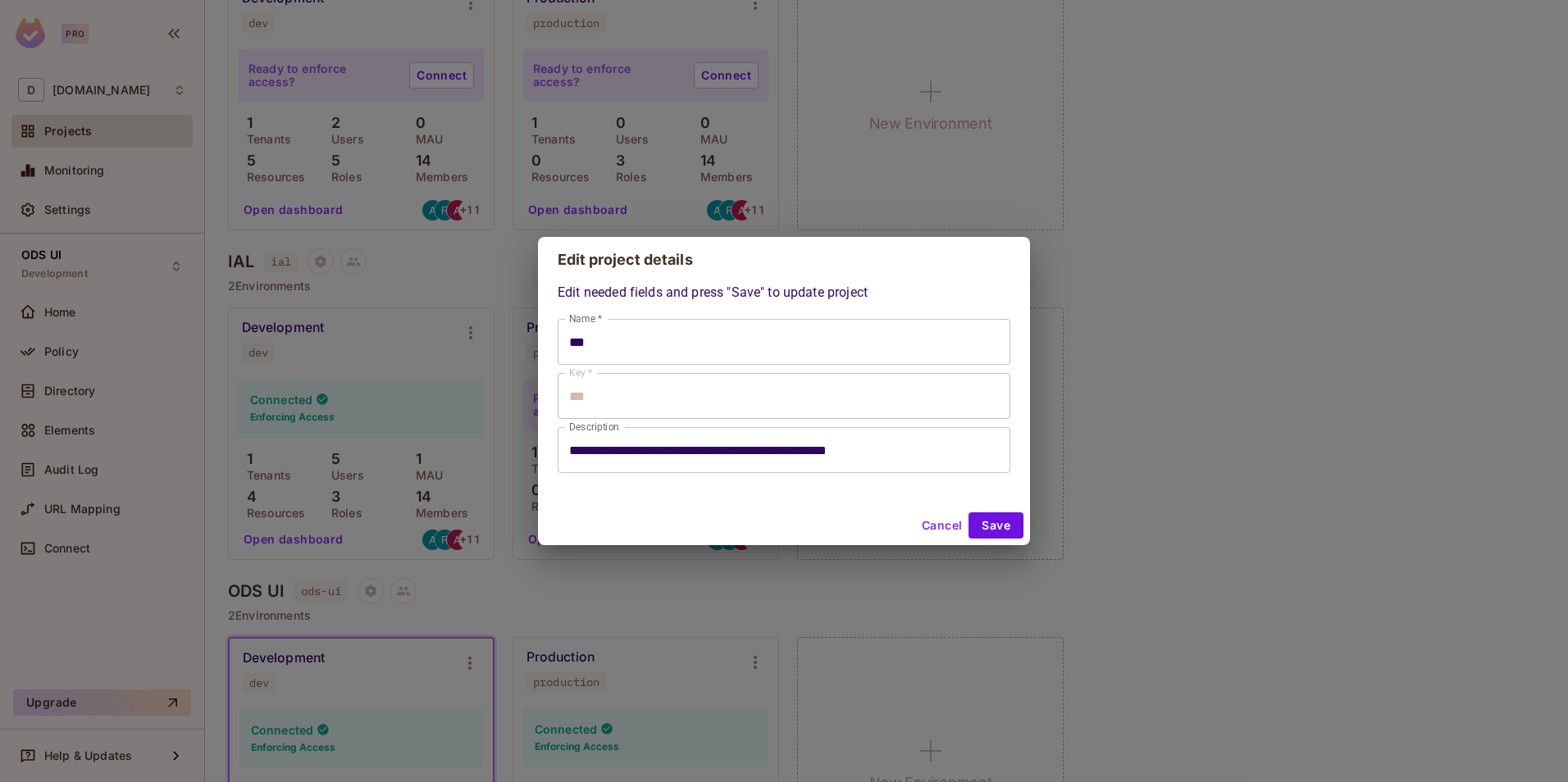
click at [933, 523] on button "Cancel" at bounding box center [942, 526] width 53 height 27
type input "***"
type input "**********"
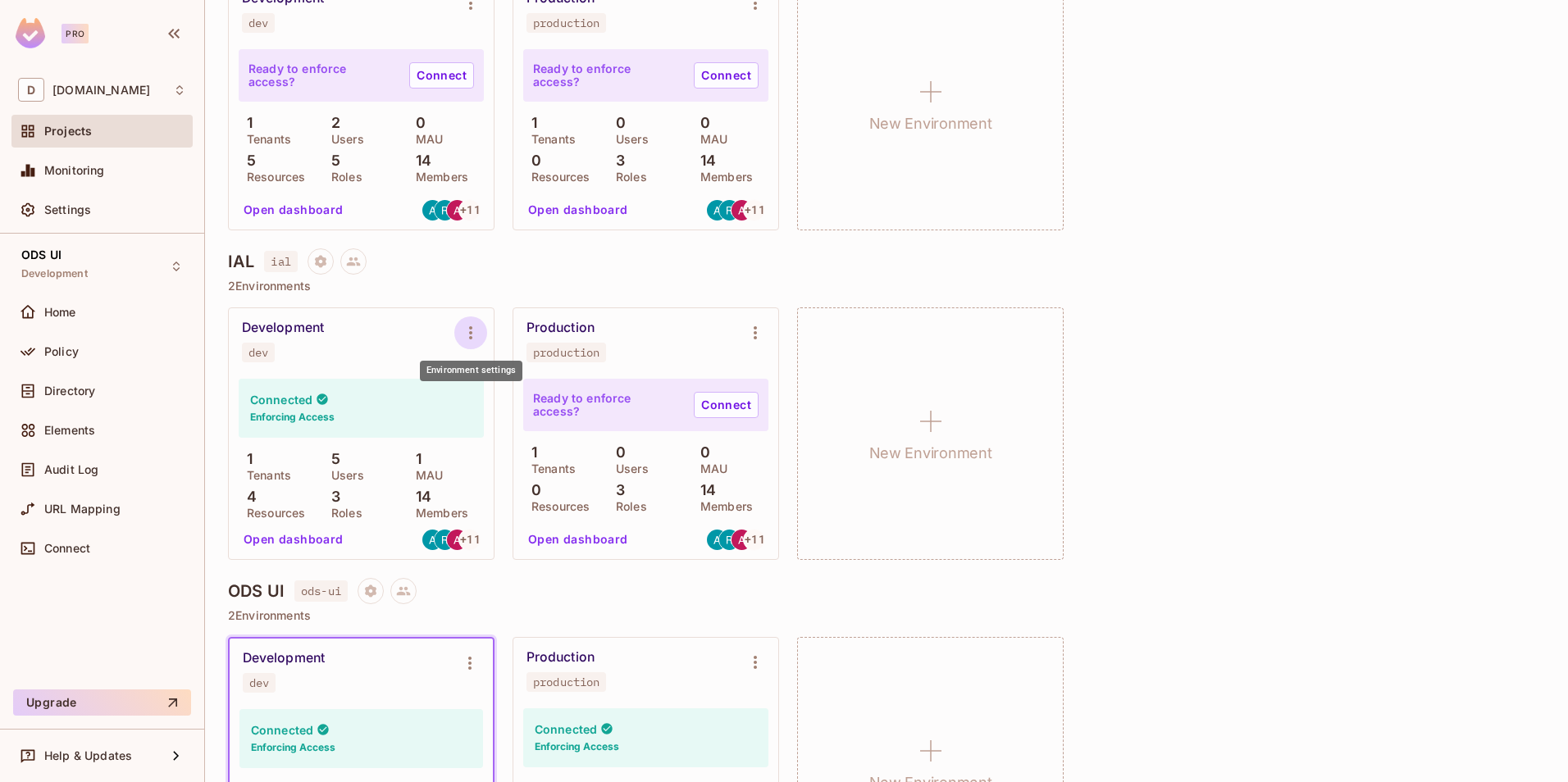
click at [480, 332] on icon "Environment settings" at bounding box center [471, 333] width 20 height 20
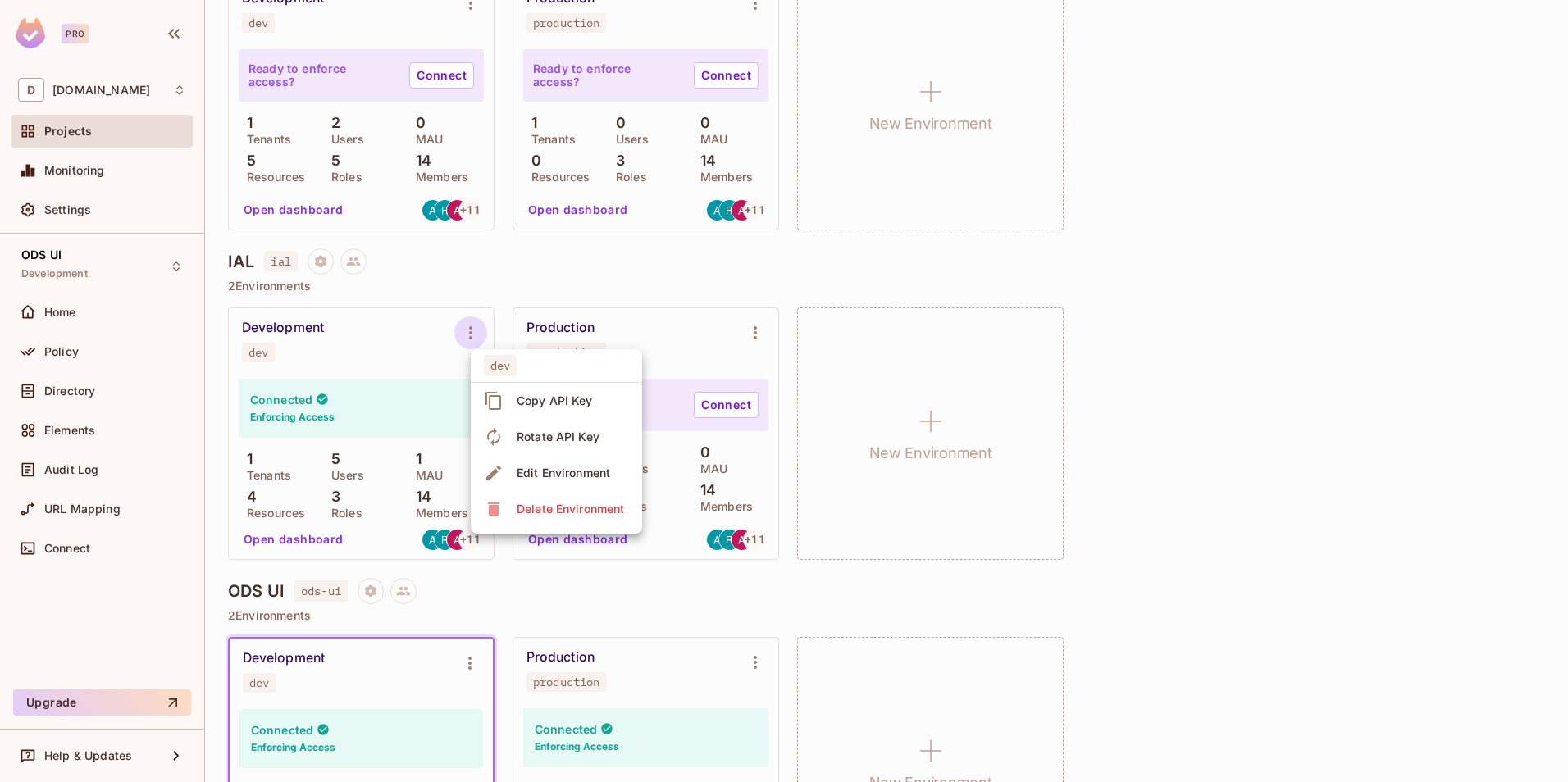
click at [480, 332] on div at bounding box center [784, 391] width 1568 height 782
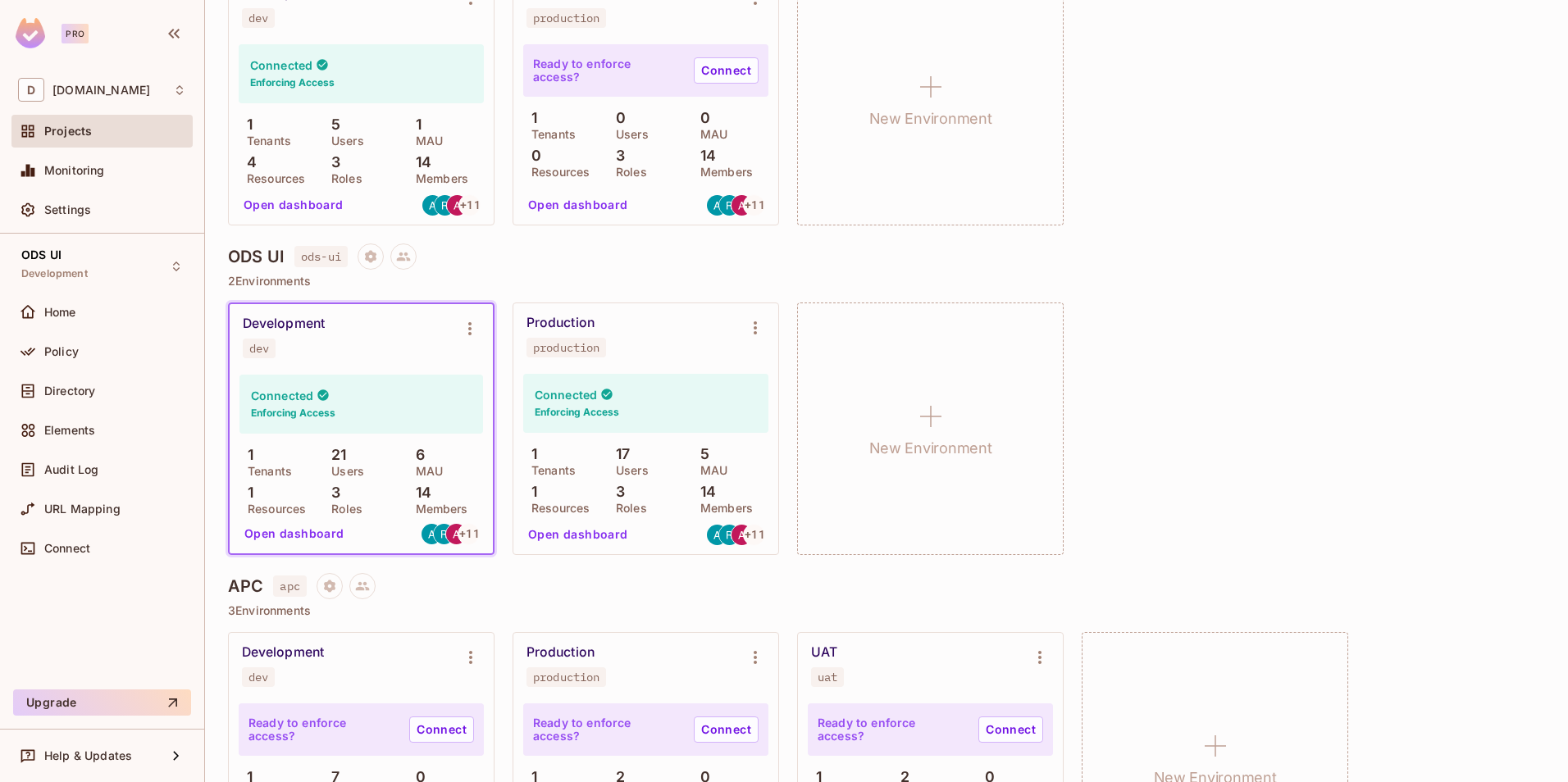
scroll to position [984, 0]
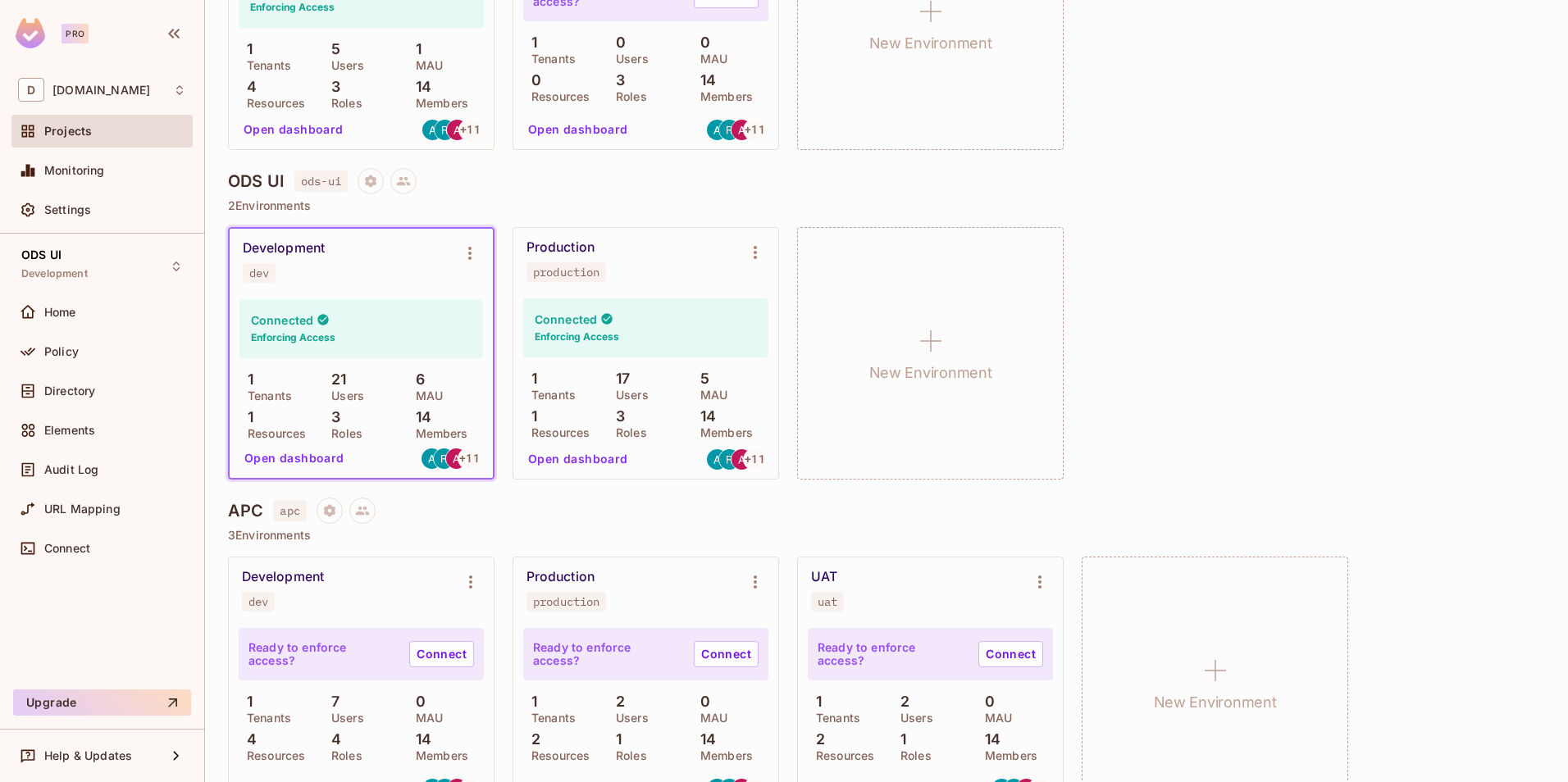
click at [299, 455] on button "Open dashboard" at bounding box center [294, 458] width 113 height 27
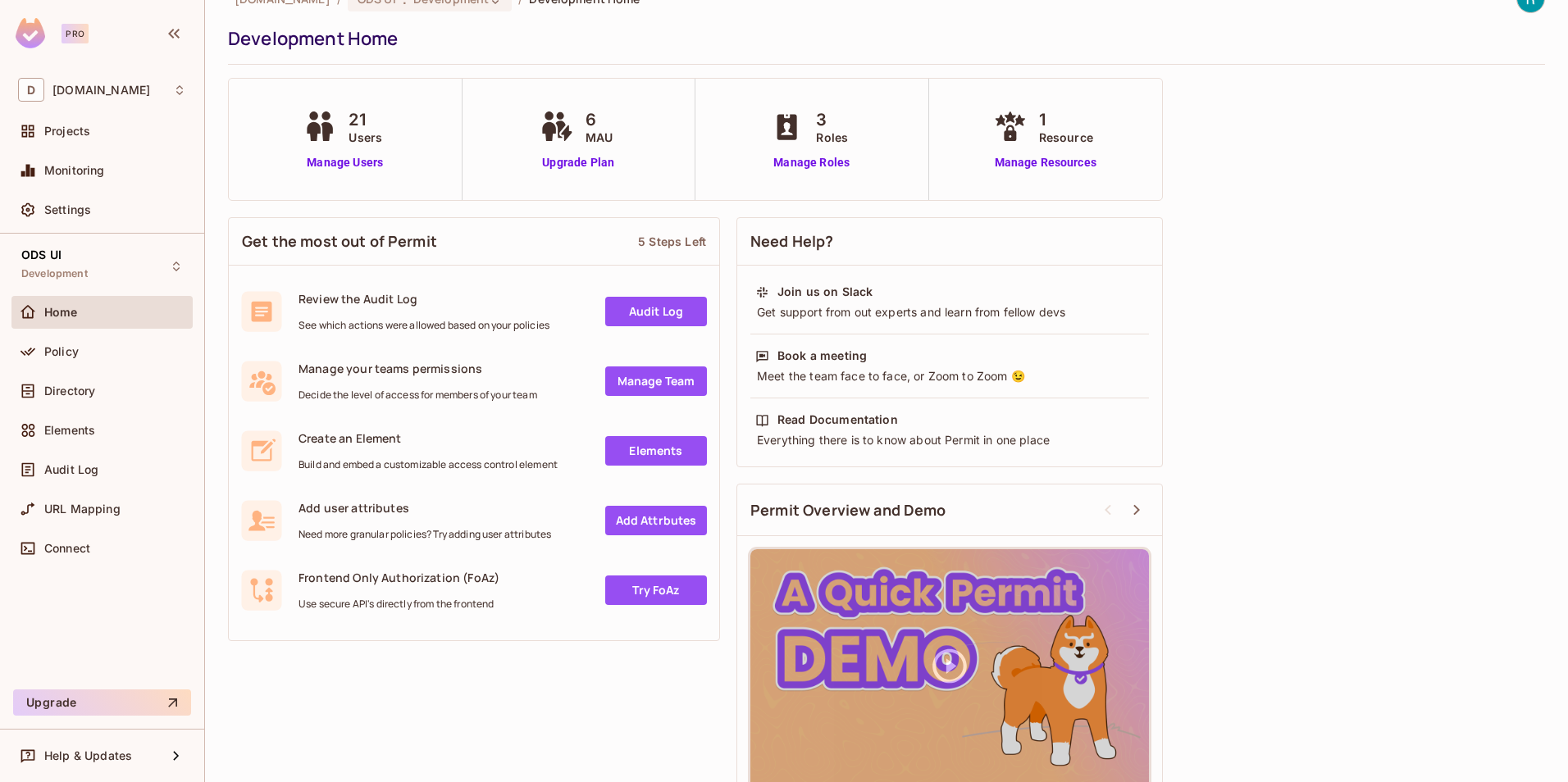
scroll to position [62, 0]
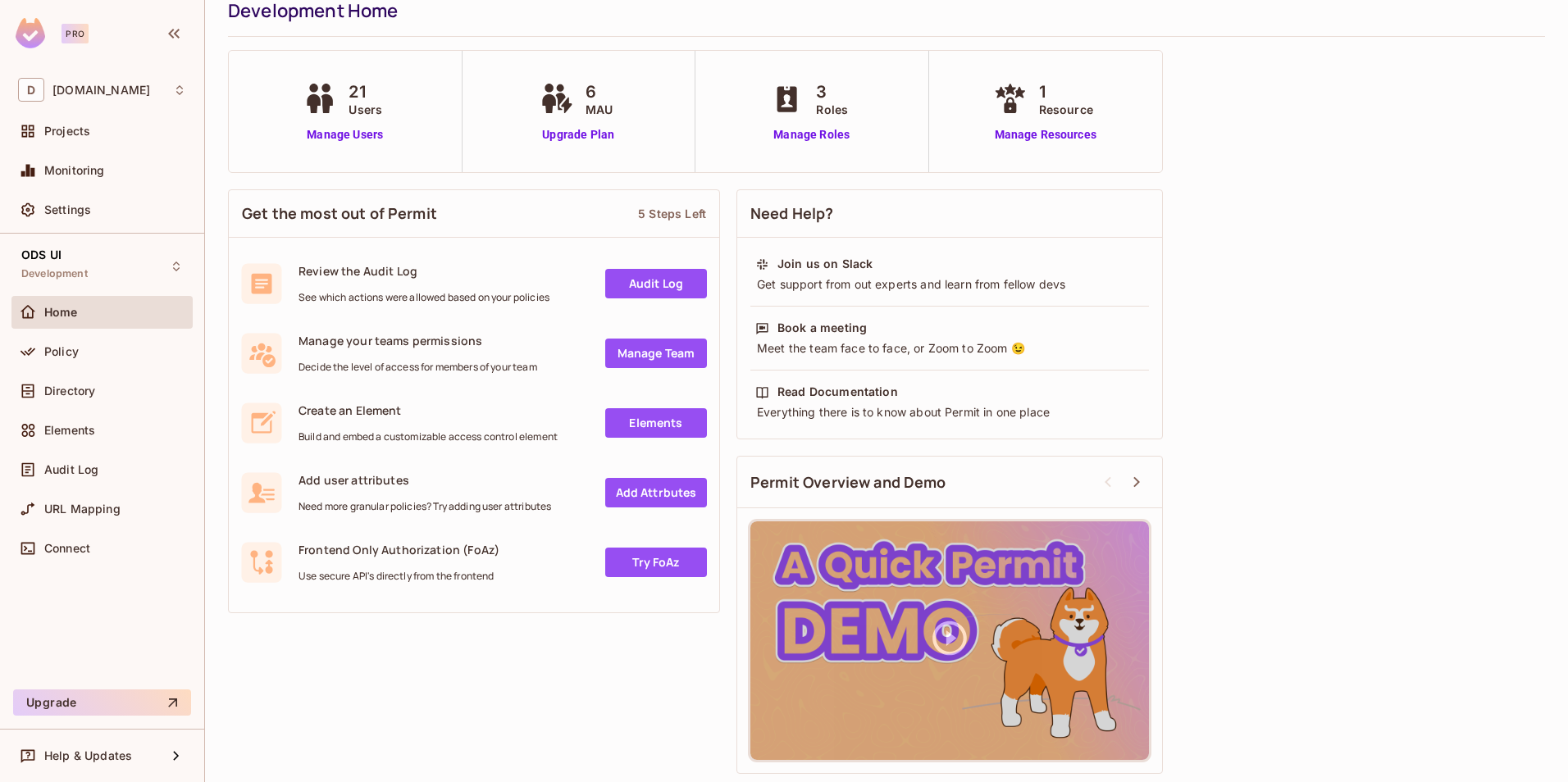
click at [1275, 553] on div "Get the most out of Permit 5 Steps Left Review the Audit Log See which actions …" at bounding box center [886, 482] width 1317 height 601
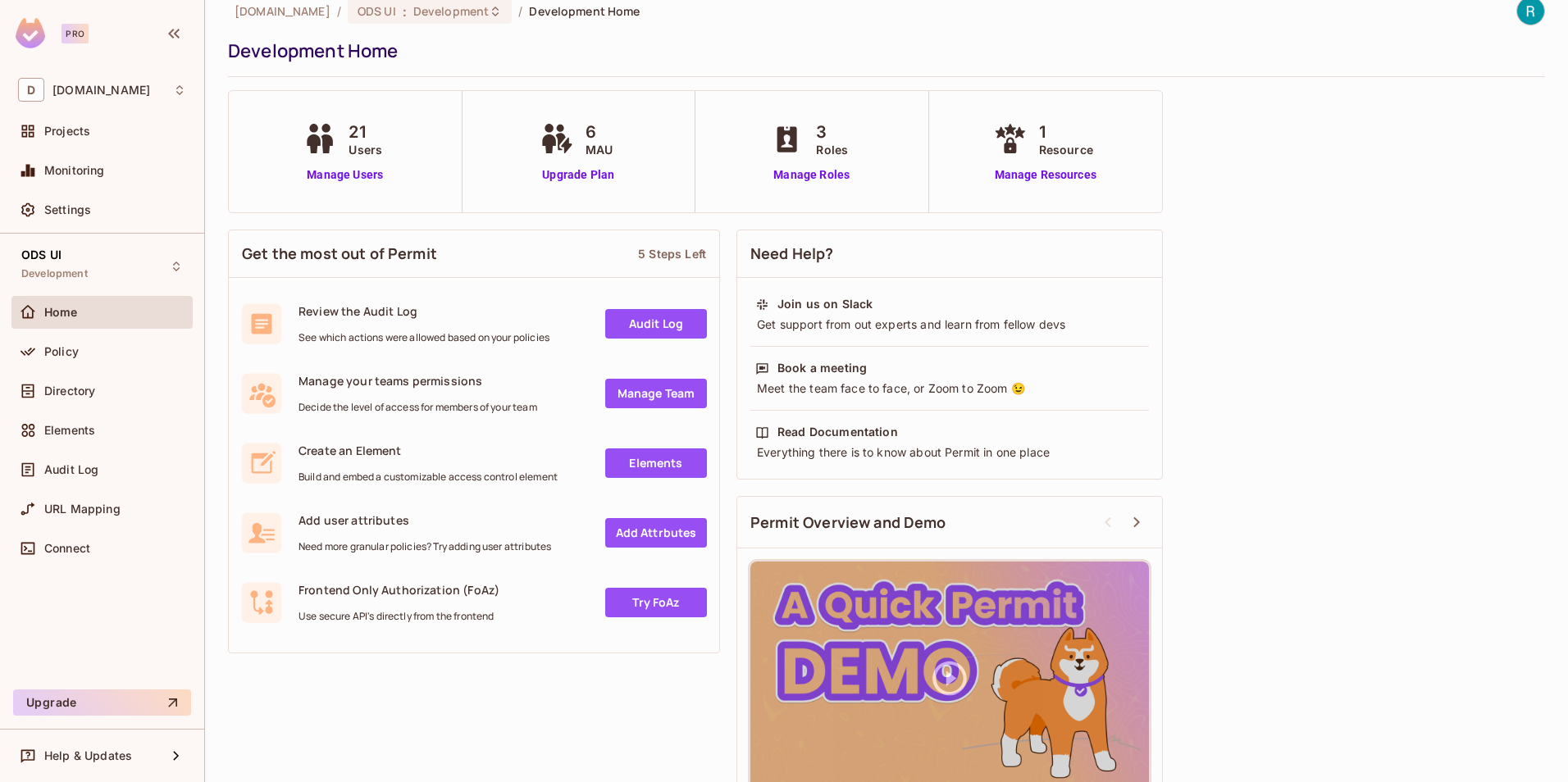
scroll to position [0, 0]
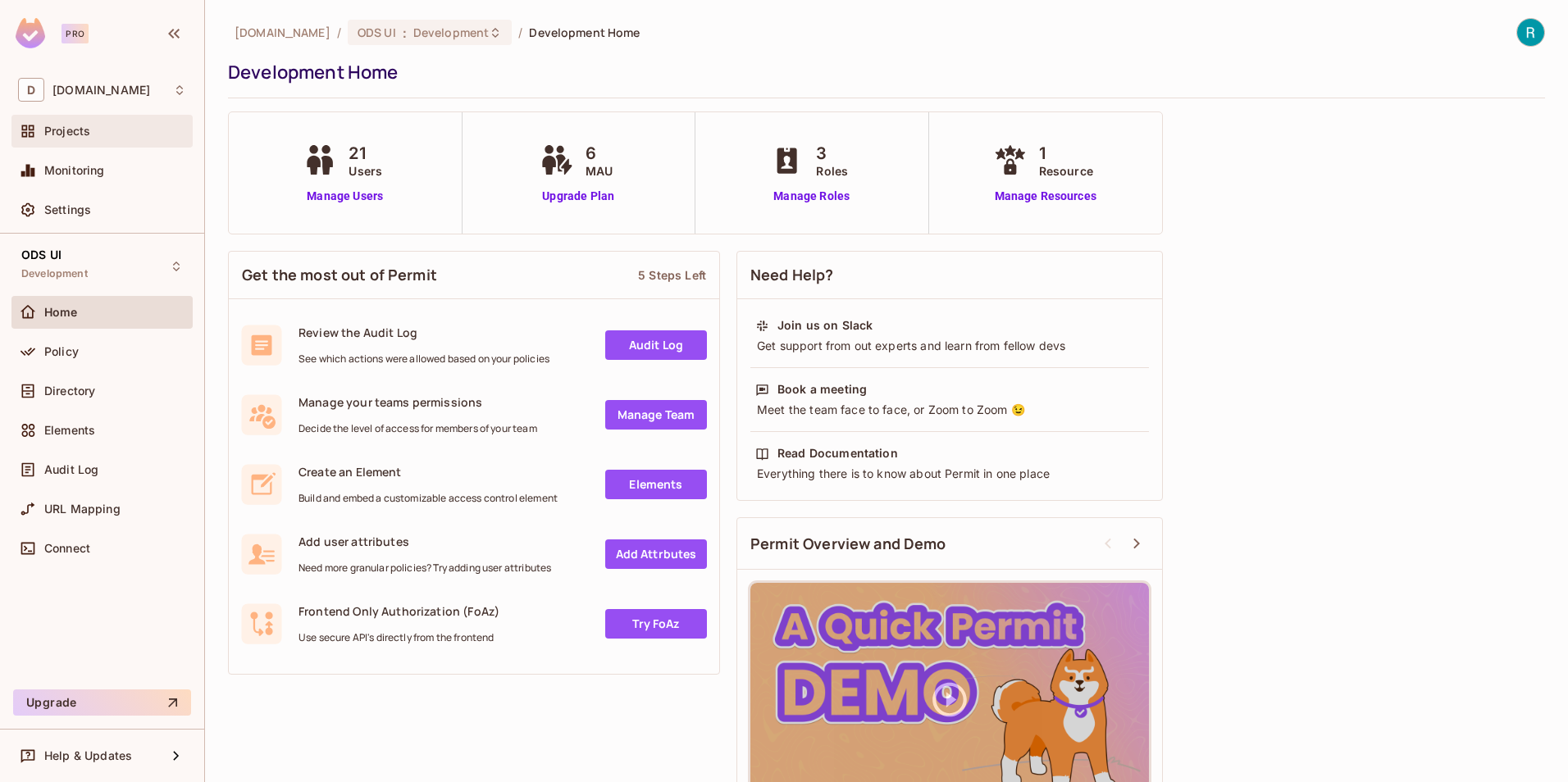
click at [72, 136] on span "Projects" at bounding box center [67, 131] width 46 height 13
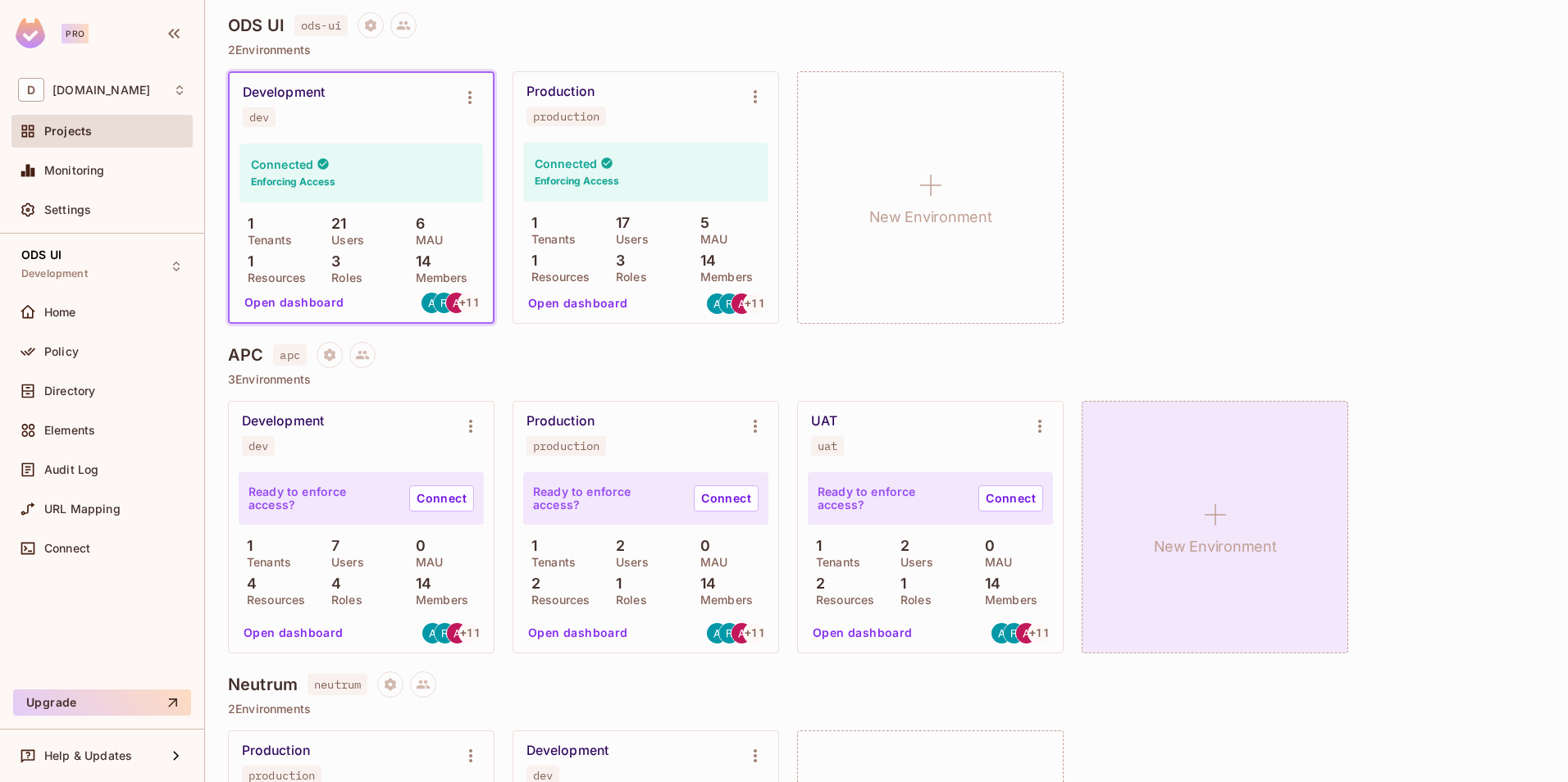
scroll to position [1039, 0]
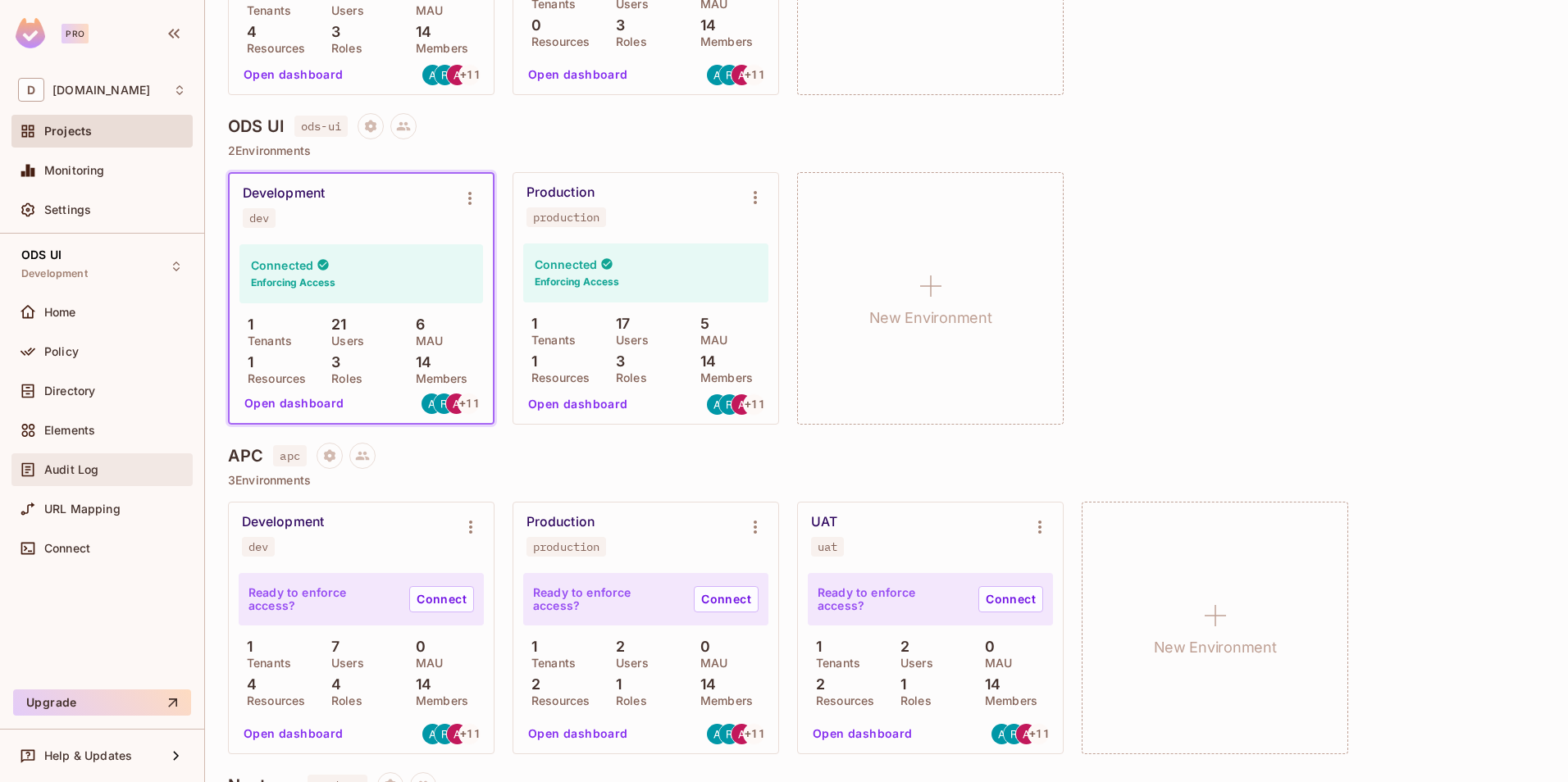
click at [60, 473] on span "Audit Log" at bounding box center [71, 470] width 54 height 13
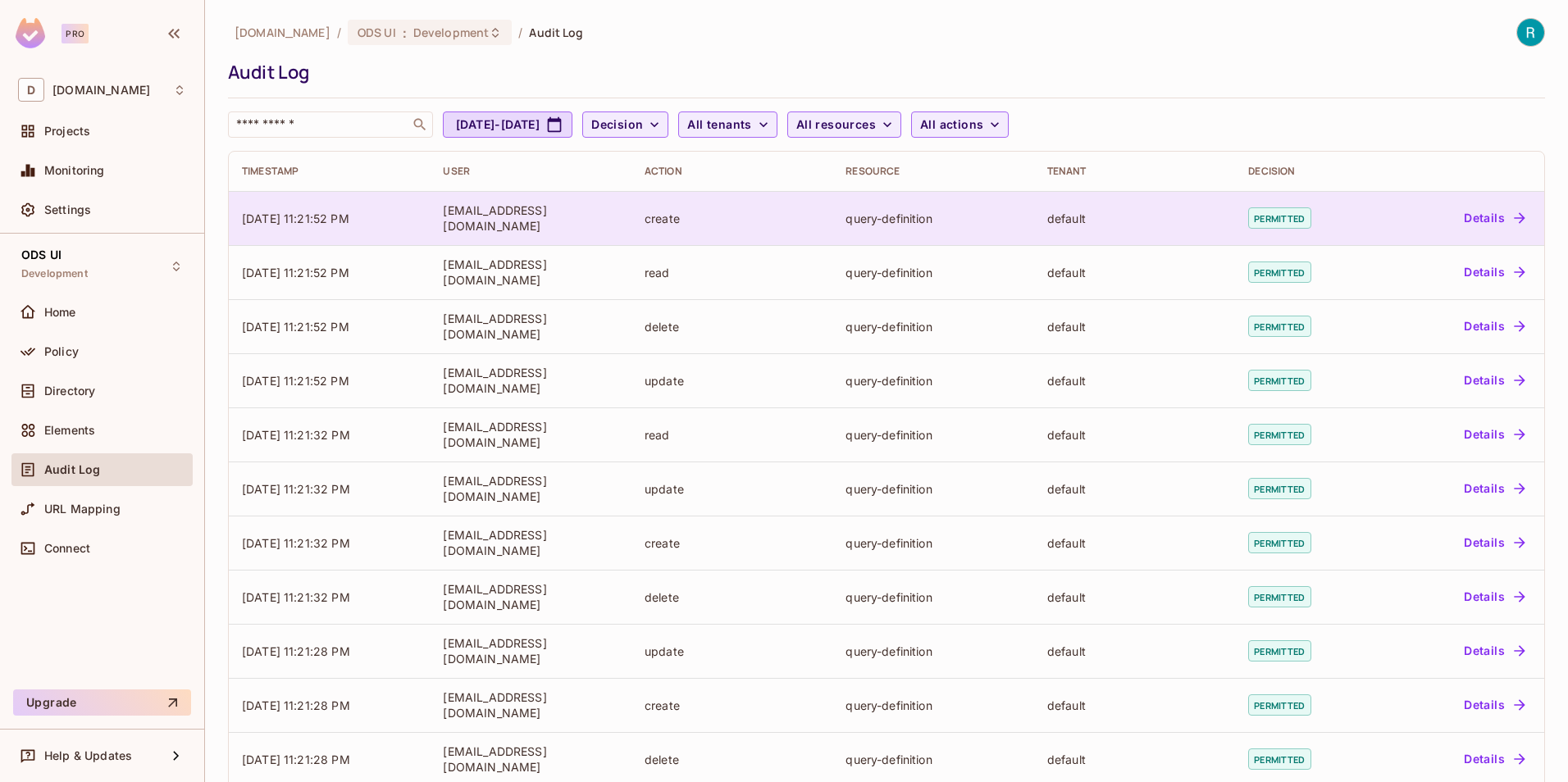
click at [1481, 215] on button "Details" at bounding box center [1494, 218] width 74 height 27
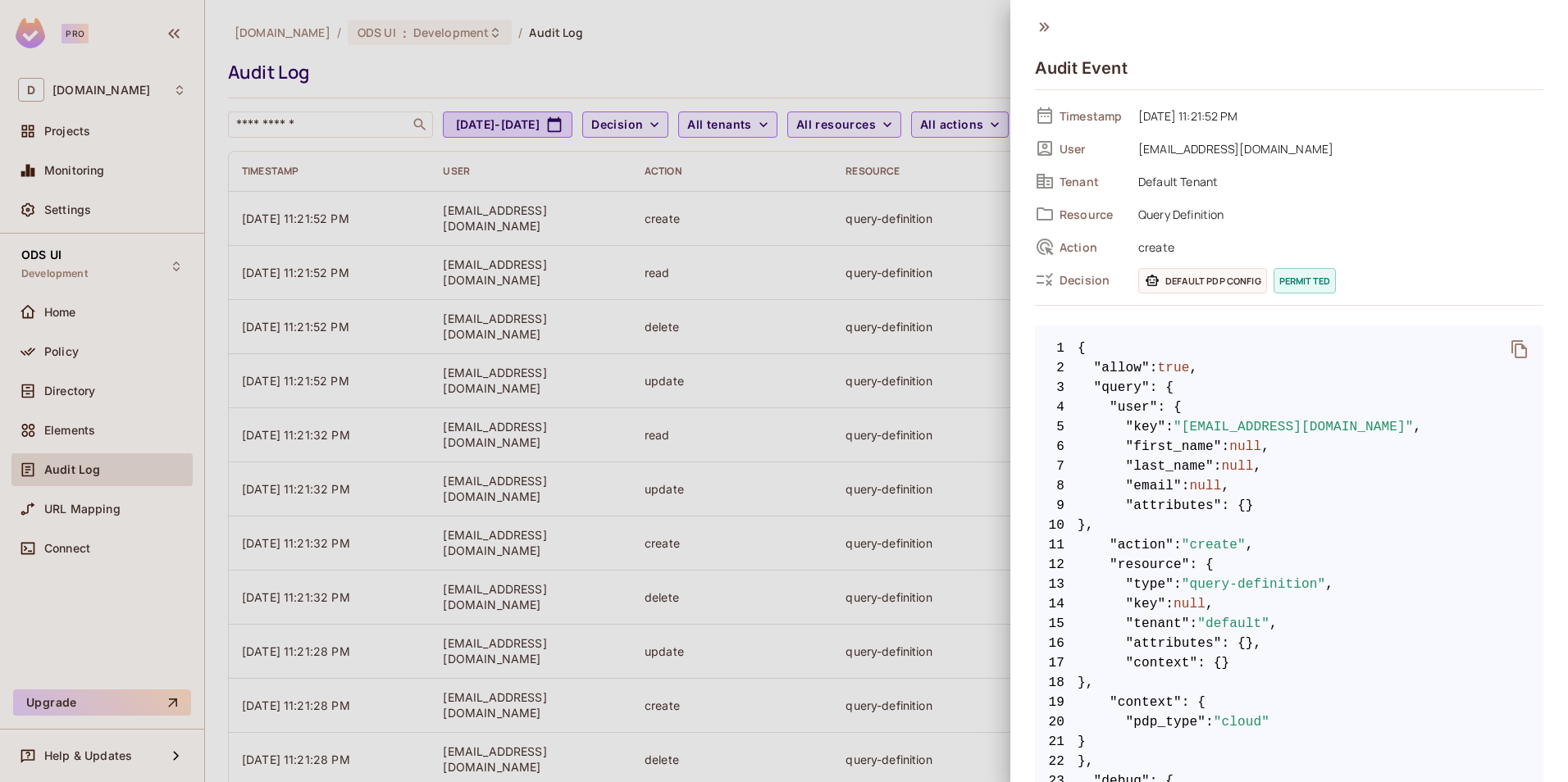
click at [748, 49] on div at bounding box center [784, 391] width 1568 height 782
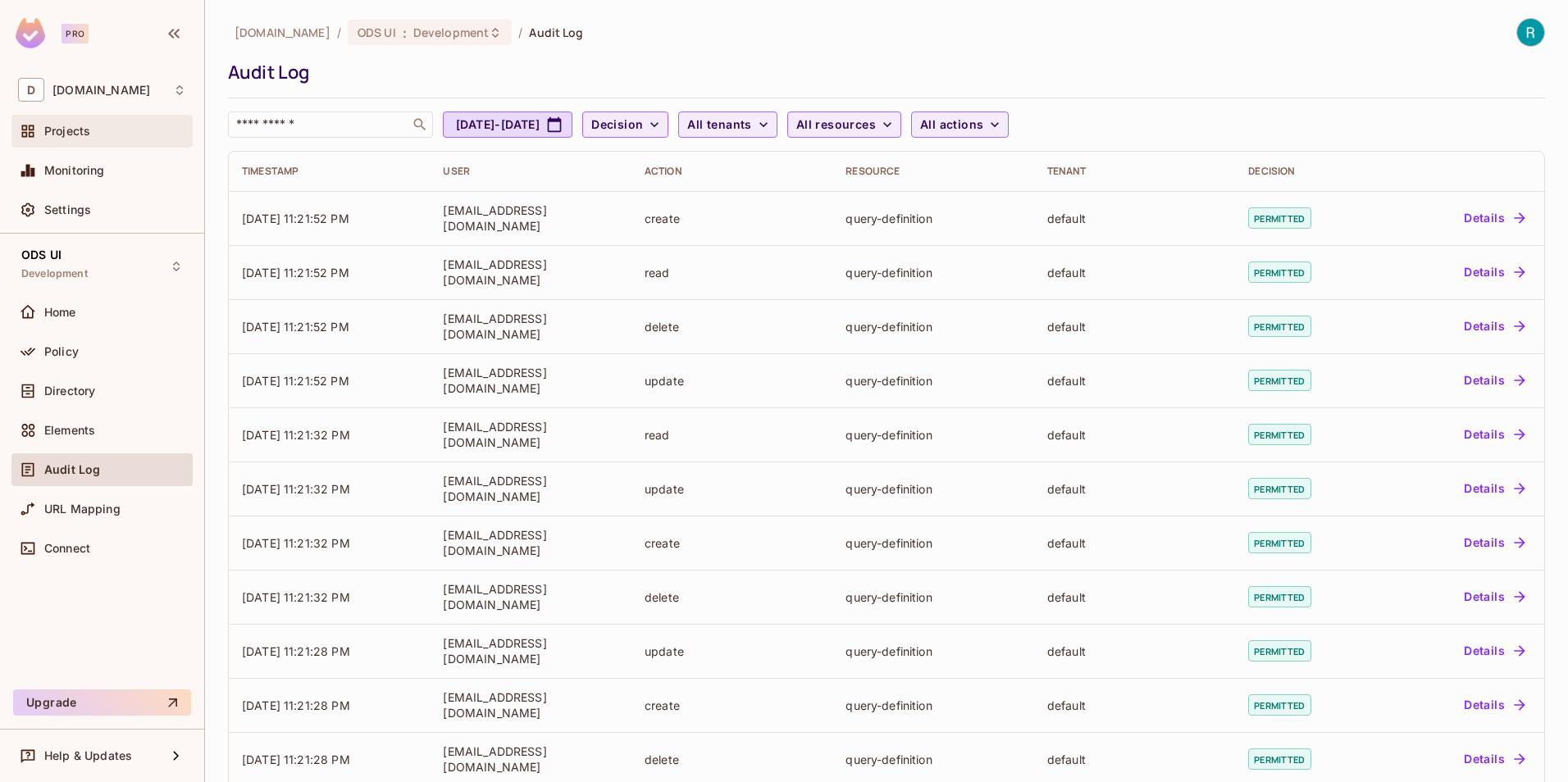
click at [82, 140] on div "Projects" at bounding box center [102, 131] width 168 height 20
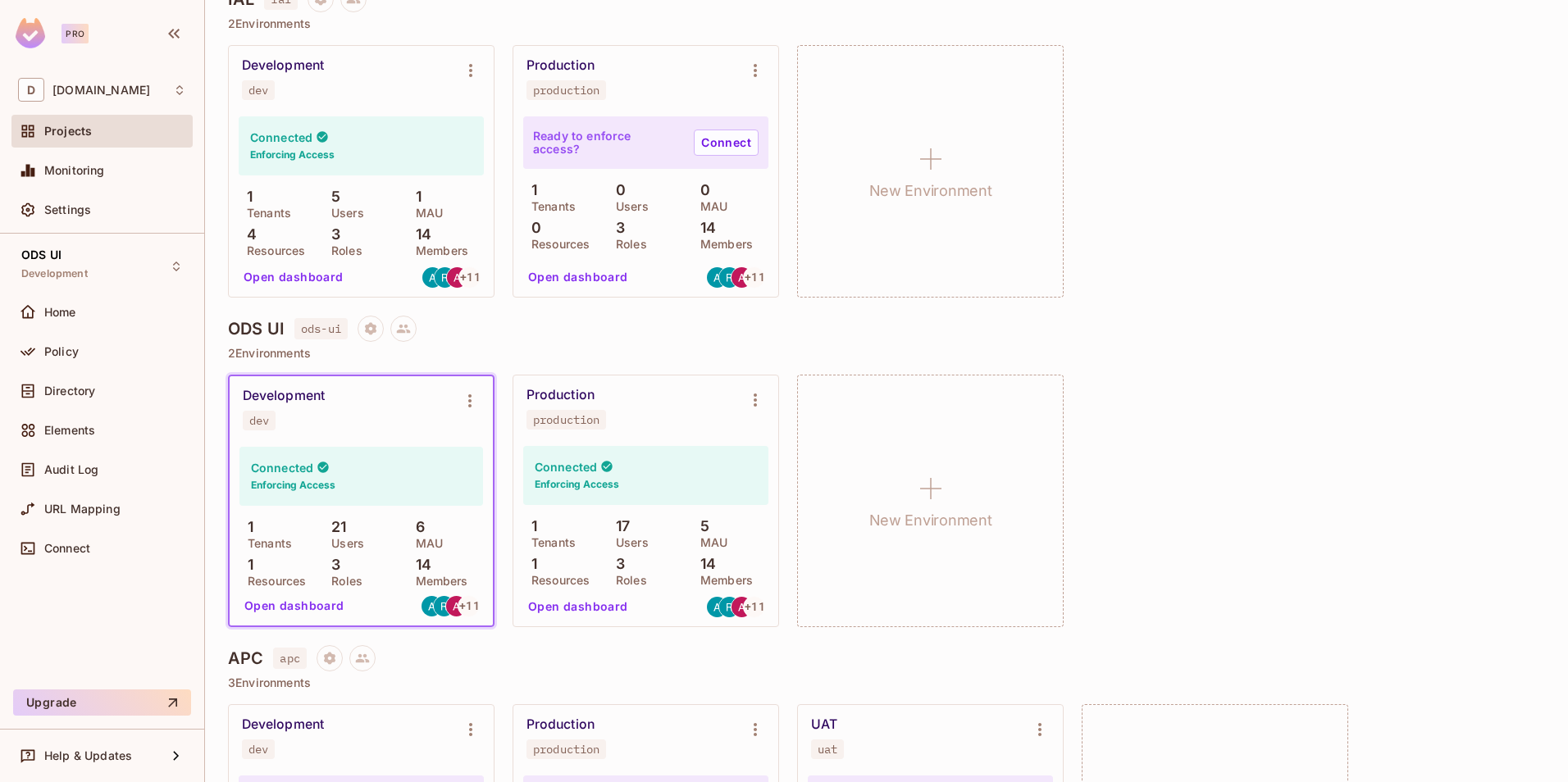
scroll to position [902, 0]
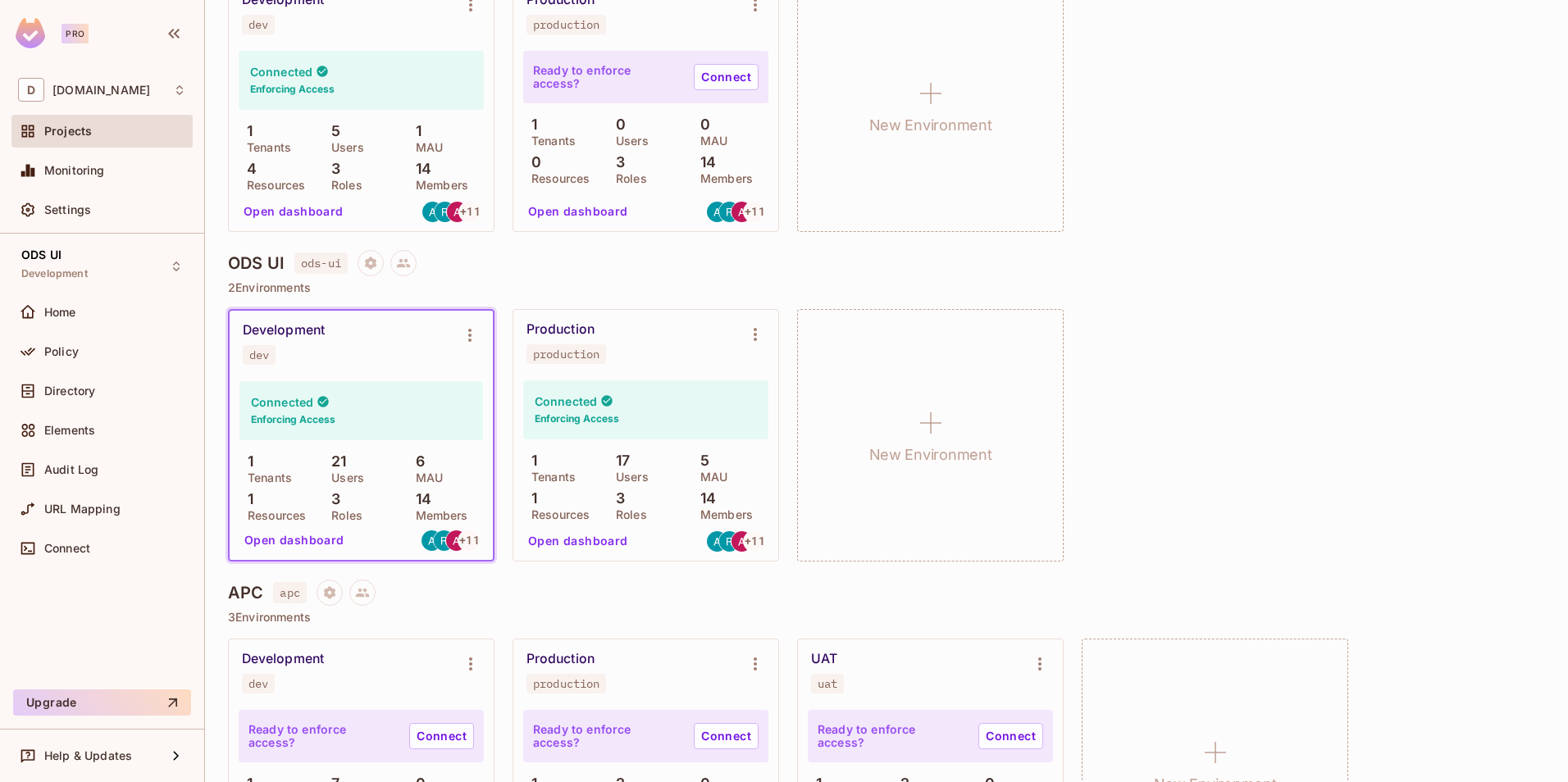
click at [306, 534] on button "Open dashboard" at bounding box center [294, 541] width 113 height 27
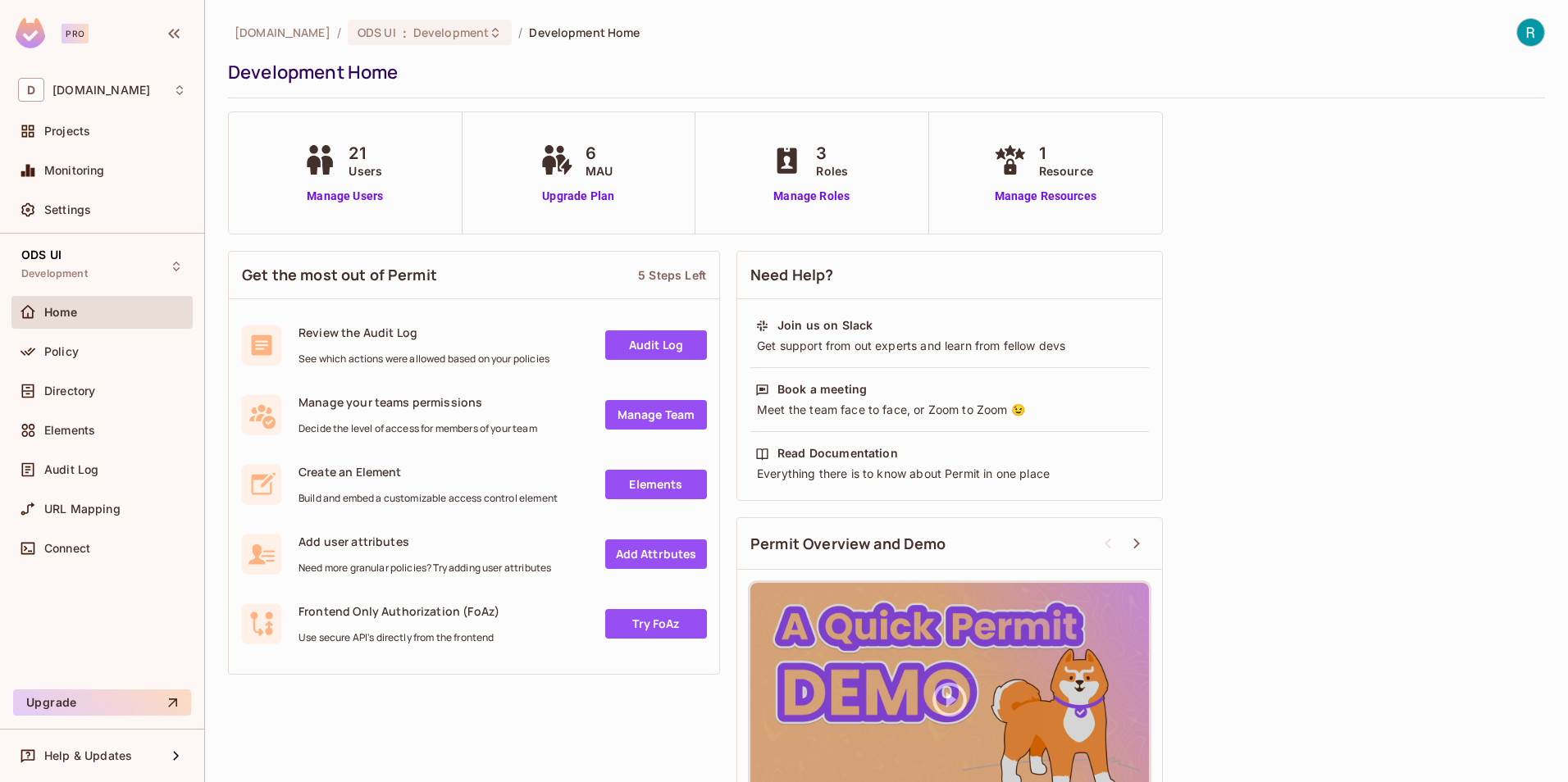
click at [650, 346] on link "Audit Log" at bounding box center [655, 344] width 101 height 29
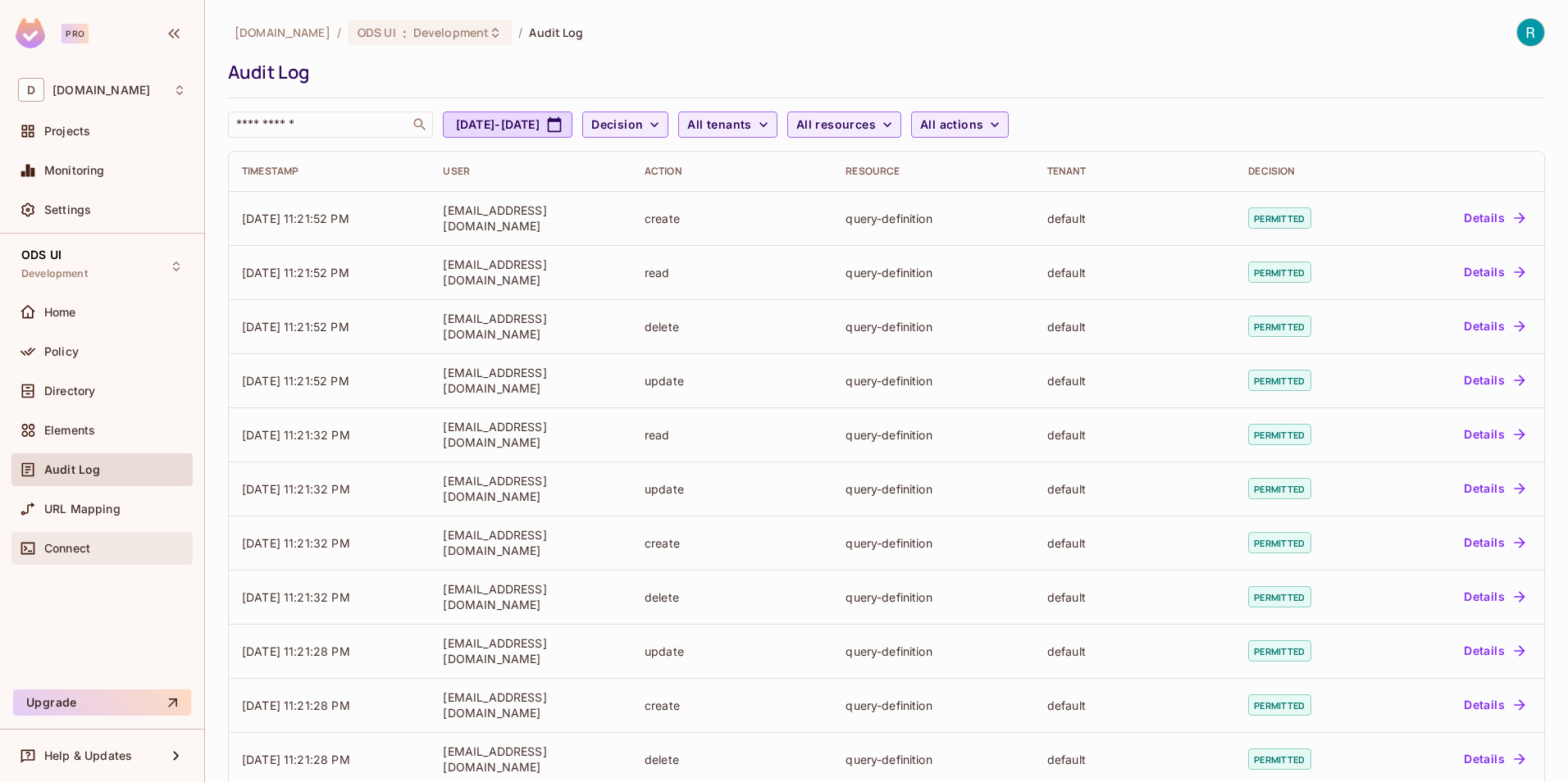
click at [67, 552] on span "Connect" at bounding box center [67, 549] width 46 height 13
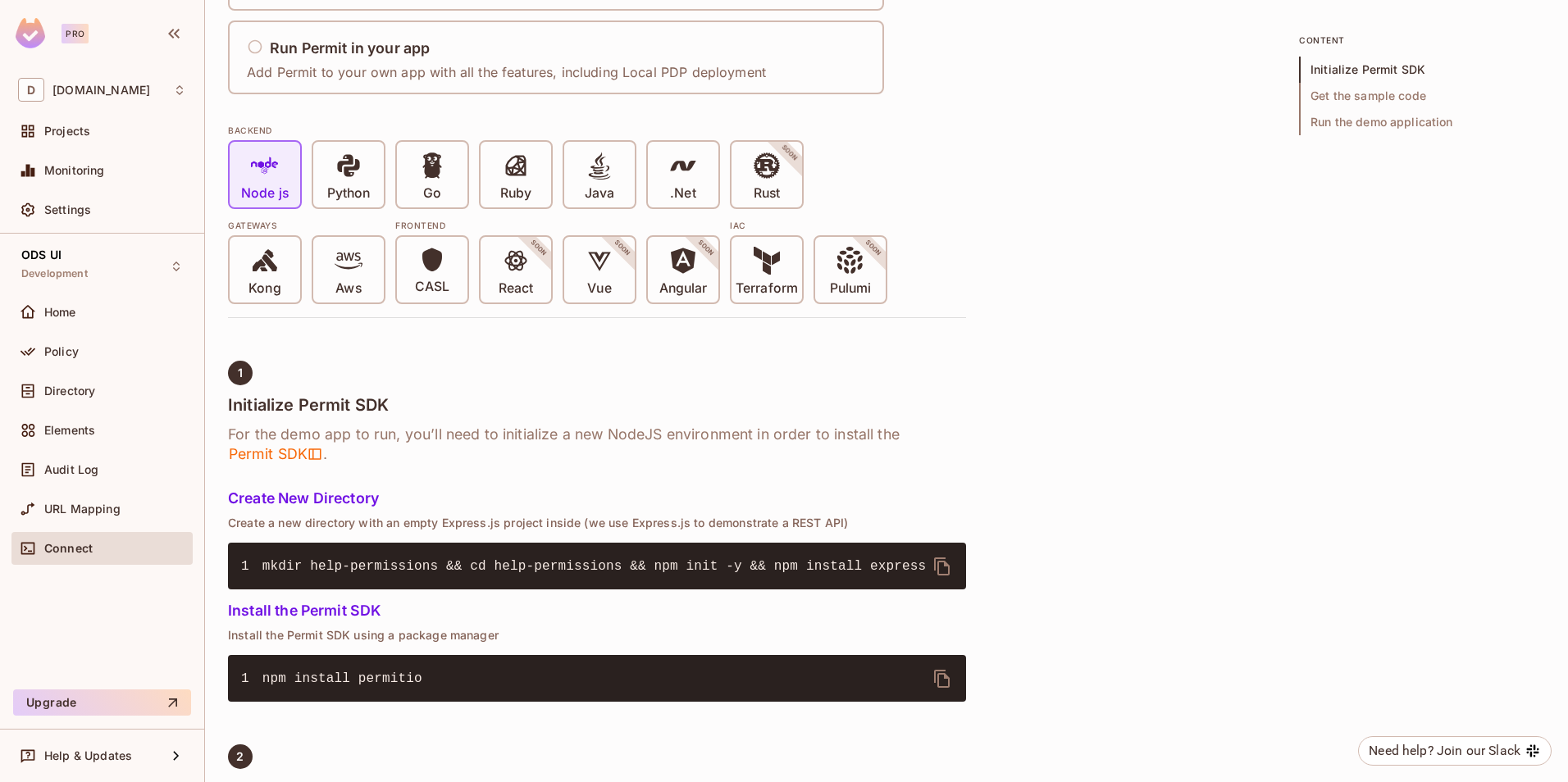
scroll to position [290, 0]
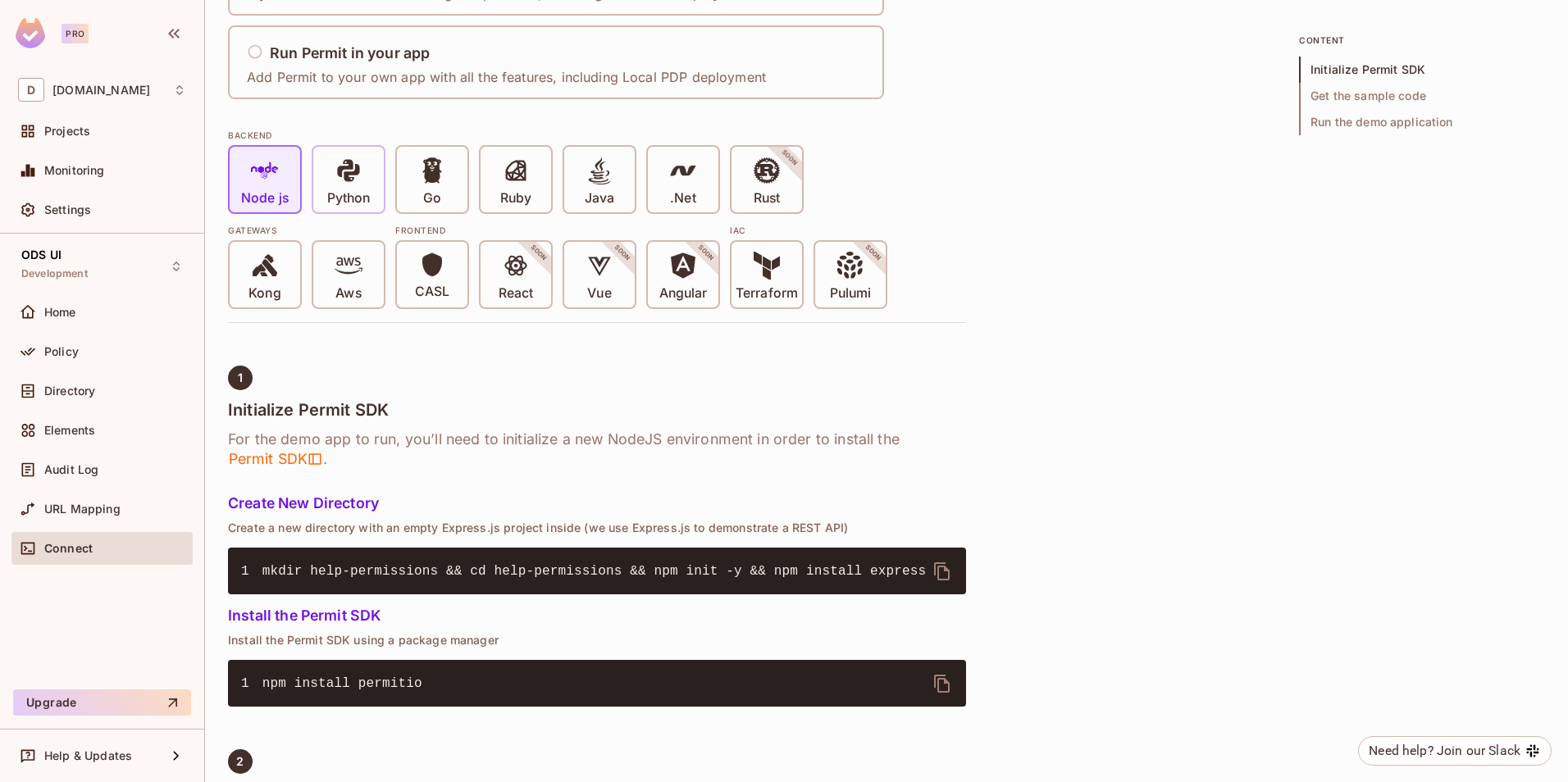
click at [337, 185] on span at bounding box center [349, 173] width 28 height 33
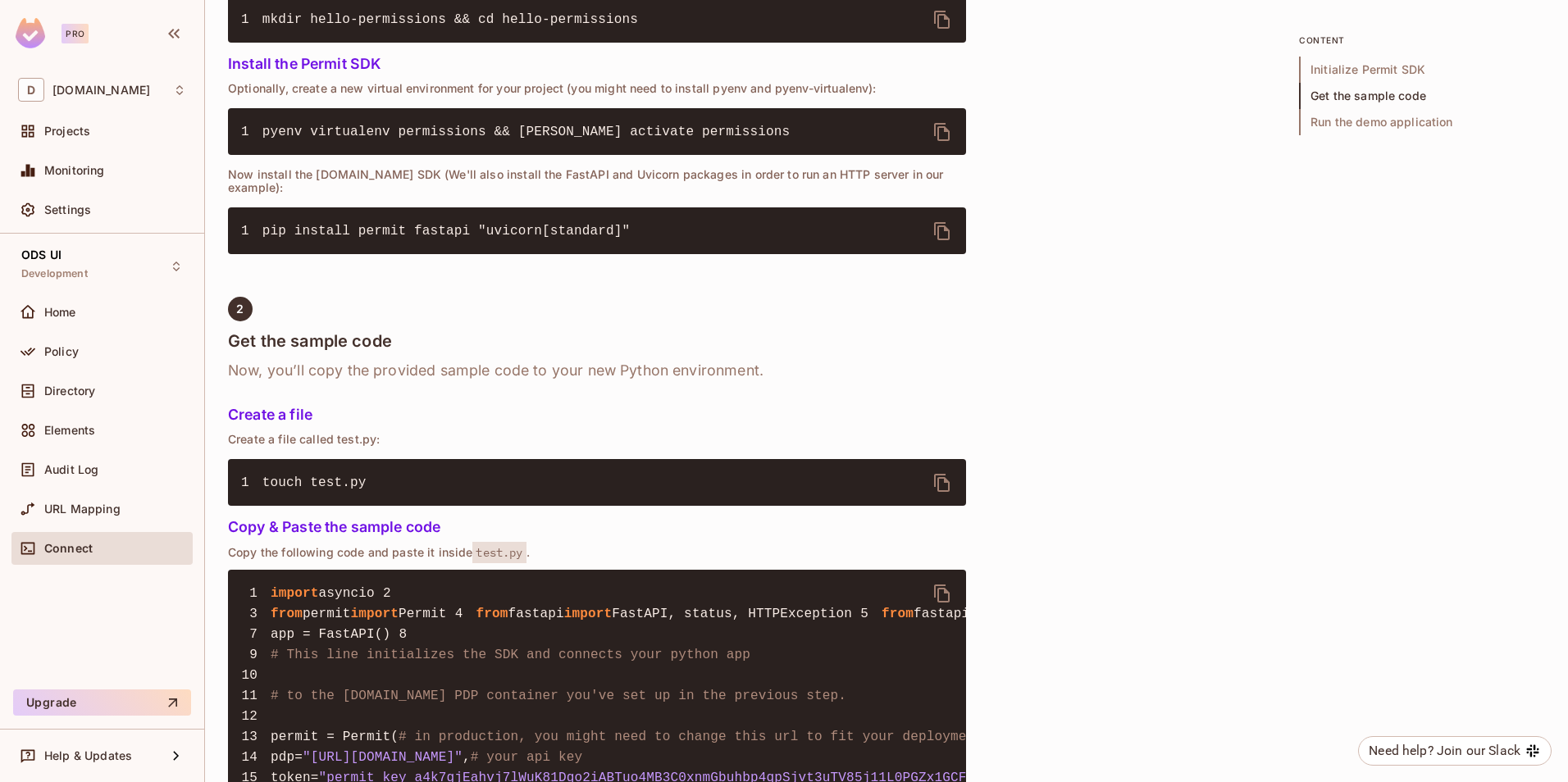
scroll to position [617, 0]
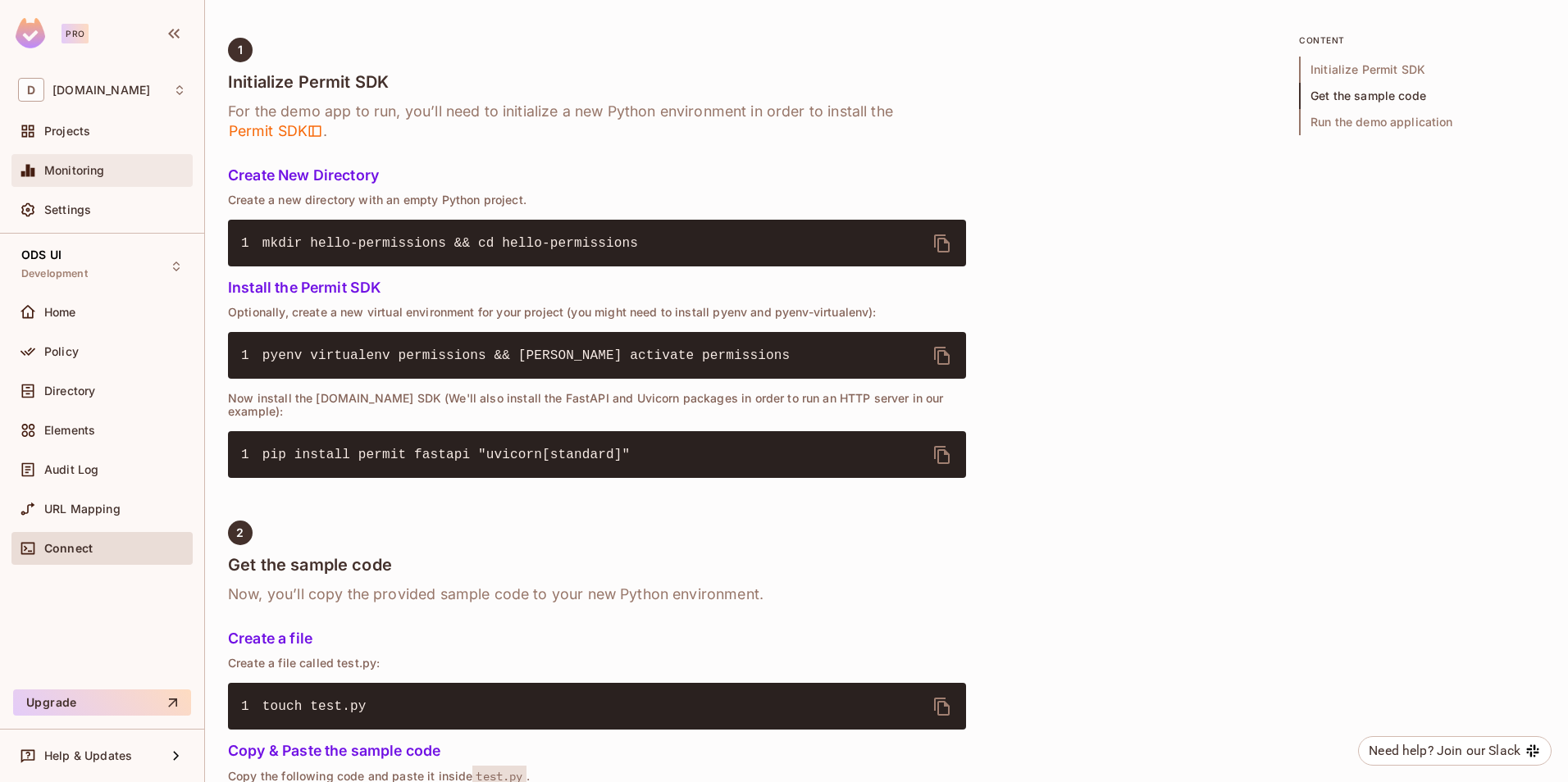
click at [72, 171] on span "Monitoring" at bounding box center [74, 171] width 61 height 13
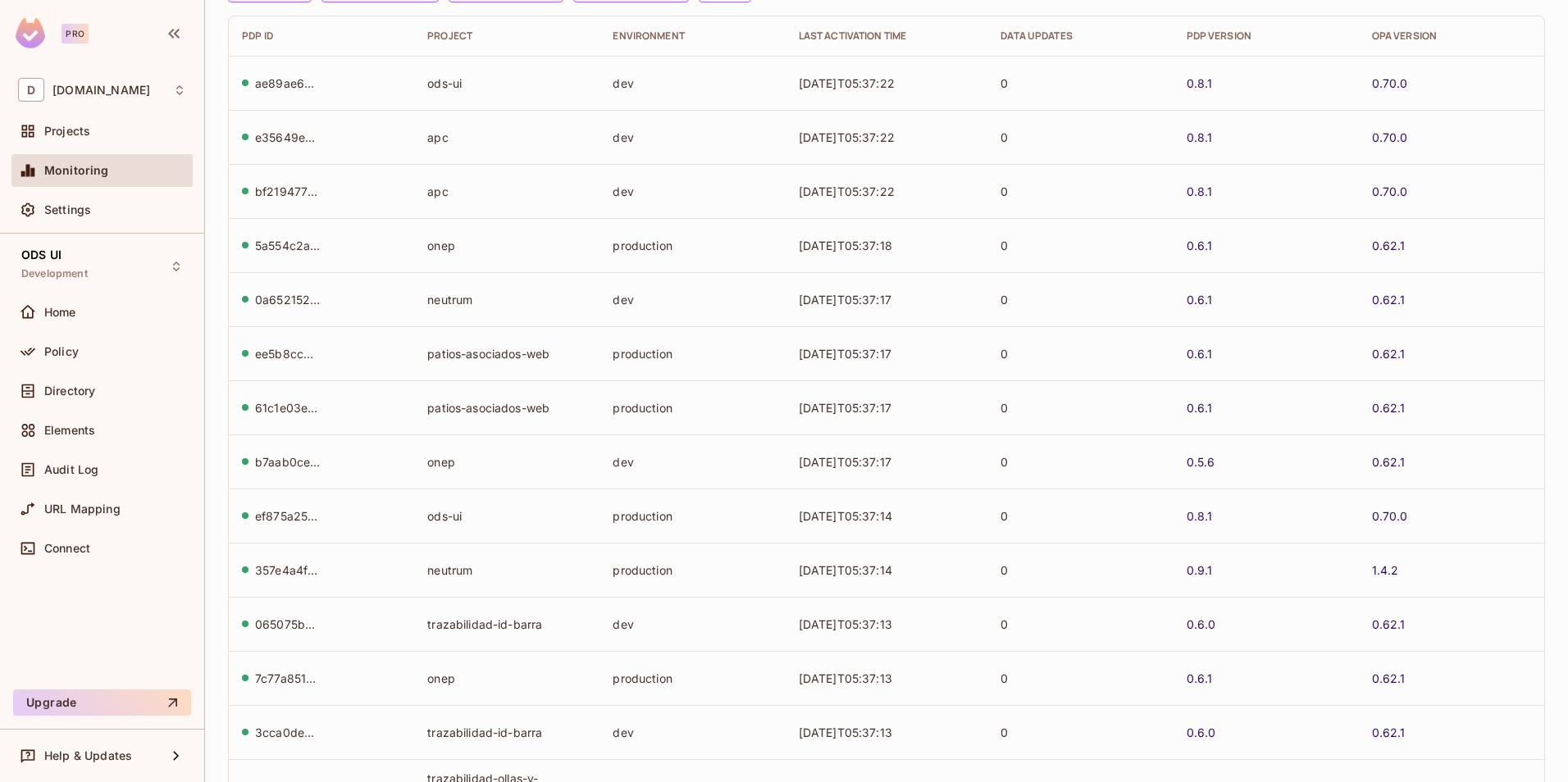
scroll to position [319, 0]
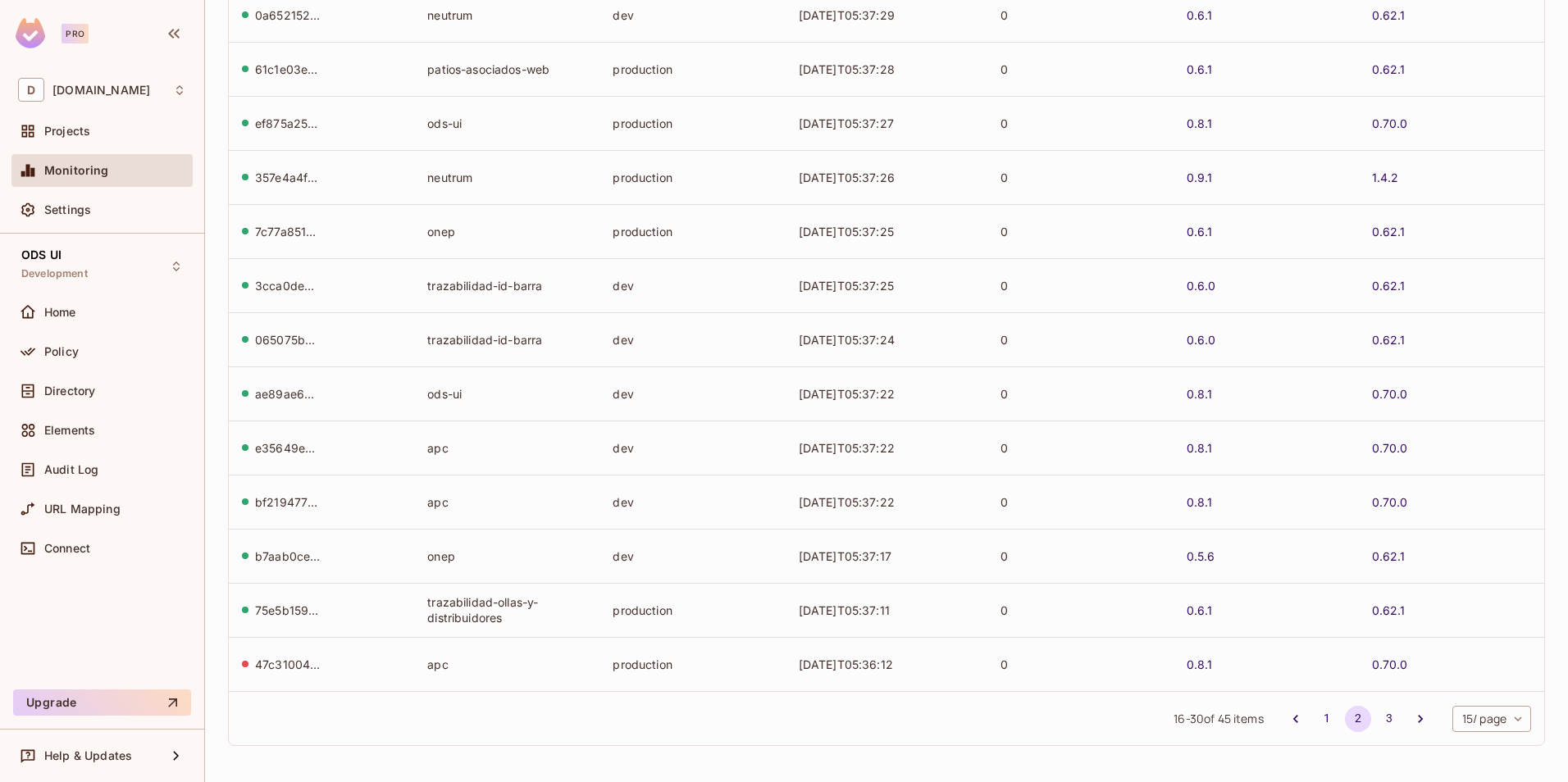
click at [1313, 719] on button "1" at bounding box center [1327, 720] width 27 height 27
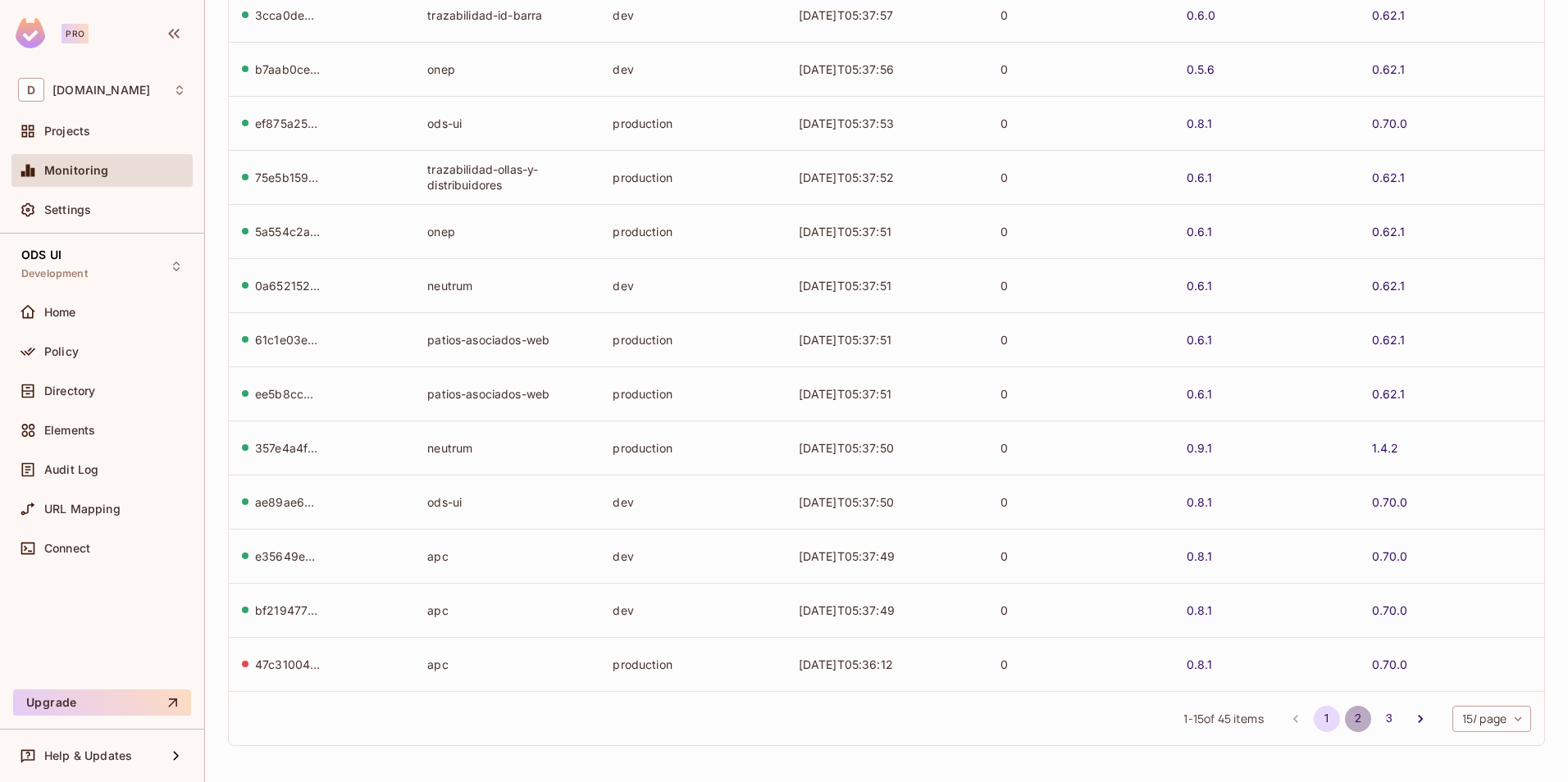
click at [1345, 719] on button "2" at bounding box center [1358, 720] width 27 height 27
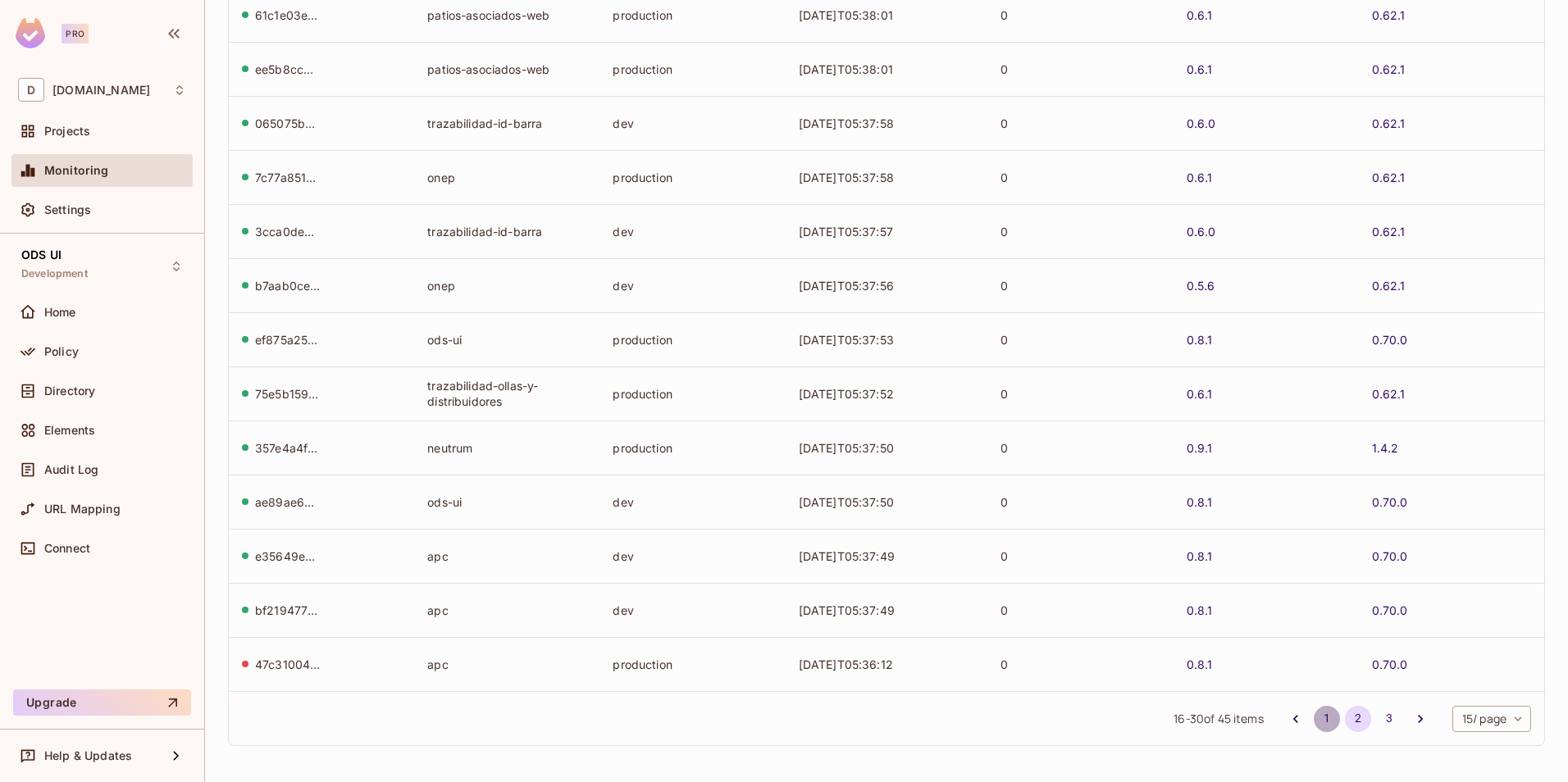
click at [1313, 720] on button "1" at bounding box center [1327, 720] width 27 height 27
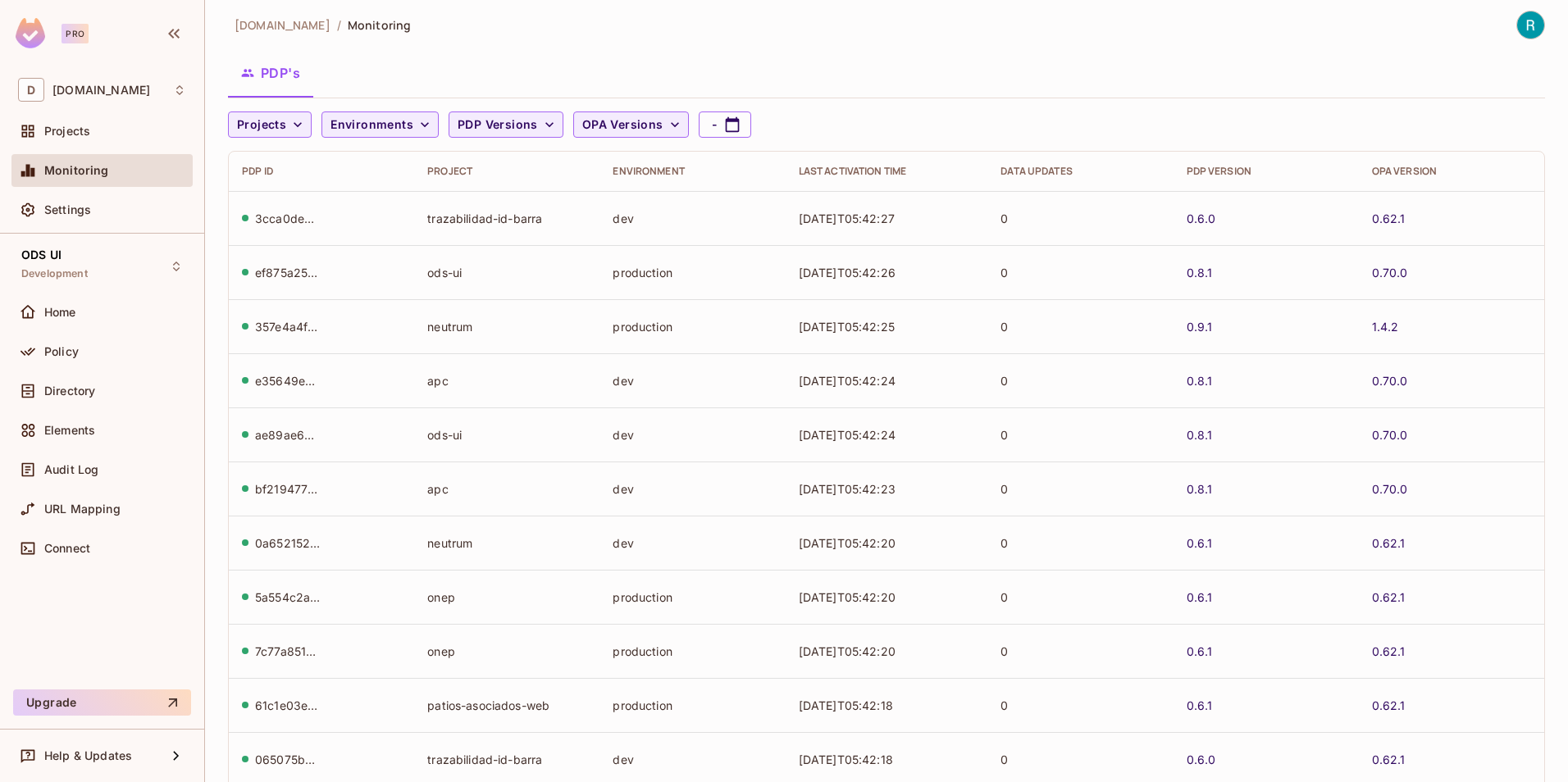
scroll to position [0, 0]
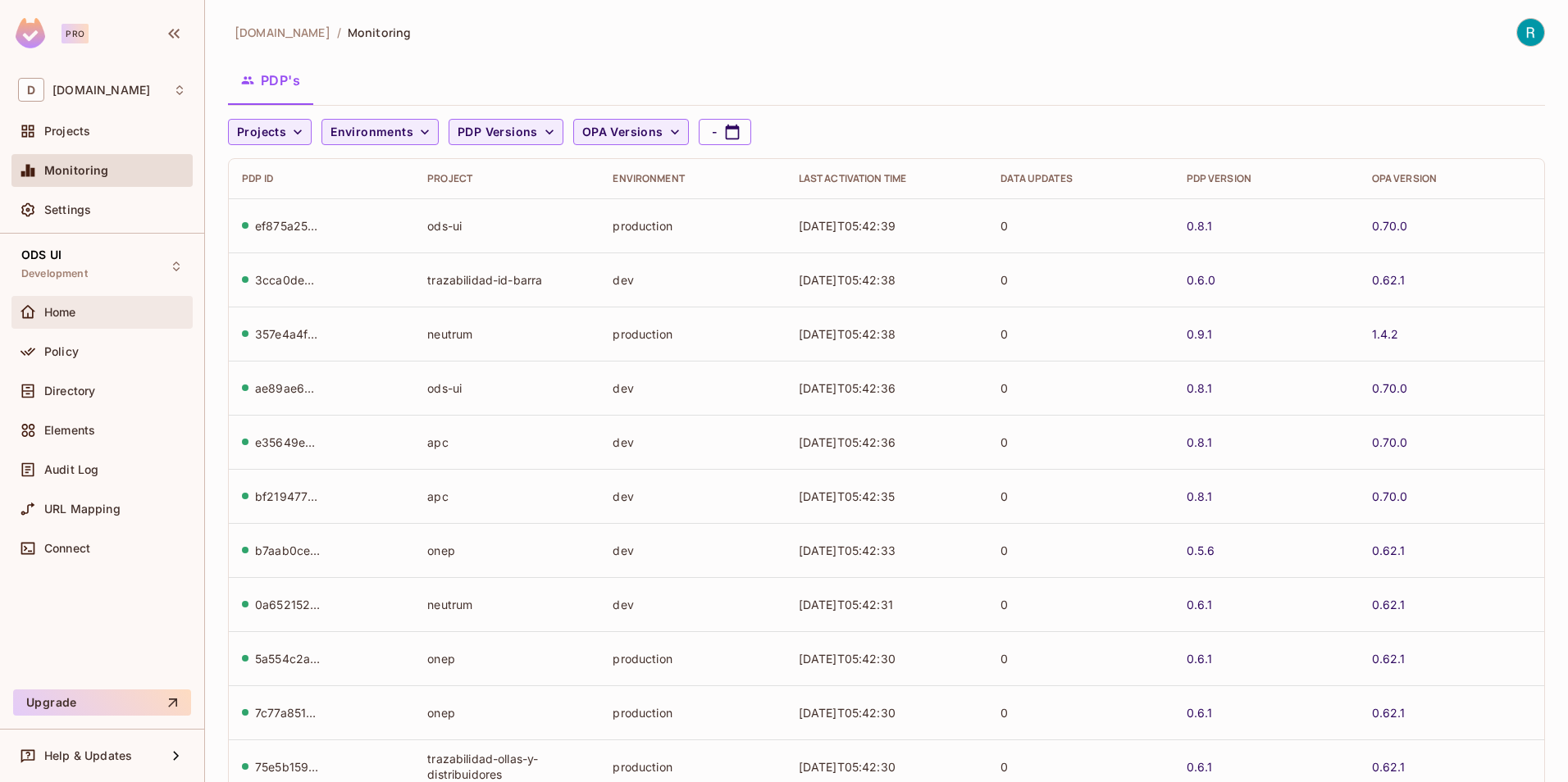
click at [60, 306] on span "Home" at bounding box center [60, 313] width 32 height 13
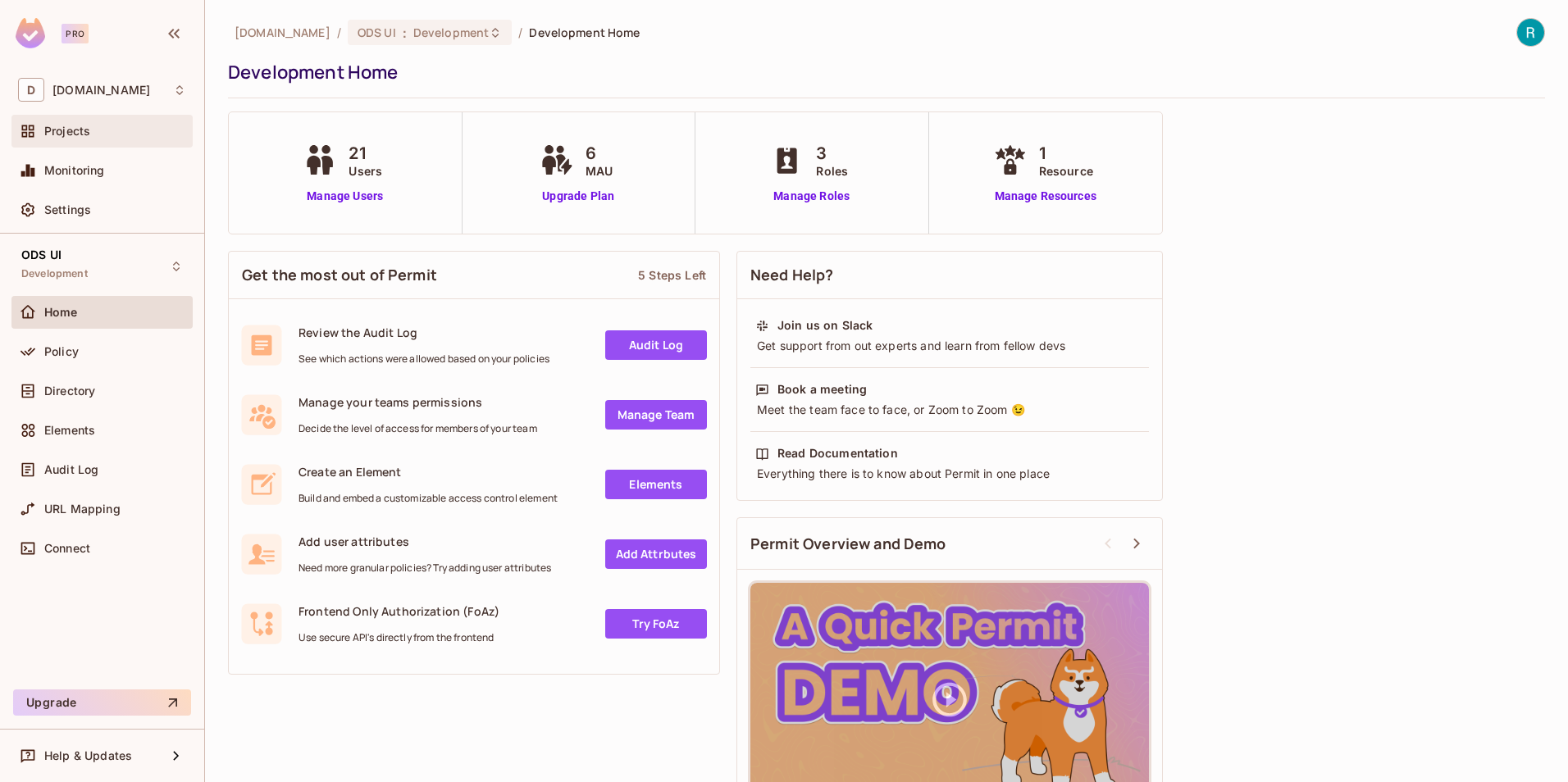
click at [73, 127] on span "Projects" at bounding box center [67, 131] width 46 height 13
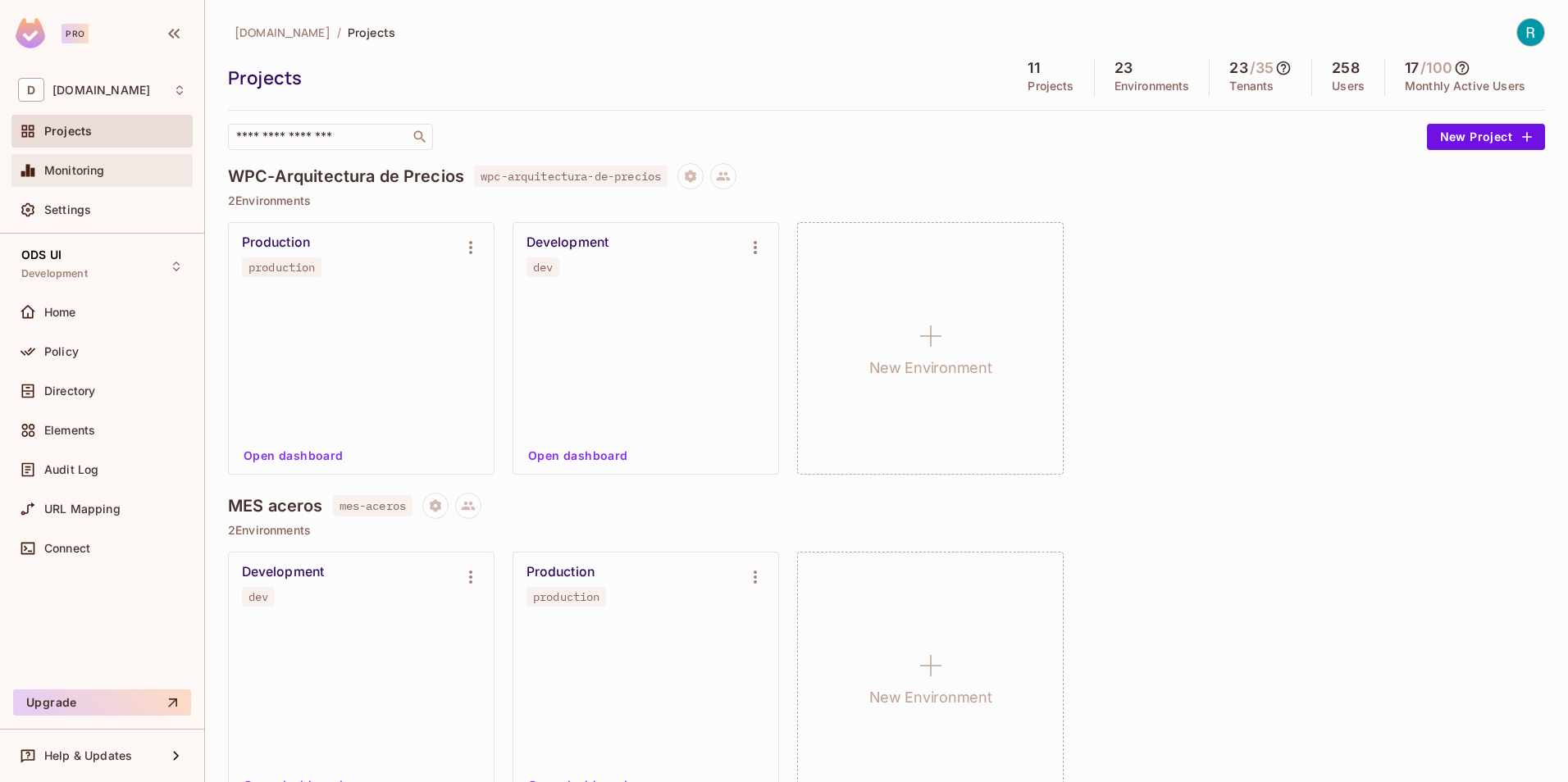
click at [64, 170] on span "Monitoring" at bounding box center [74, 171] width 61 height 13
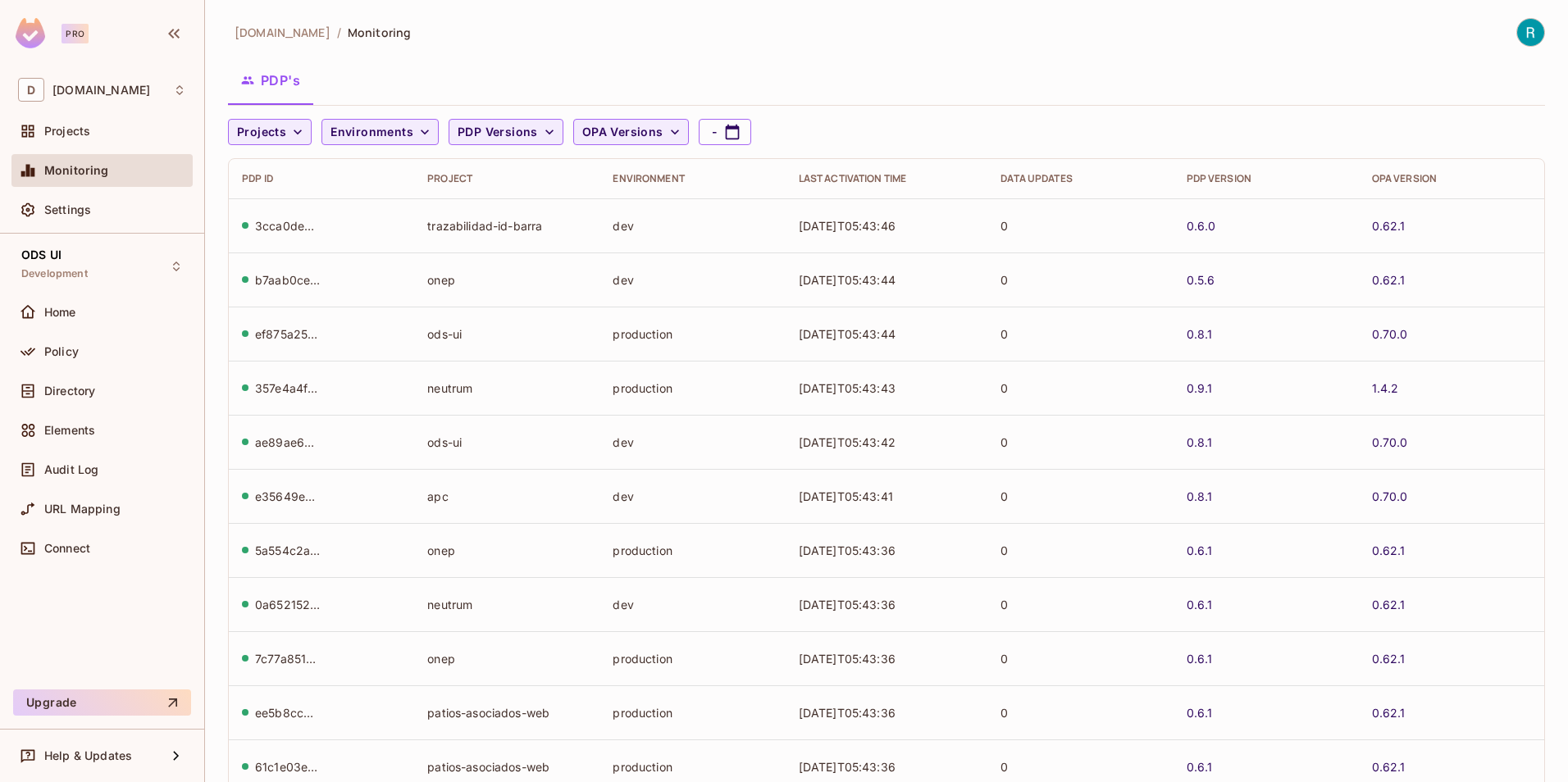
click at [874, 225] on td "2025-09-13T05:43:46" at bounding box center [886, 225] width 202 height 54
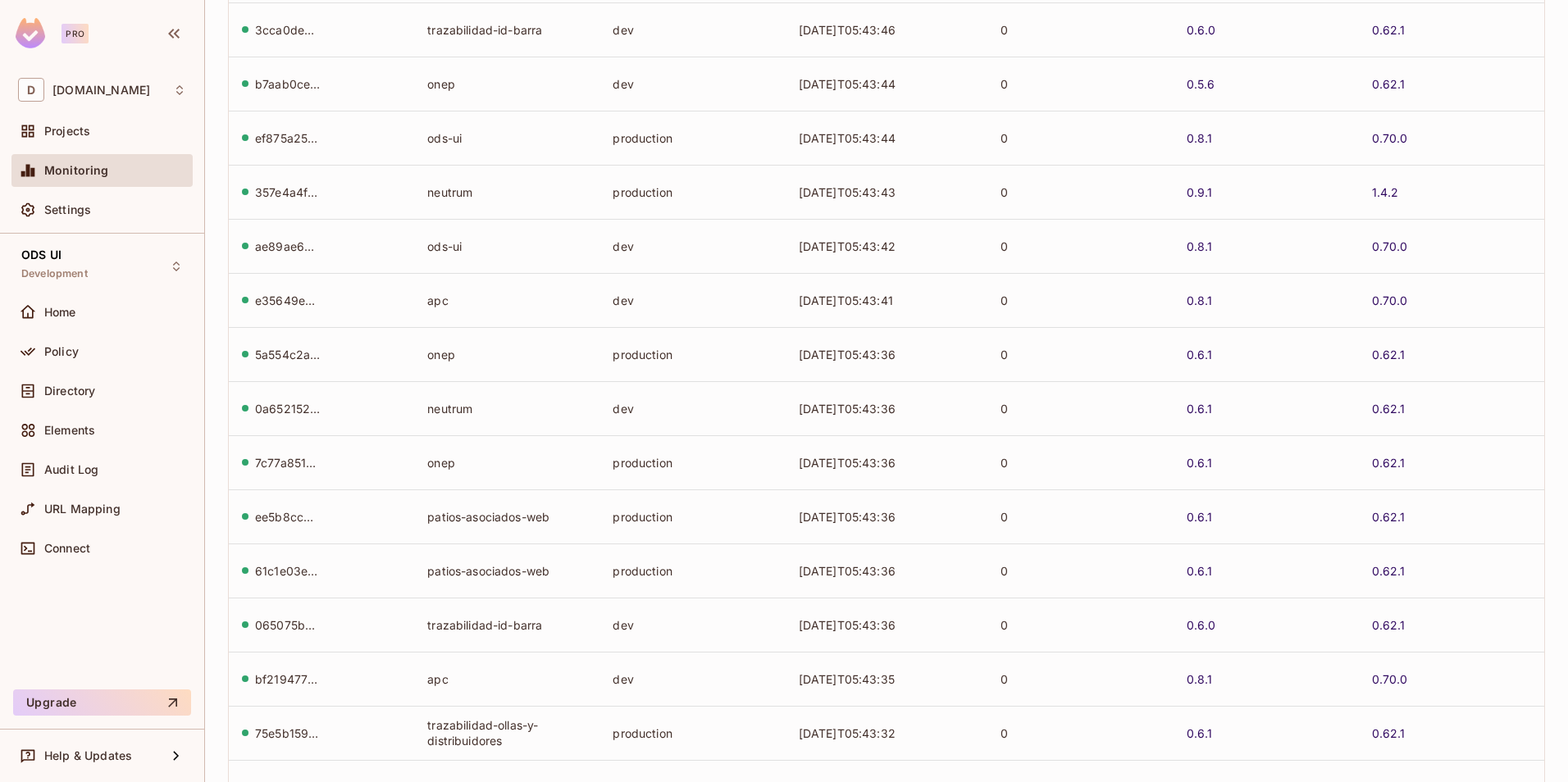
scroll to position [319, 0]
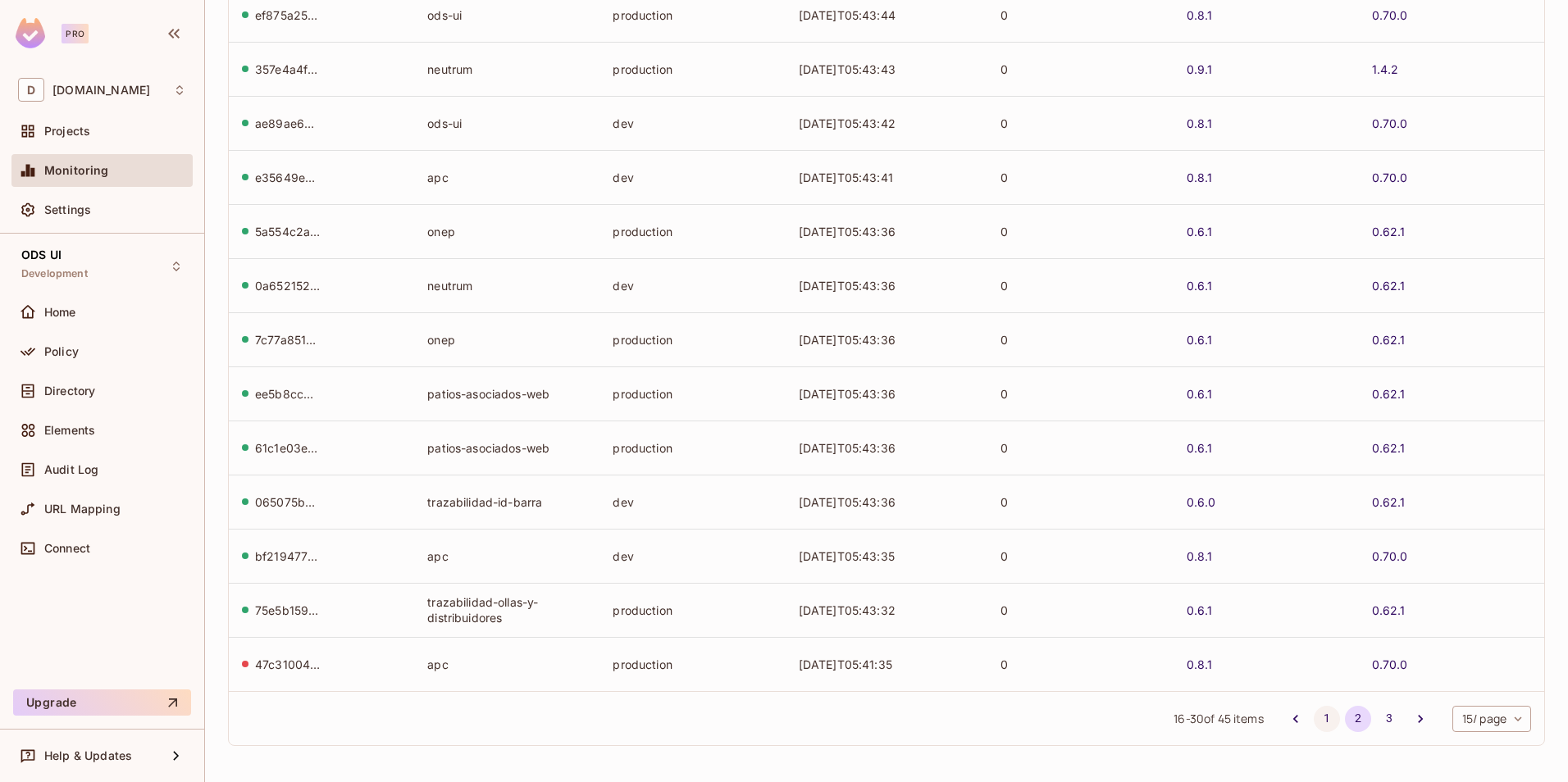
click at [1313, 720] on button "1" at bounding box center [1327, 720] width 27 height 27
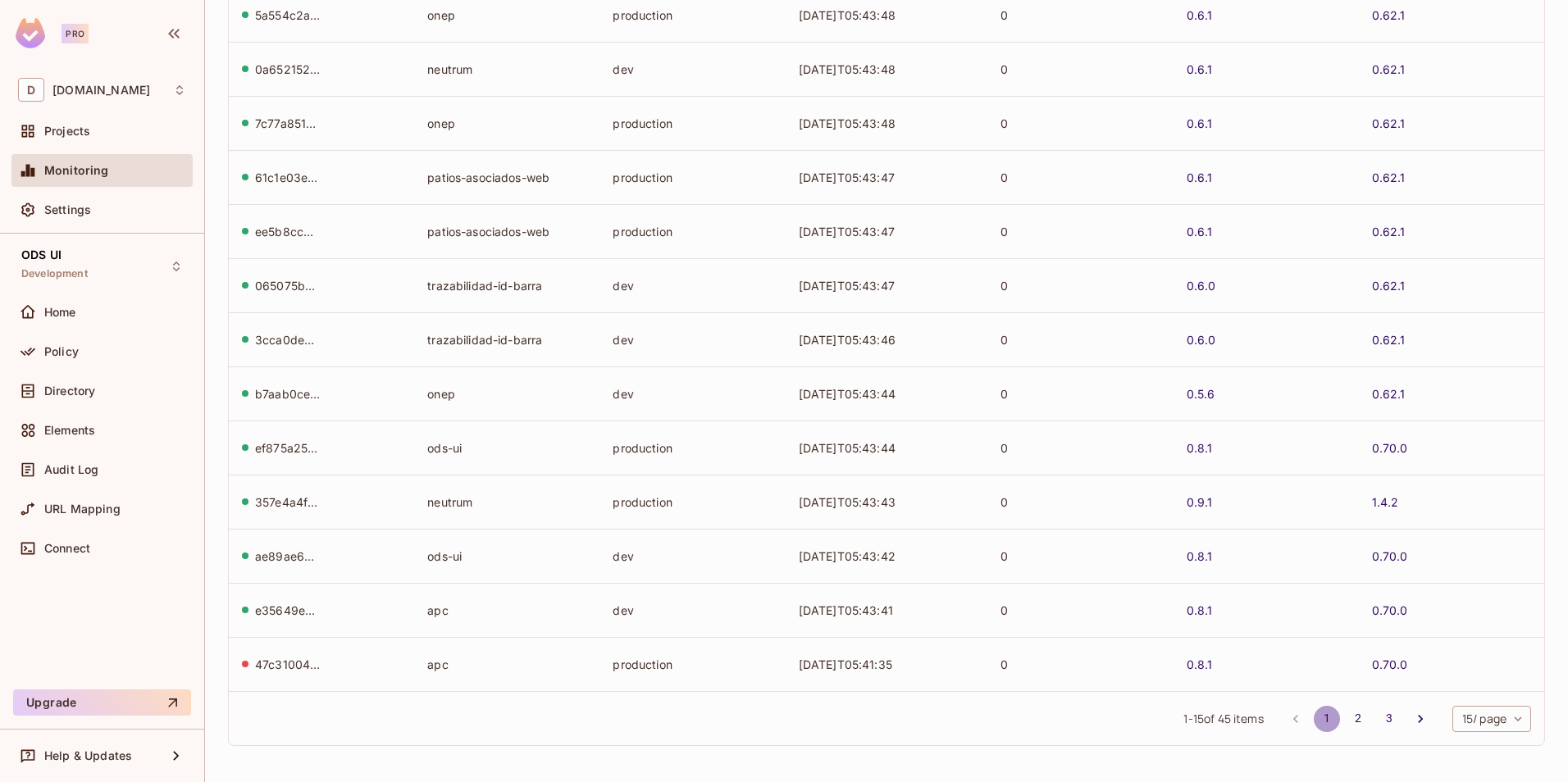
click at [1318, 719] on button "1" at bounding box center [1327, 720] width 27 height 27
click at [1345, 720] on button "2" at bounding box center [1358, 720] width 27 height 27
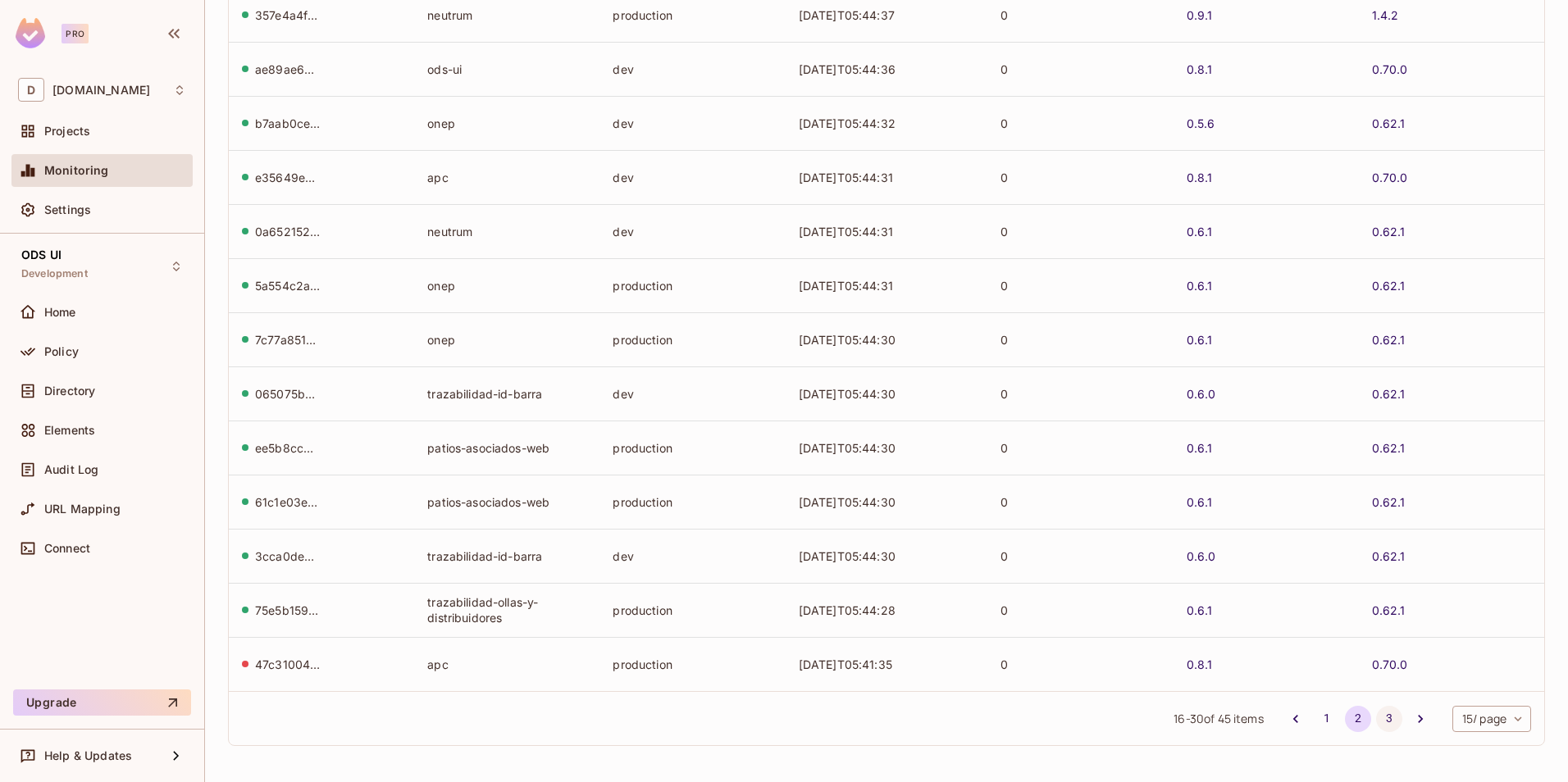
click at [1376, 715] on button "3" at bounding box center [1389, 720] width 27 height 27
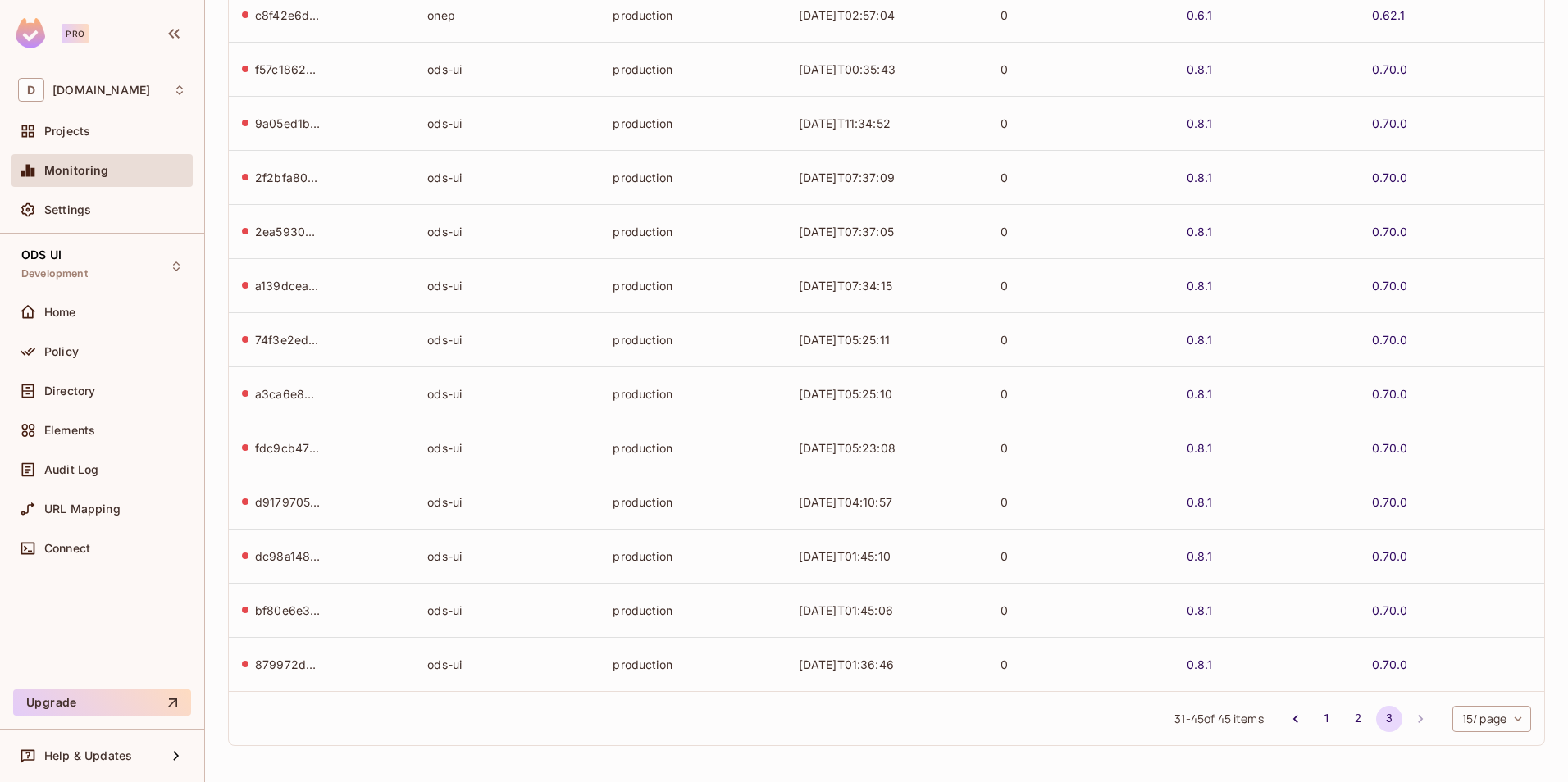
click at [1516, 721] on body "Pro D deacero.com Projects Monitoring Settings ODS UI Development Home Policy D…" at bounding box center [784, 391] width 1568 height 782
click at [1474, 710] on li "50 / page" at bounding box center [1477, 710] width 82 height 34
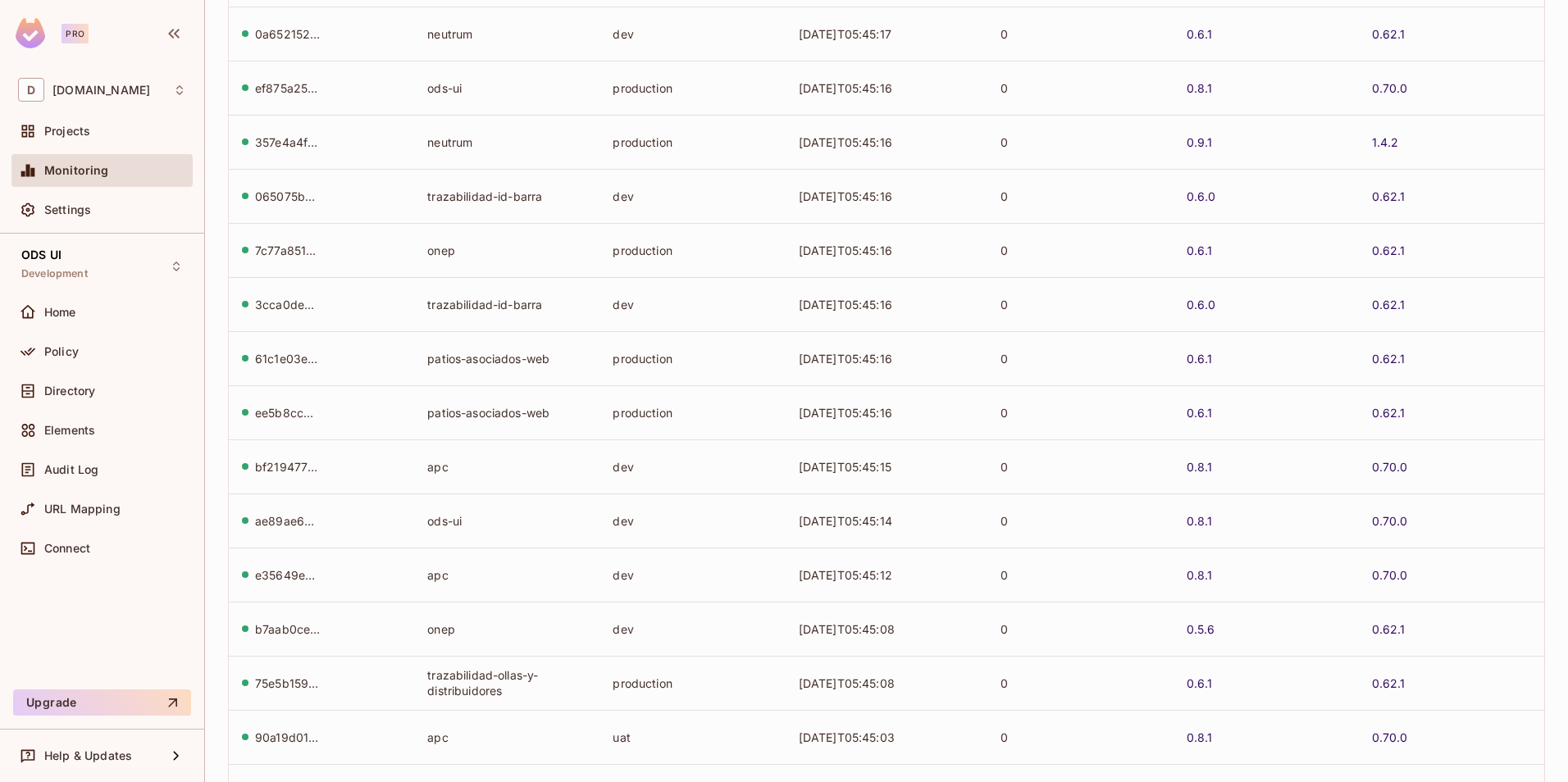
scroll to position [0, 0]
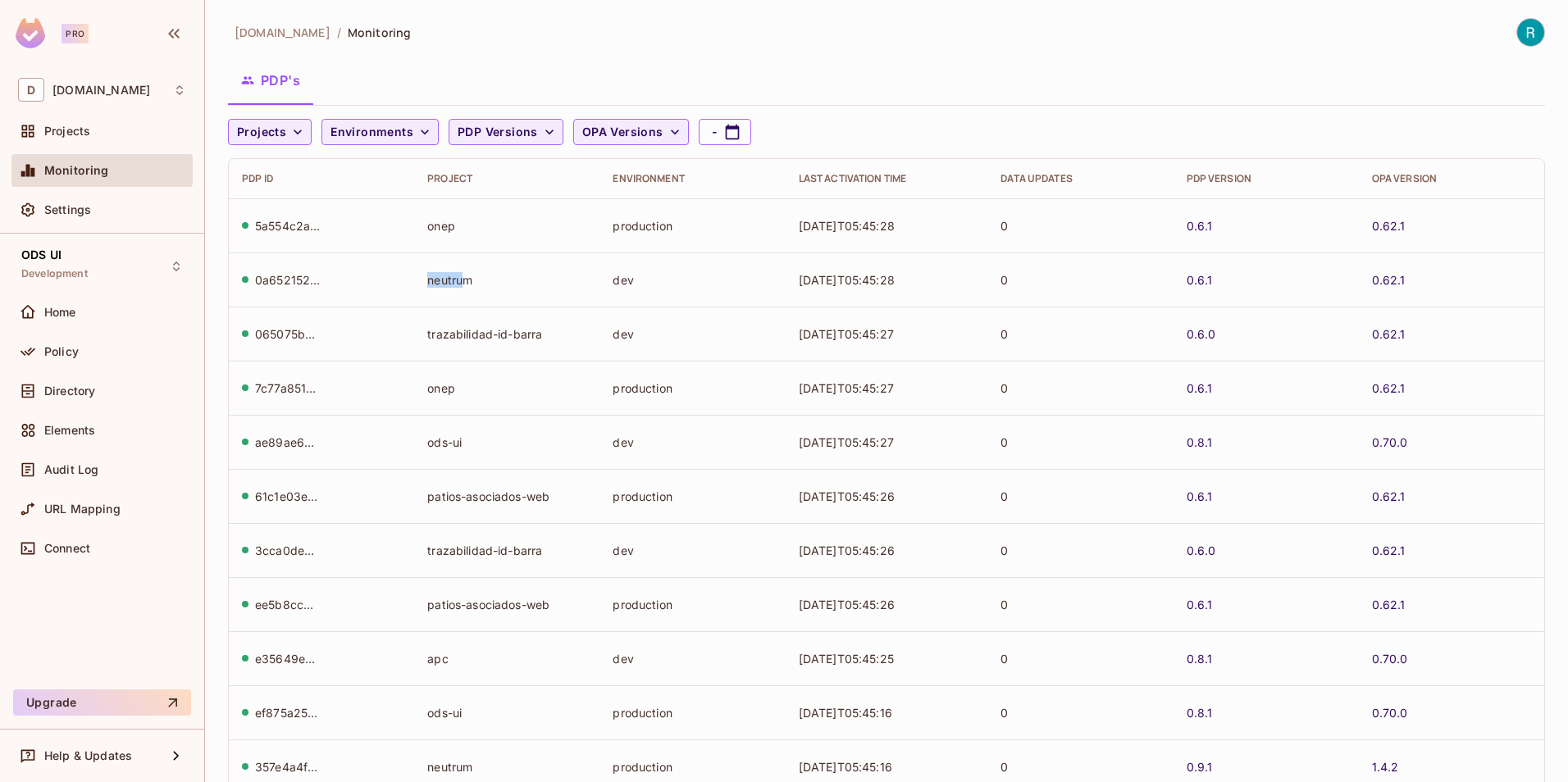
drag, startPoint x: 464, startPoint y: 280, endPoint x: 402, endPoint y: 276, distance: 62.1
click at [402, 276] on tr "0a652152-5a39-4572-8adf-39864972f001 neutrum dev 2025-09-13T05:45:28 0 0.6.1 0.…" at bounding box center [886, 280] width 1315 height 54
drag, startPoint x: 402, startPoint y: 276, endPoint x: 450, endPoint y: 277, distance: 48.0
click at [450, 277] on td "trazabilidad-ollas-y-distribuidores" at bounding box center [507, 280] width 185 height 54
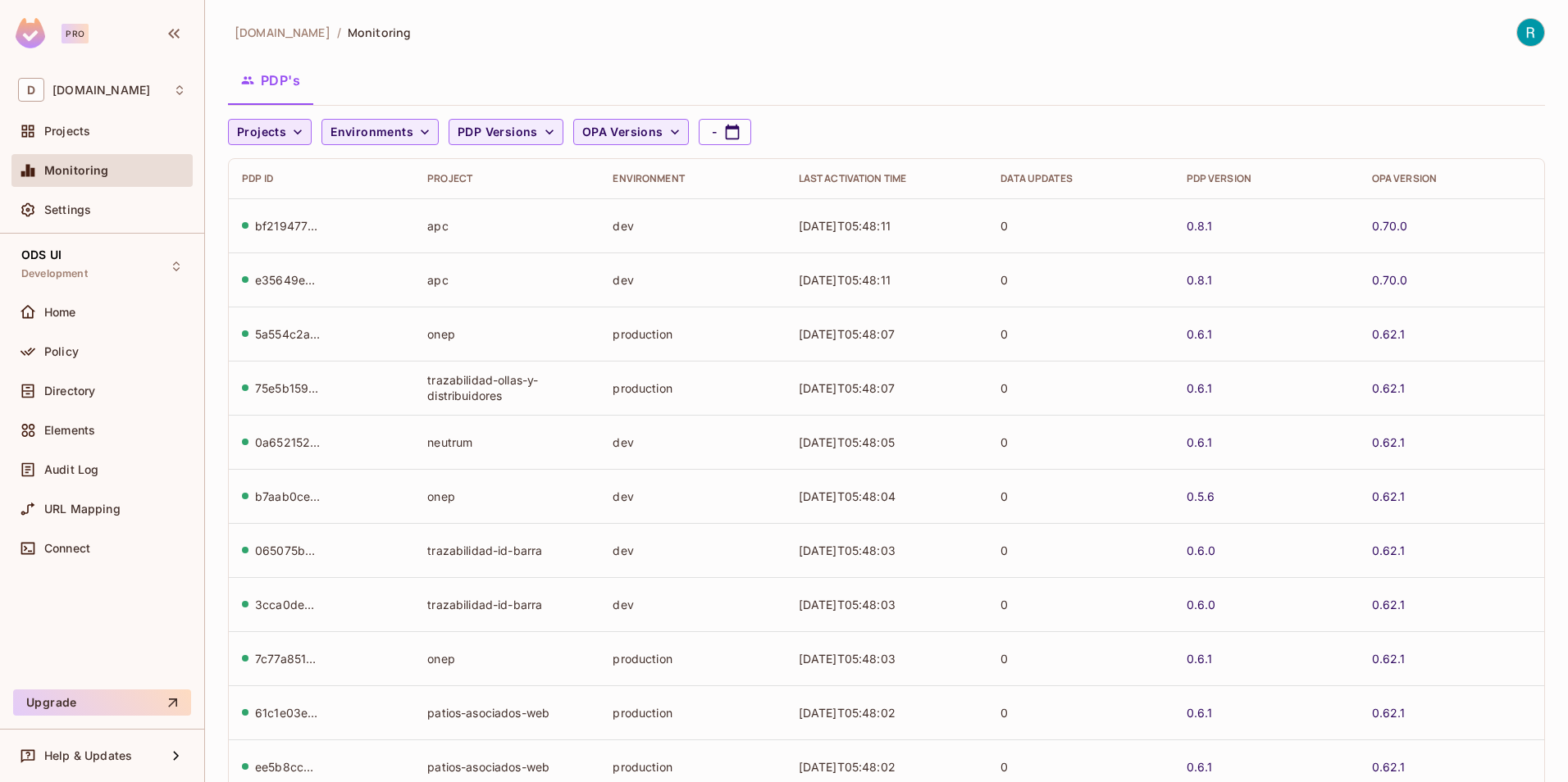
click at [296, 135] on icon "button" at bounding box center [298, 132] width 17 height 17
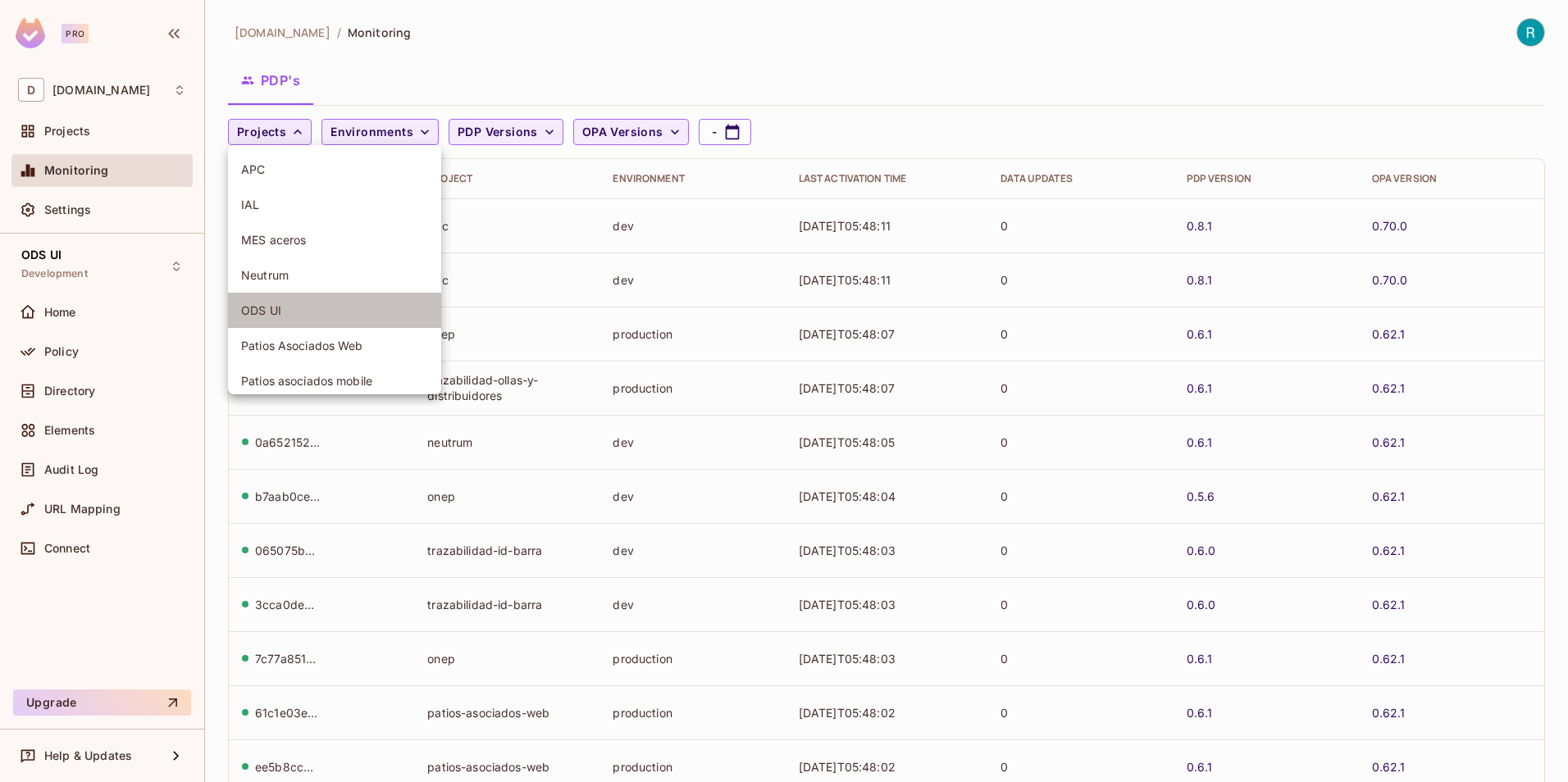
click at [284, 317] on span "ODS UI" at bounding box center [334, 310] width 187 height 16
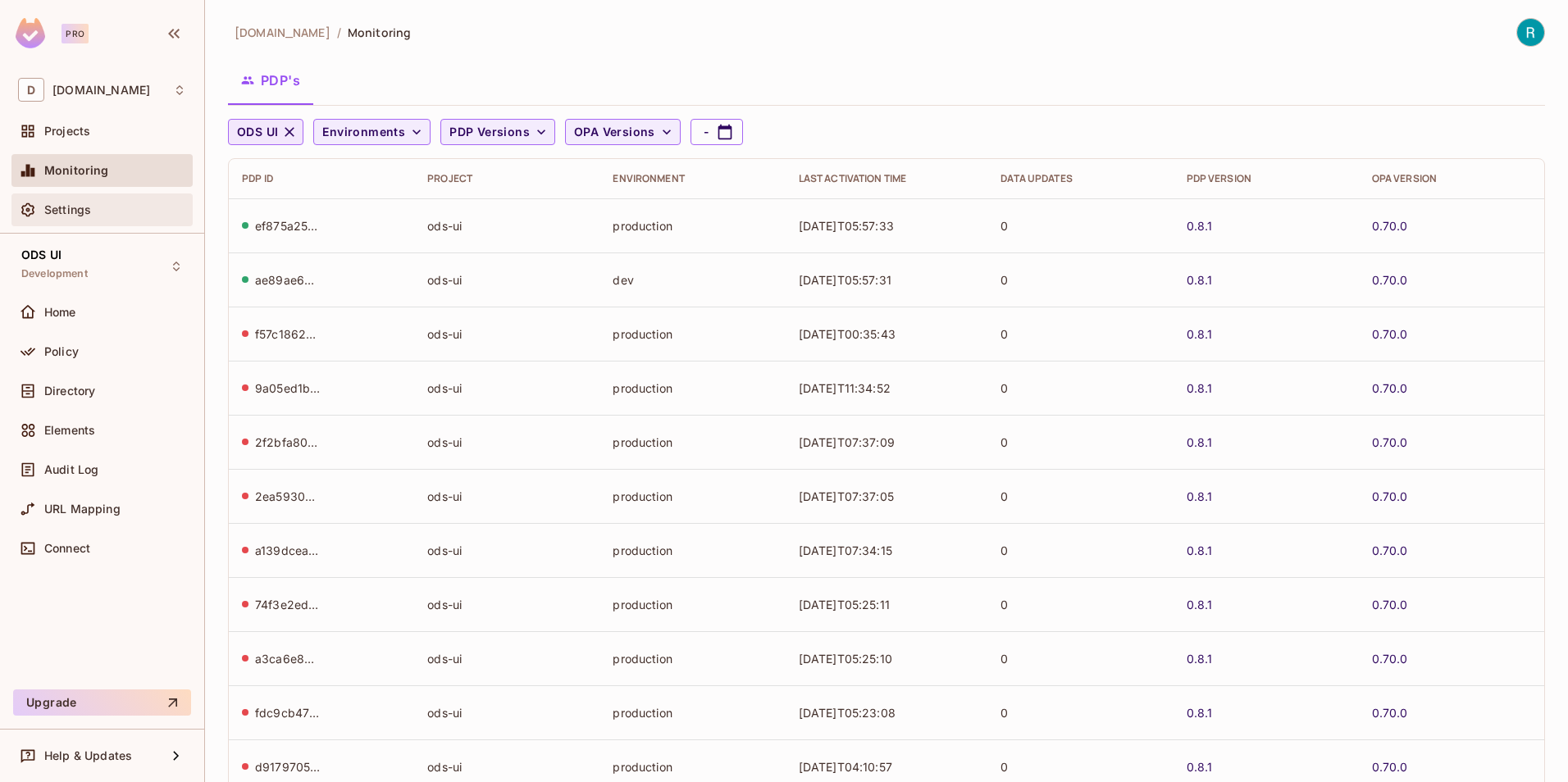
click at [99, 205] on div "Settings" at bounding box center [115, 210] width 142 height 13
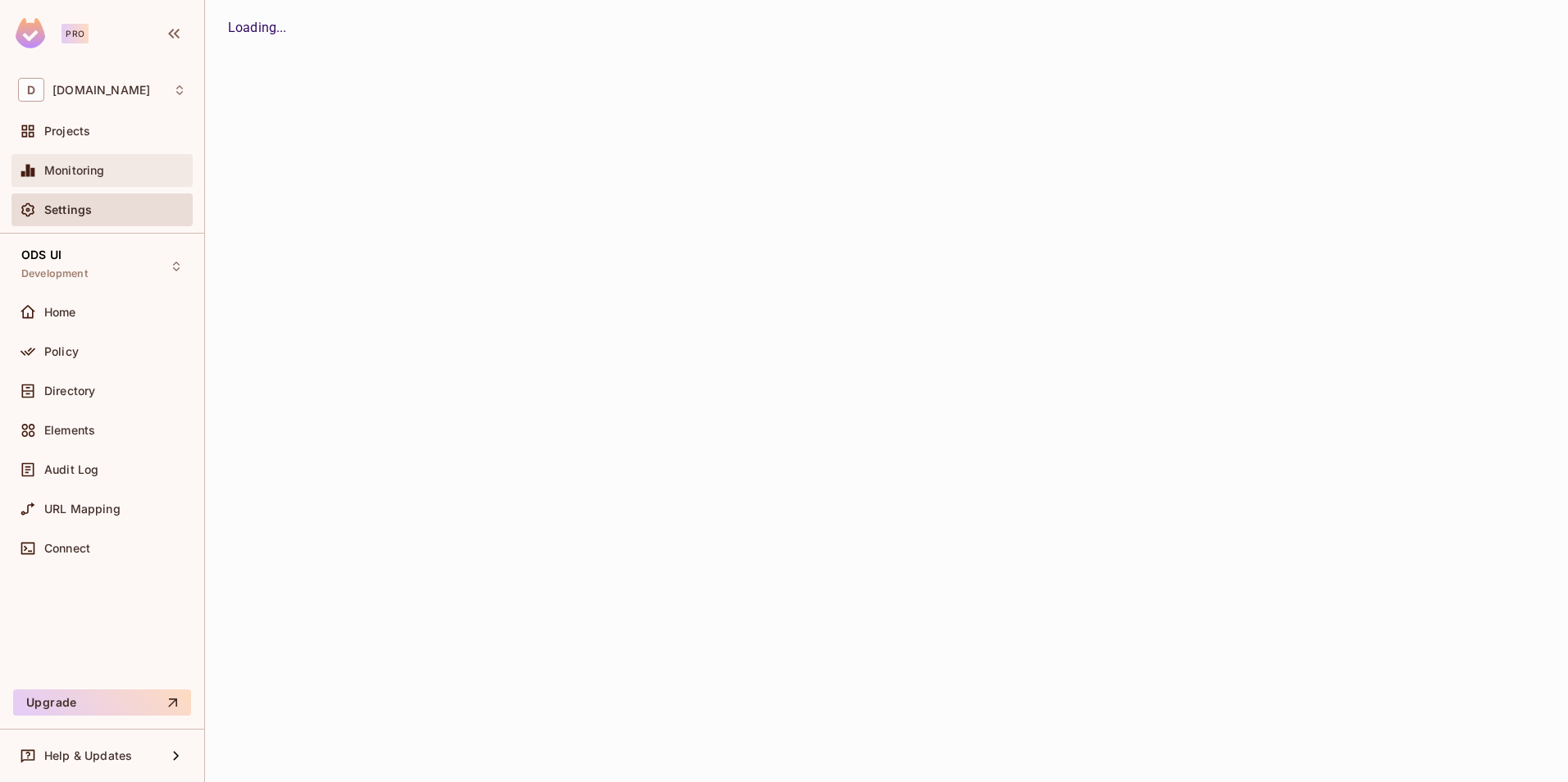
click at [90, 167] on span "Monitoring" at bounding box center [74, 171] width 61 height 13
